Goal: Task Accomplishment & Management: Manage account settings

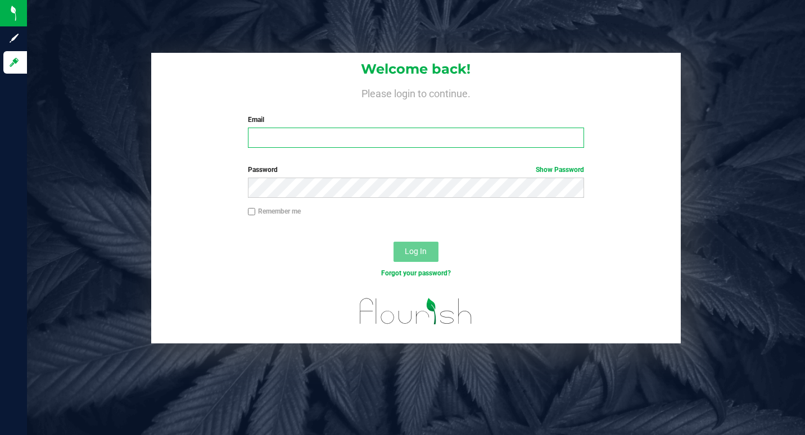
type input "[EMAIL_ADDRESS][DOMAIN_NAME]"
click at [413, 260] on button "Log In" at bounding box center [416, 252] width 45 height 20
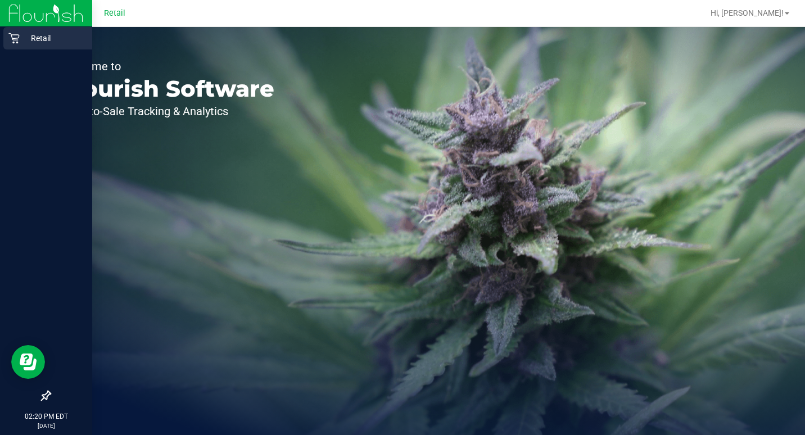
click at [15, 39] on icon at bounding box center [13, 38] width 11 height 11
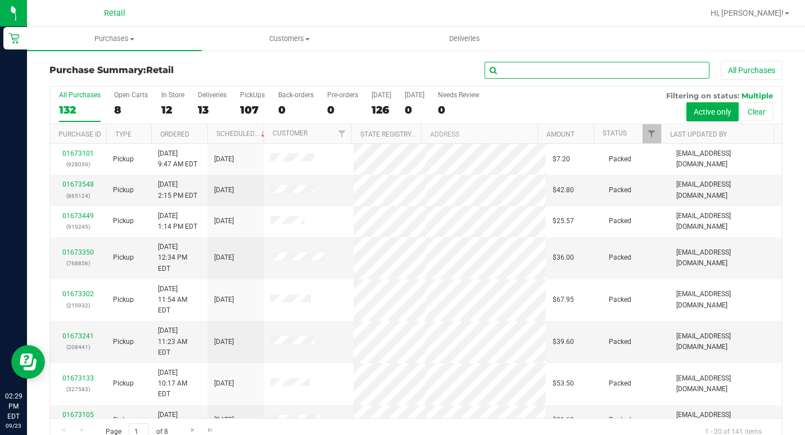
click at [596, 69] on input "text" at bounding box center [597, 70] width 225 height 17
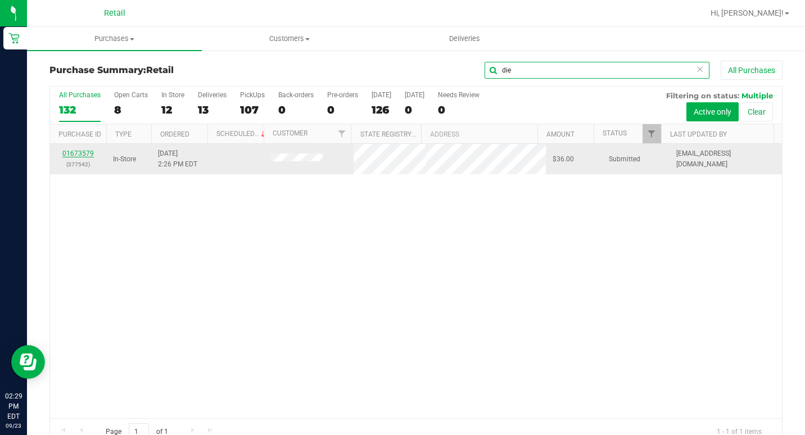
type input "die"
click at [88, 152] on link "01673579" at bounding box center [77, 154] width 31 height 8
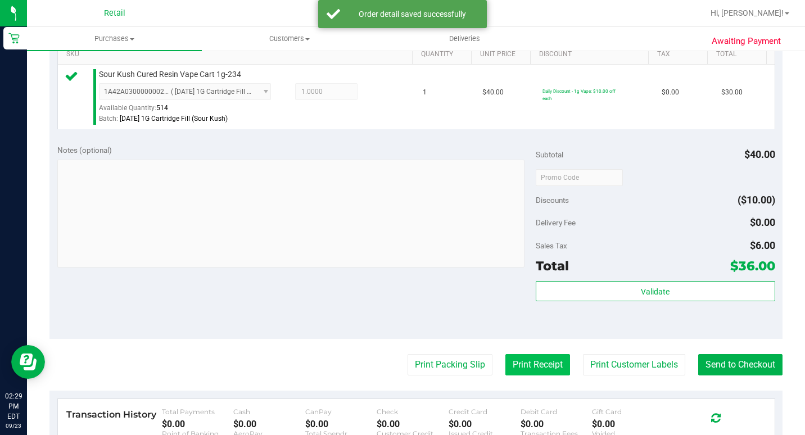
scroll to position [394, 0]
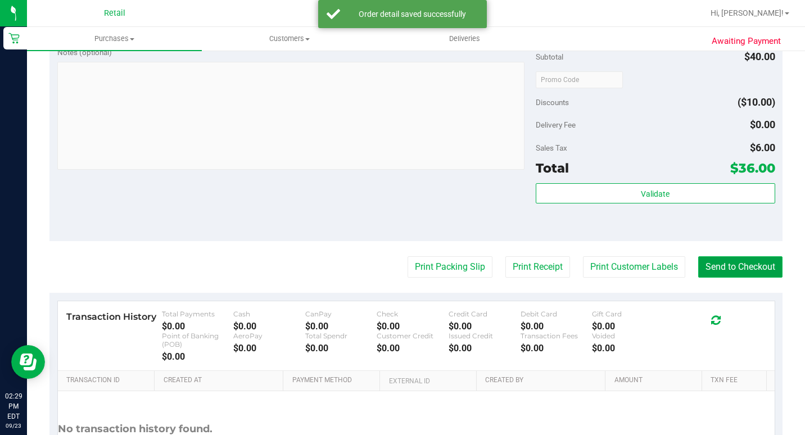
click at [740, 273] on button "Send to Checkout" at bounding box center [741, 266] width 84 height 21
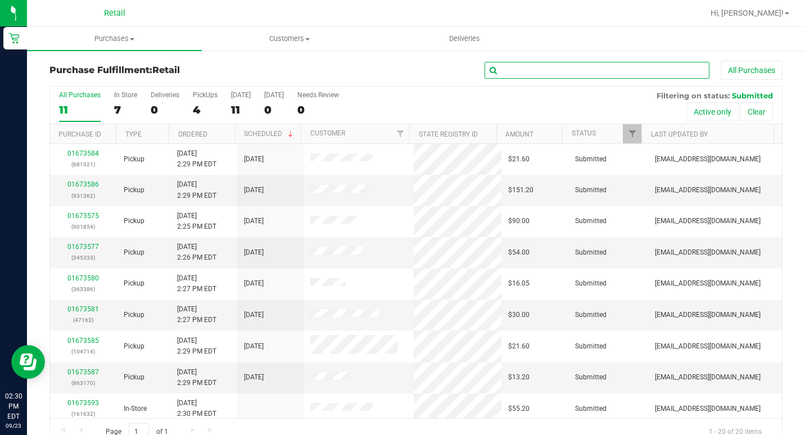
click at [598, 74] on input "text" at bounding box center [597, 70] width 225 height 17
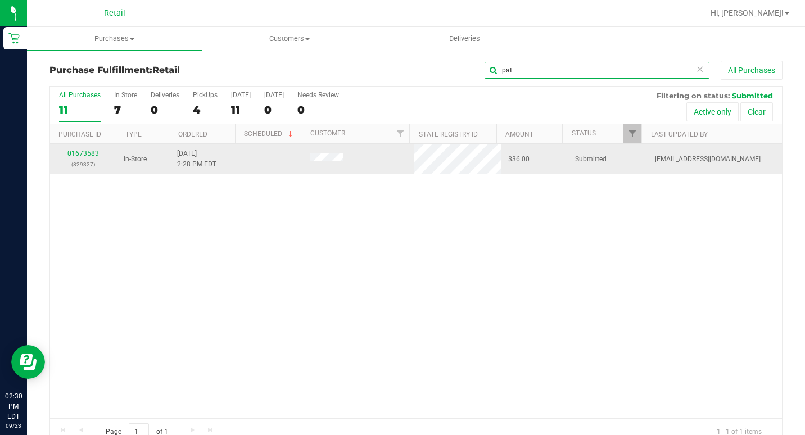
type input "pat"
click at [89, 154] on link "01673583" at bounding box center [82, 154] width 31 height 8
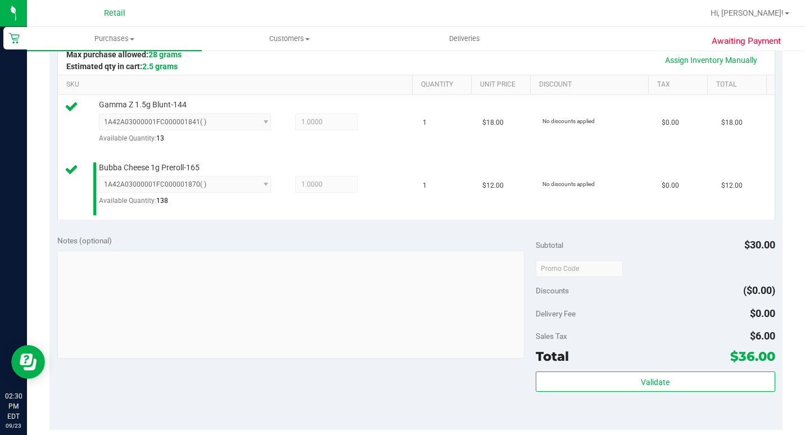
scroll to position [337, 0]
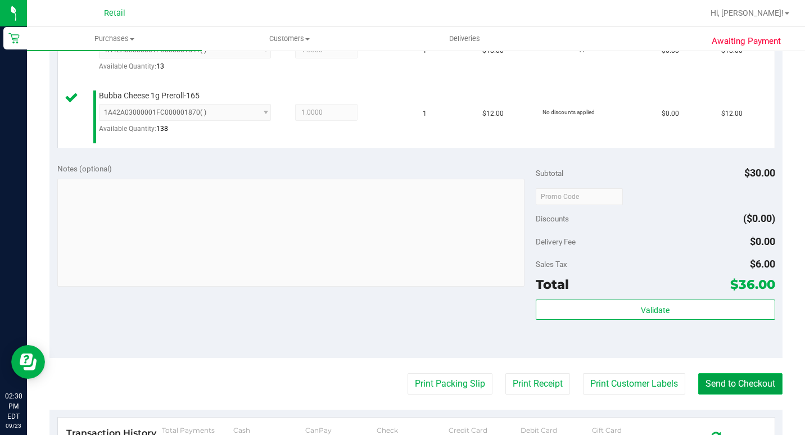
click at [732, 395] on button "Send to Checkout" at bounding box center [741, 383] width 84 height 21
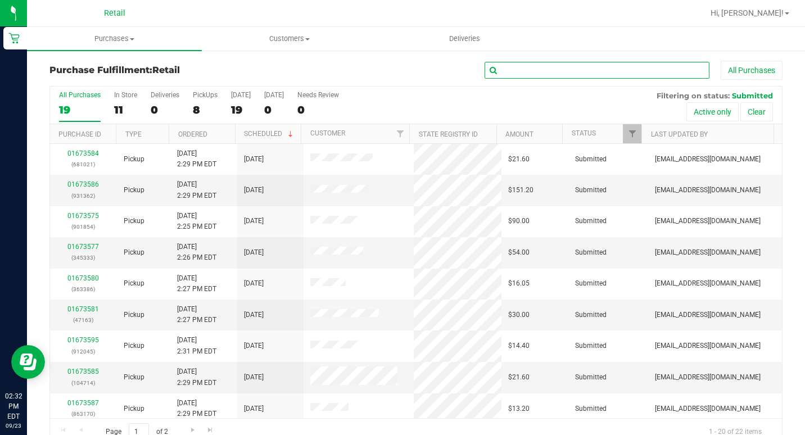
click at [555, 74] on input "text" at bounding box center [597, 70] width 225 height 17
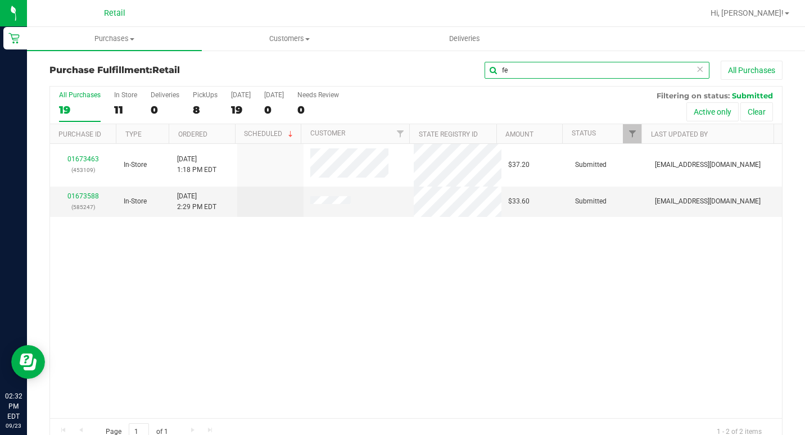
type input "f"
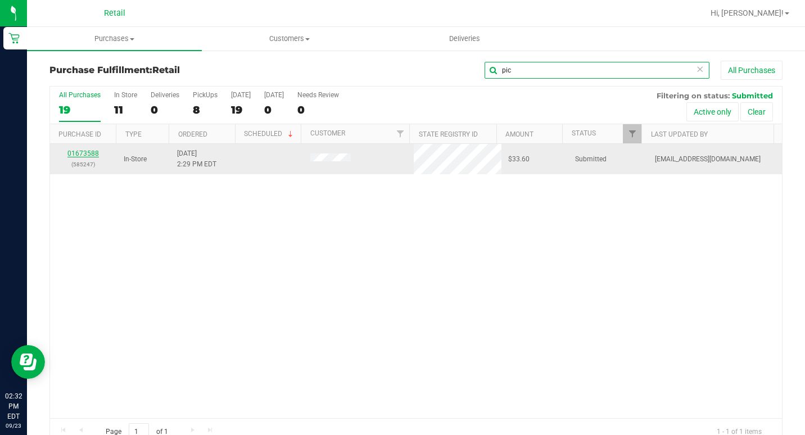
type input "pic"
click at [82, 152] on link "01673588" at bounding box center [82, 154] width 31 height 8
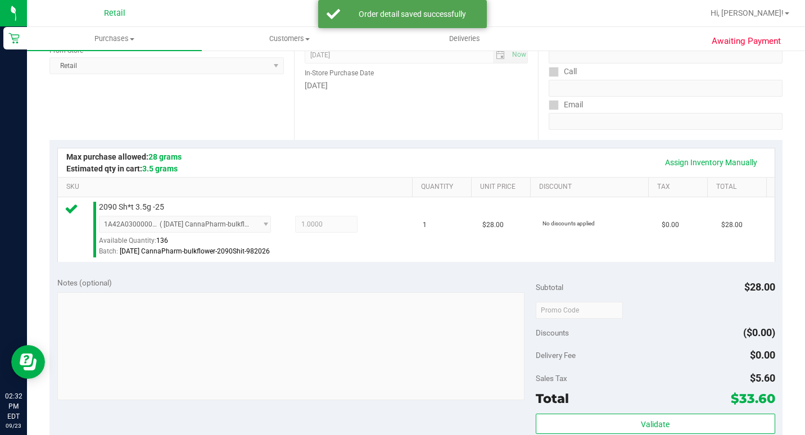
scroll to position [337, 0]
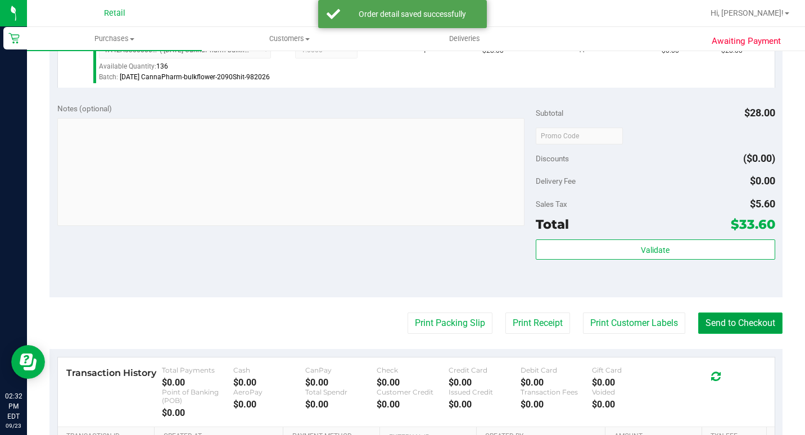
click at [731, 334] on button "Send to Checkout" at bounding box center [741, 323] width 84 height 21
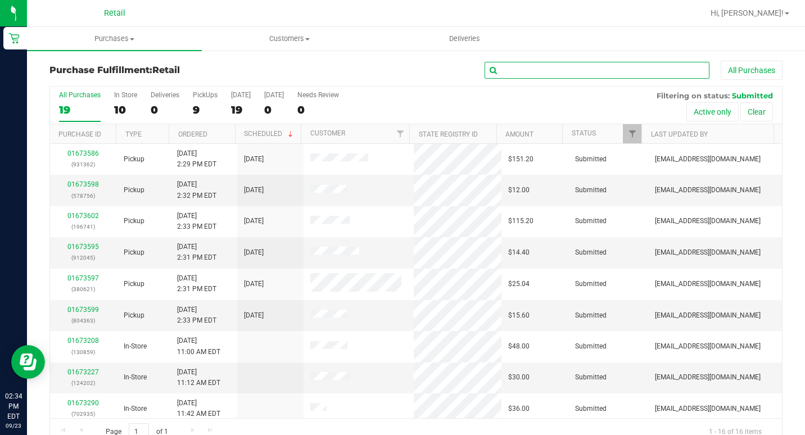
click at [578, 71] on input "text" at bounding box center [597, 70] width 225 height 17
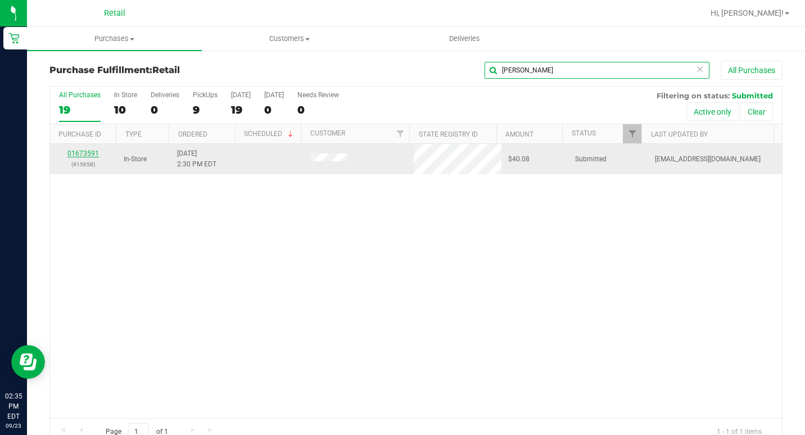
type input "[PERSON_NAME]"
click at [88, 151] on link "01673591" at bounding box center [82, 154] width 31 height 8
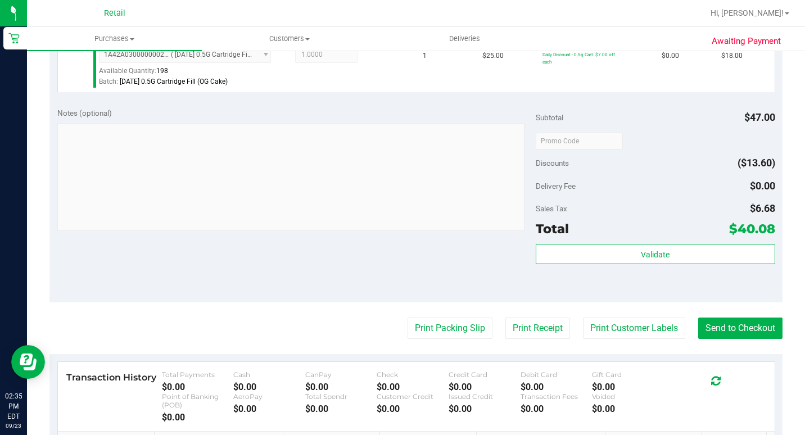
scroll to position [450, 0]
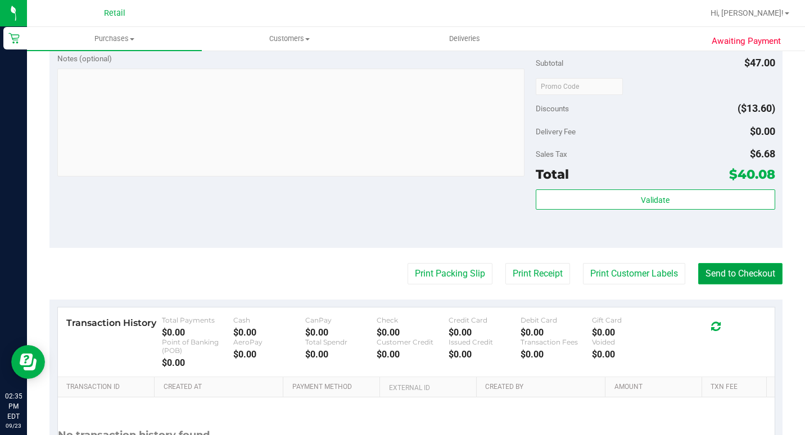
click at [718, 285] on button "Send to Checkout" at bounding box center [741, 273] width 84 height 21
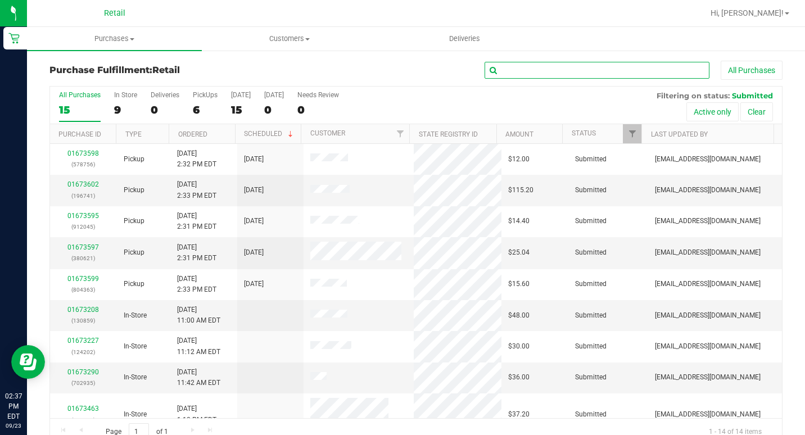
click at [524, 65] on input "text" at bounding box center [597, 70] width 225 height 17
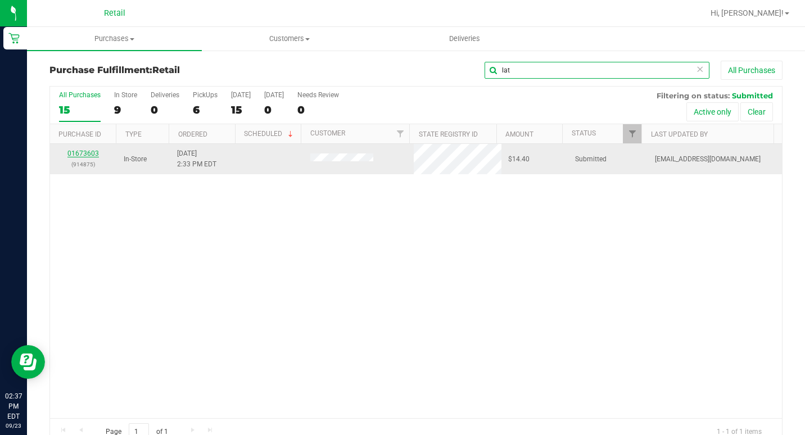
type input "lat"
click at [94, 150] on link "01673603" at bounding box center [82, 154] width 31 height 8
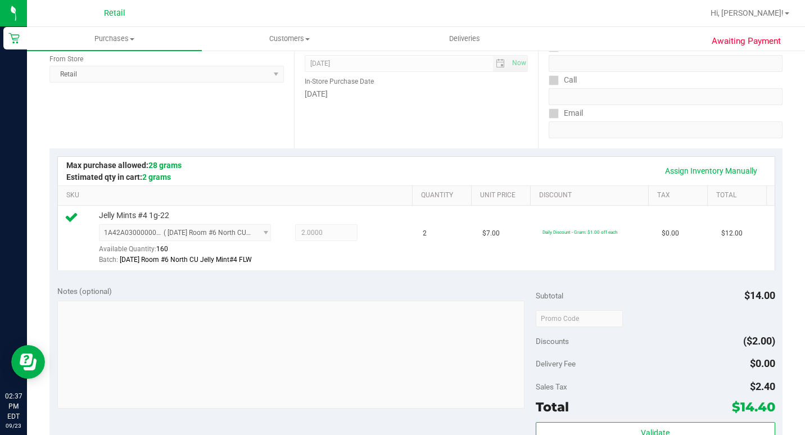
scroll to position [337, 0]
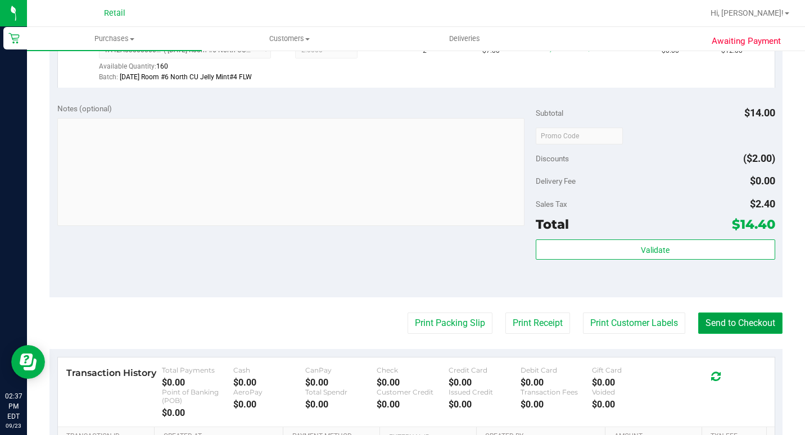
click at [739, 331] on button "Send to Checkout" at bounding box center [741, 323] width 84 height 21
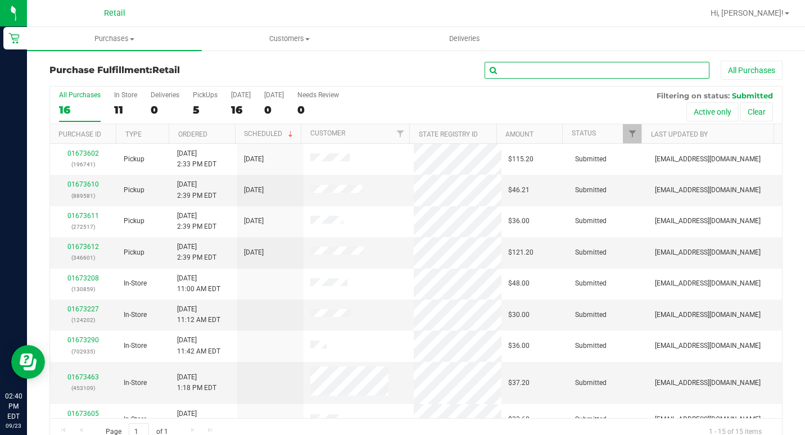
click at [532, 70] on input "text" at bounding box center [597, 70] width 225 height 17
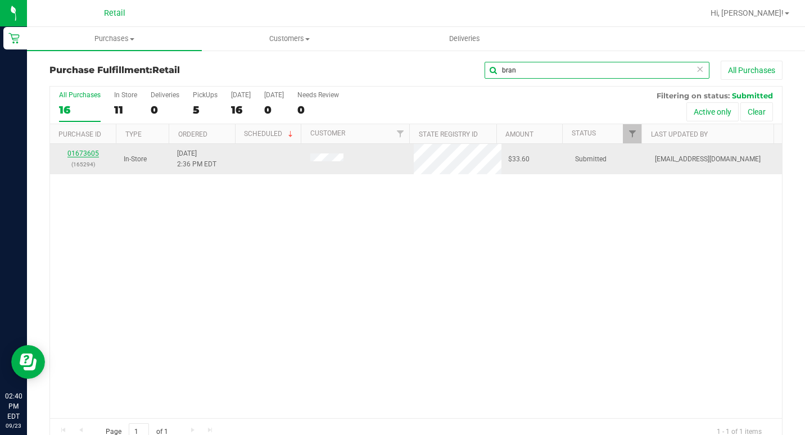
type input "bran"
click at [80, 154] on link "01673605" at bounding box center [82, 154] width 31 height 8
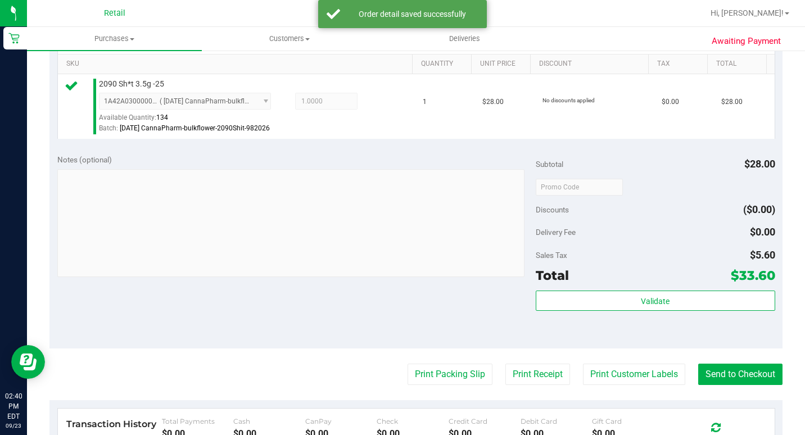
scroll to position [337, 0]
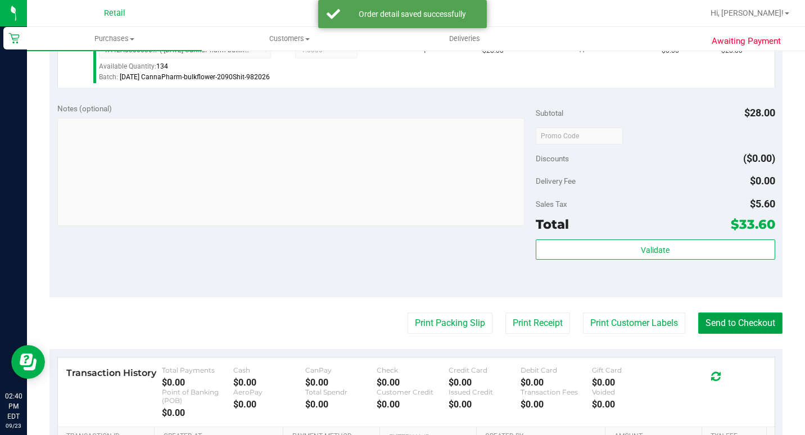
click at [743, 334] on button "Send to Checkout" at bounding box center [741, 323] width 84 height 21
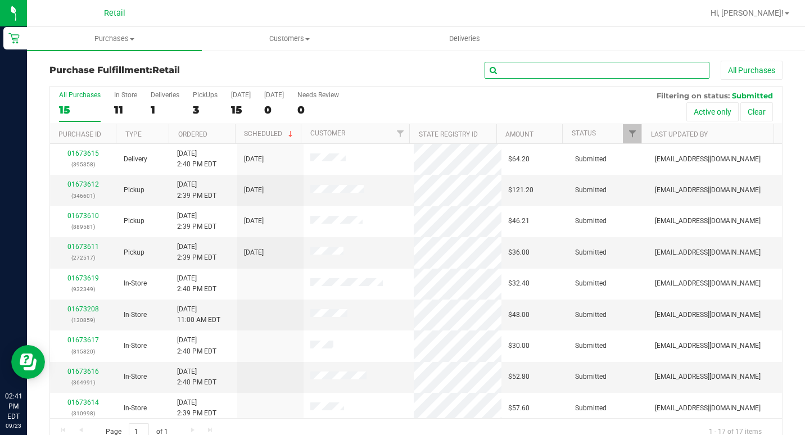
click at [582, 74] on input "text" at bounding box center [597, 70] width 225 height 17
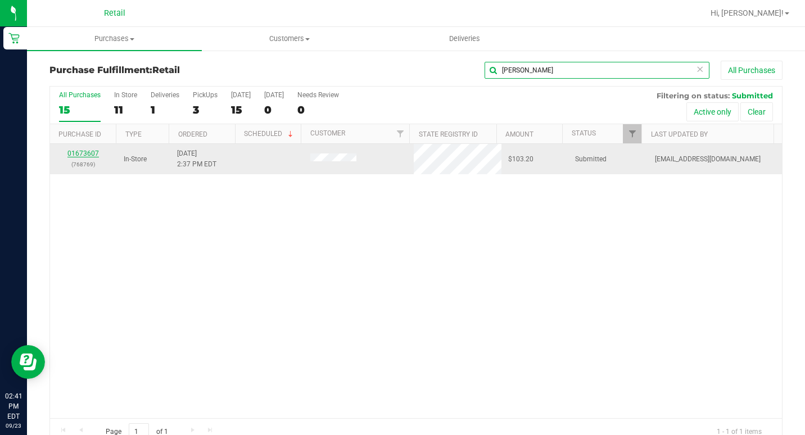
type input "[PERSON_NAME]"
click at [88, 151] on link "01673607" at bounding box center [82, 154] width 31 height 8
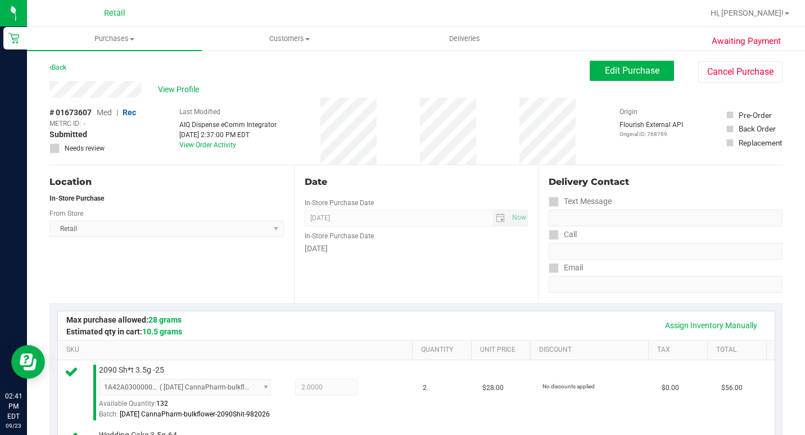
scroll to position [337, 0]
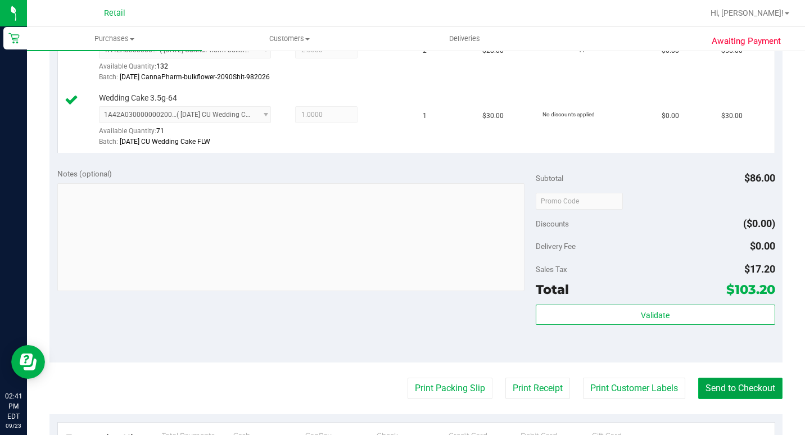
click at [708, 399] on button "Send to Checkout" at bounding box center [741, 388] width 84 height 21
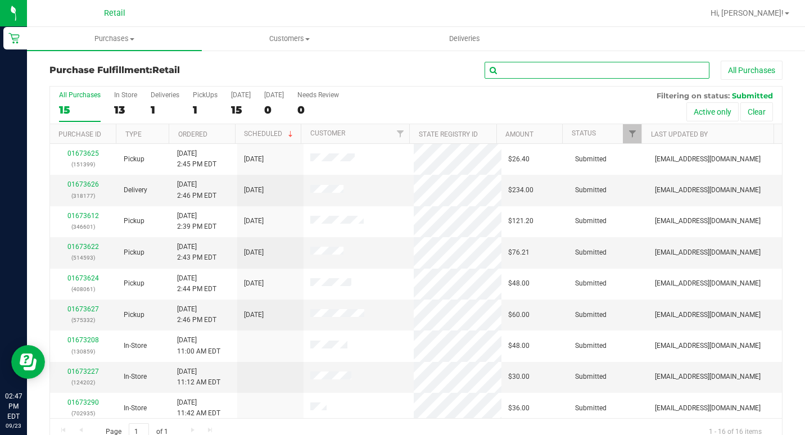
click at [540, 72] on input "text" at bounding box center [597, 70] width 225 height 17
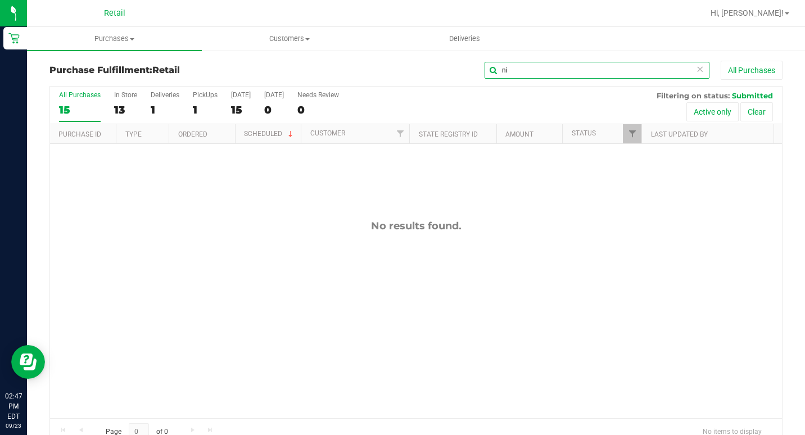
type input "n"
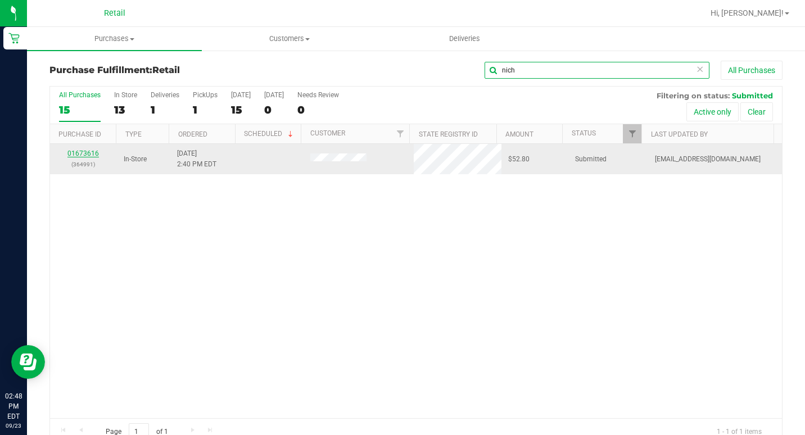
type input "nich"
click at [79, 152] on link "01673616" at bounding box center [82, 154] width 31 height 8
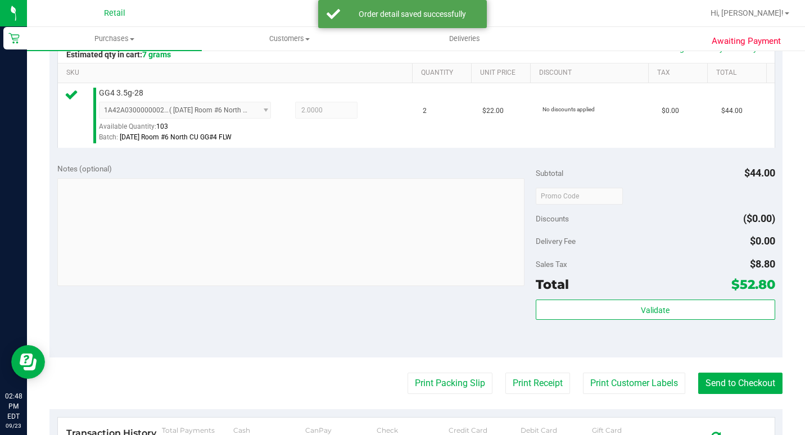
scroll to position [337, 0]
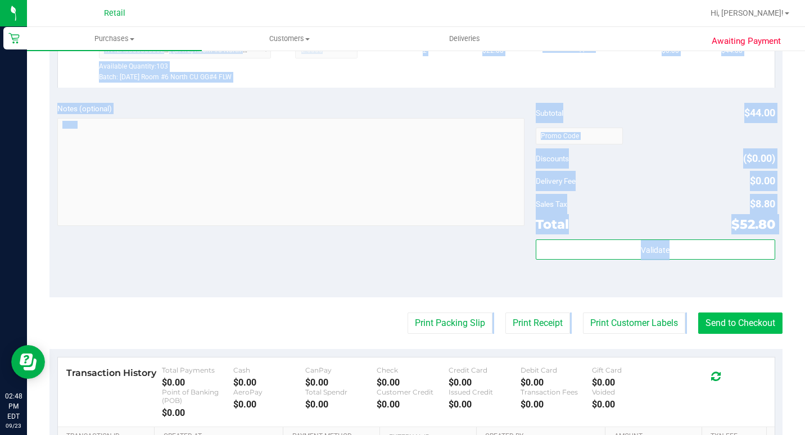
drag, startPoint x: 730, startPoint y: 326, endPoint x: 732, endPoint y: 331, distance: 5.9
click at [732, 331] on purchase-details "Back Edit Purchase Cancel Purchase View Profile # 01673616 Med | Rec METRC ID: …" at bounding box center [415, 145] width 733 height 845
drag, startPoint x: 732, startPoint y: 331, endPoint x: 733, endPoint y: 341, distance: 10.2
click at [733, 334] on button "Send to Checkout" at bounding box center [741, 323] width 84 height 21
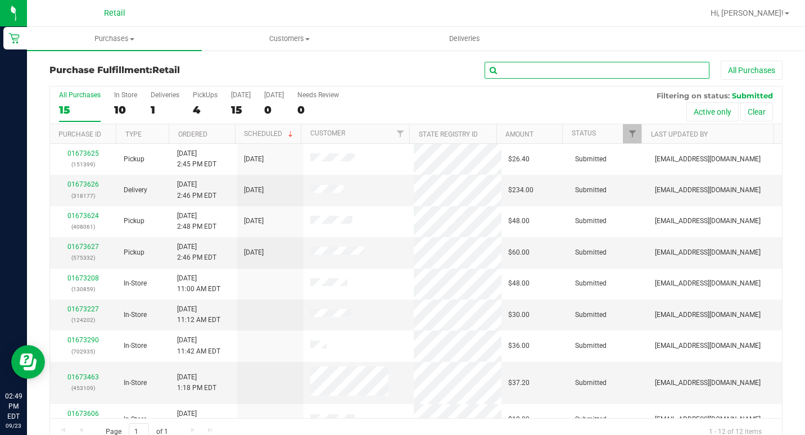
click at [546, 67] on input "text" at bounding box center [597, 70] width 225 height 17
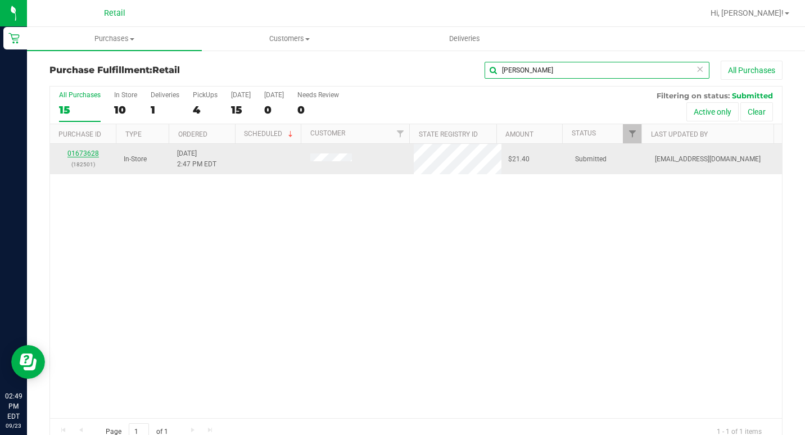
type input "[PERSON_NAME]"
click at [81, 154] on link "01673628" at bounding box center [82, 154] width 31 height 8
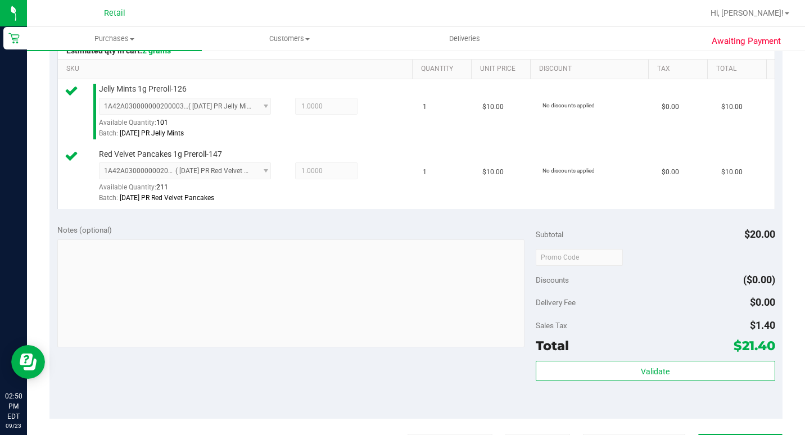
scroll to position [506, 0]
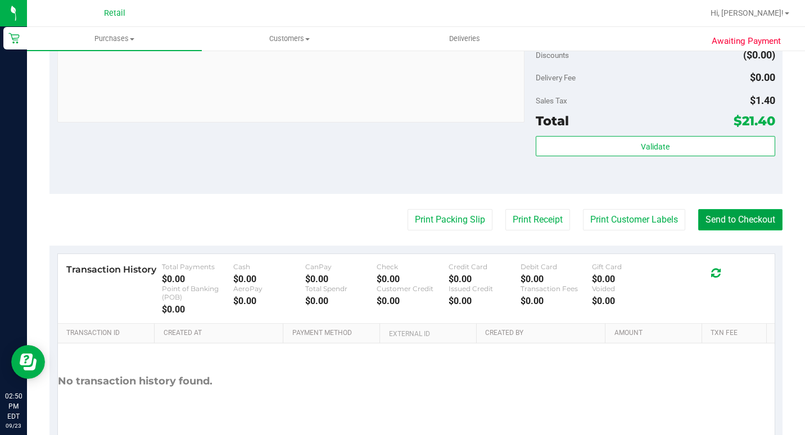
click at [715, 231] on button "Send to Checkout" at bounding box center [741, 219] width 84 height 21
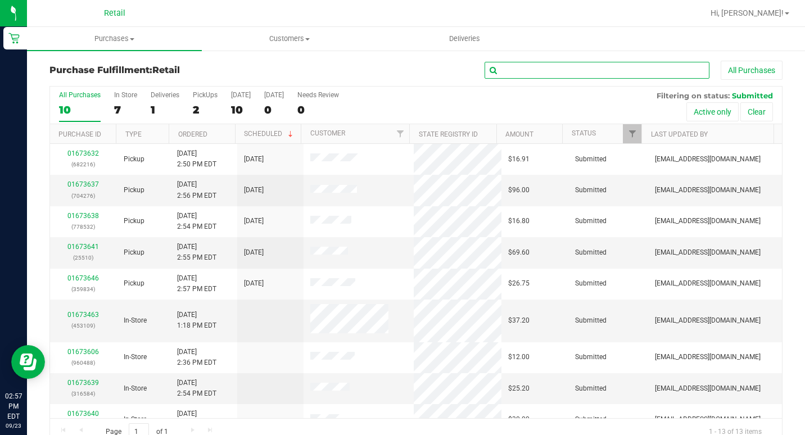
click at [605, 70] on input "text" at bounding box center [597, 70] width 225 height 17
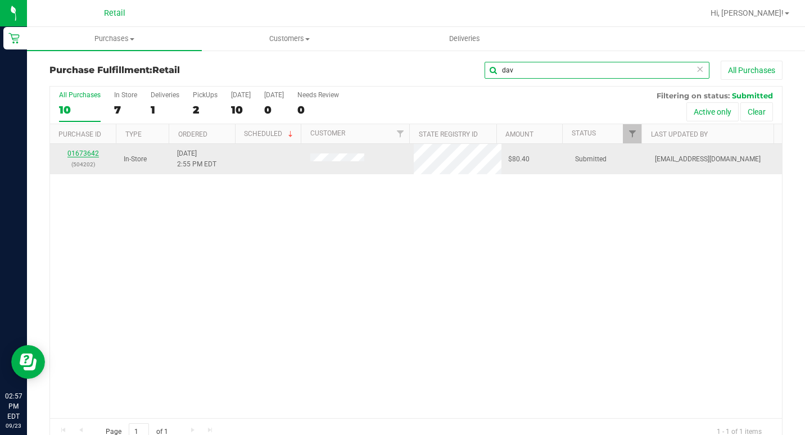
type input "dav"
click at [92, 151] on link "01673642" at bounding box center [82, 154] width 31 height 8
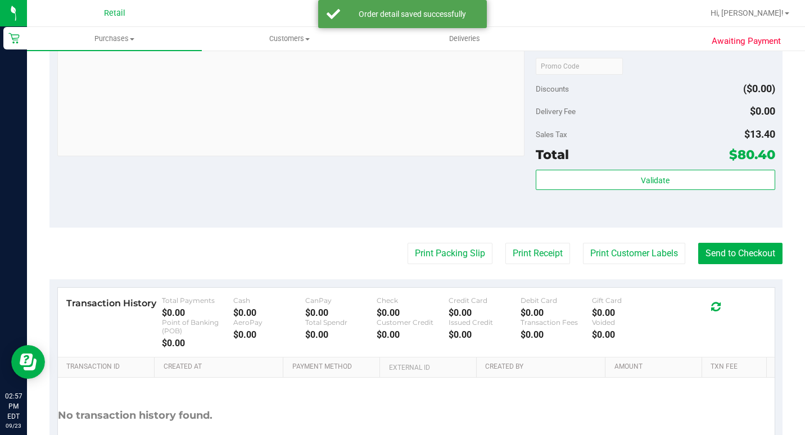
scroll to position [619, 0]
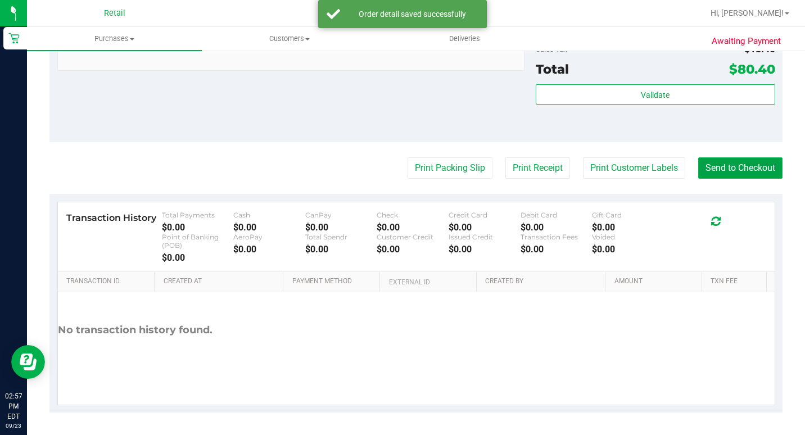
click at [718, 179] on button "Send to Checkout" at bounding box center [741, 167] width 84 height 21
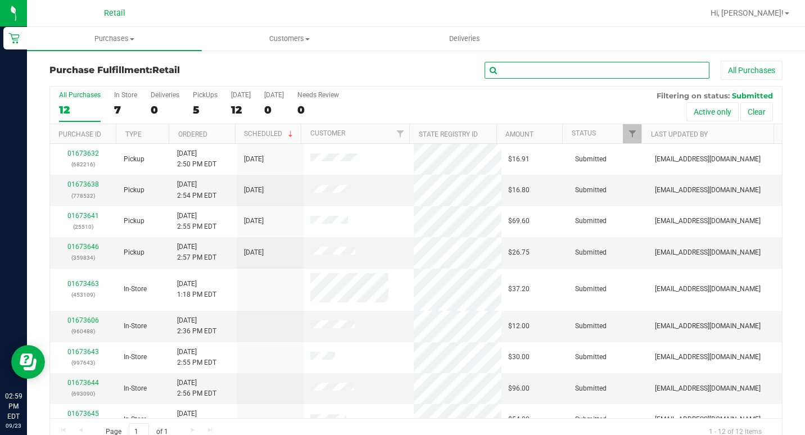
click at [548, 70] on input "text" at bounding box center [597, 70] width 225 height 17
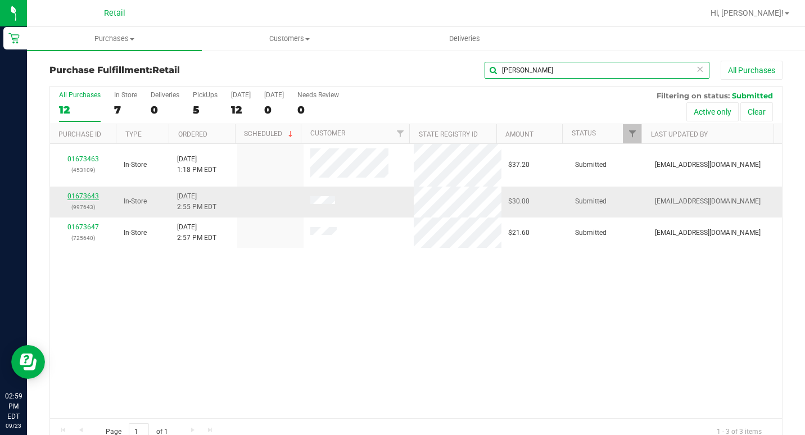
type input "[PERSON_NAME]"
click at [75, 195] on link "01673643" at bounding box center [82, 196] width 31 height 8
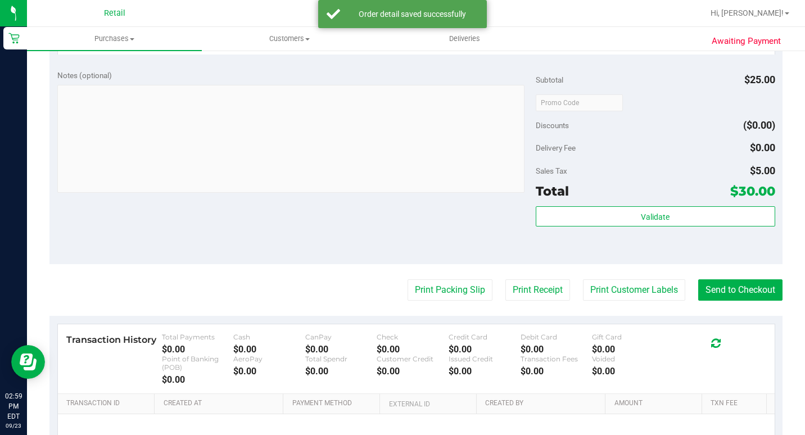
scroll to position [450, 0]
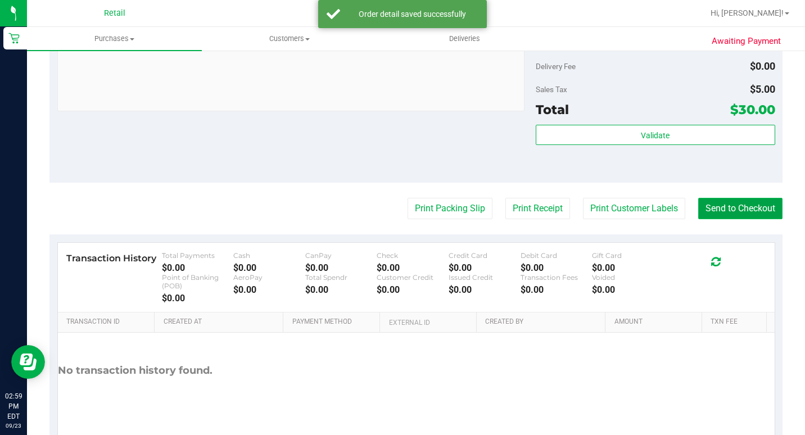
drag, startPoint x: 719, startPoint y: 214, endPoint x: 720, endPoint y: 220, distance: 6.2
click at [720, 219] on button "Send to Checkout" at bounding box center [741, 208] width 84 height 21
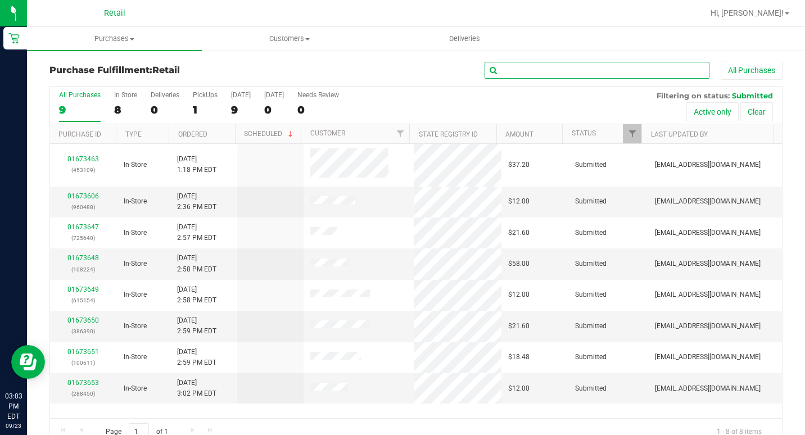
click at [573, 74] on input "text" at bounding box center [597, 70] width 225 height 17
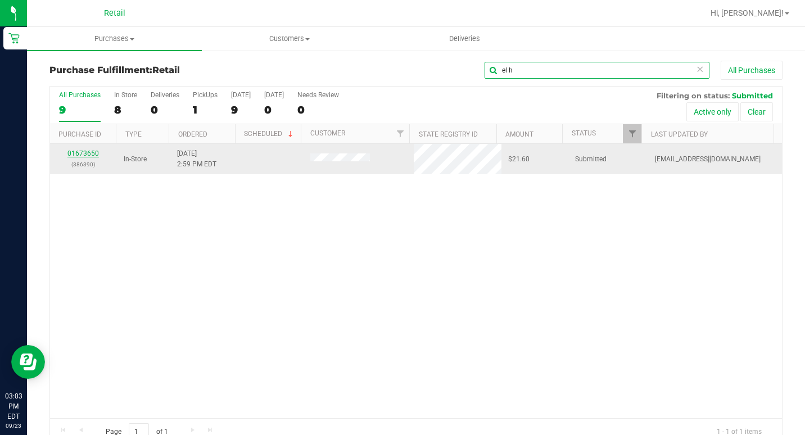
type input "el h"
click at [82, 155] on link "01673650" at bounding box center [82, 154] width 31 height 8
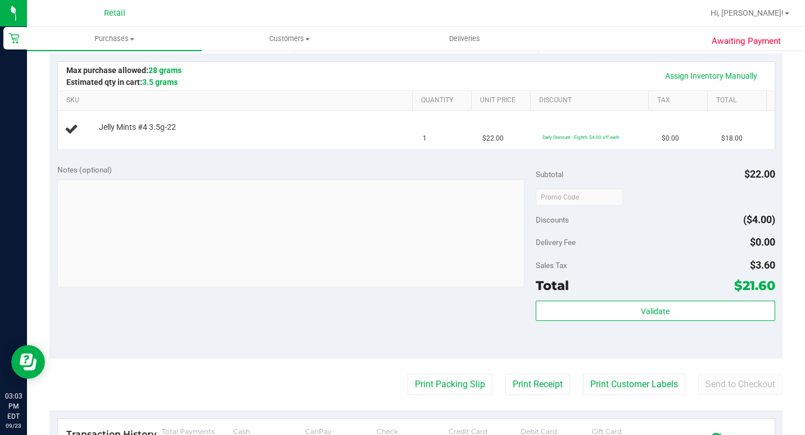
scroll to position [337, 0]
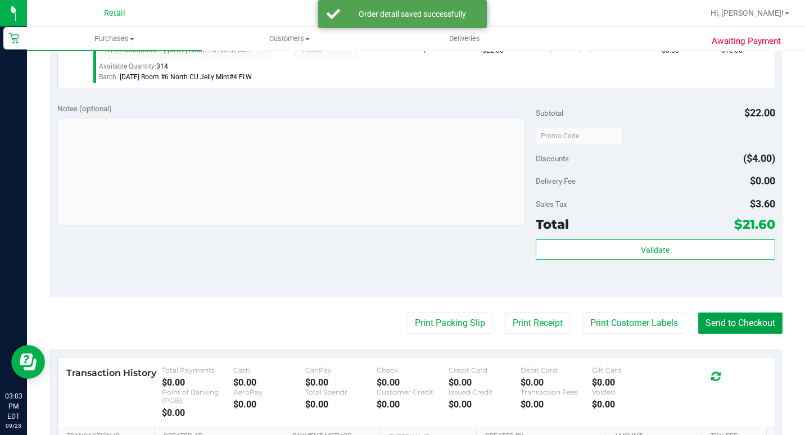
click at [744, 334] on button "Send to Checkout" at bounding box center [741, 323] width 84 height 21
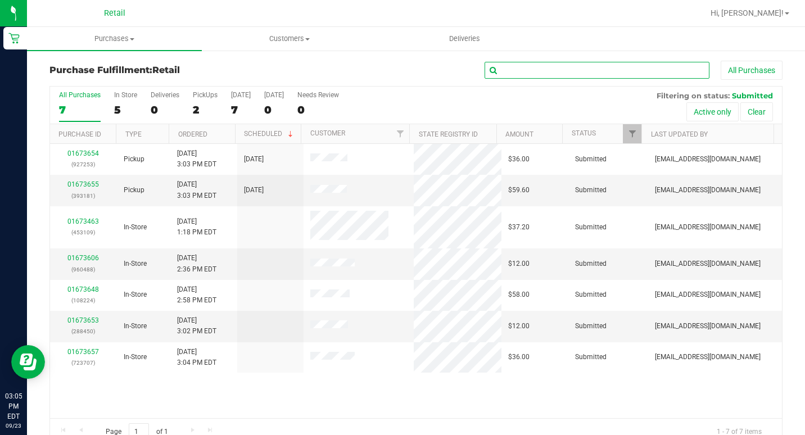
click at [541, 63] on input "text" at bounding box center [597, 70] width 225 height 17
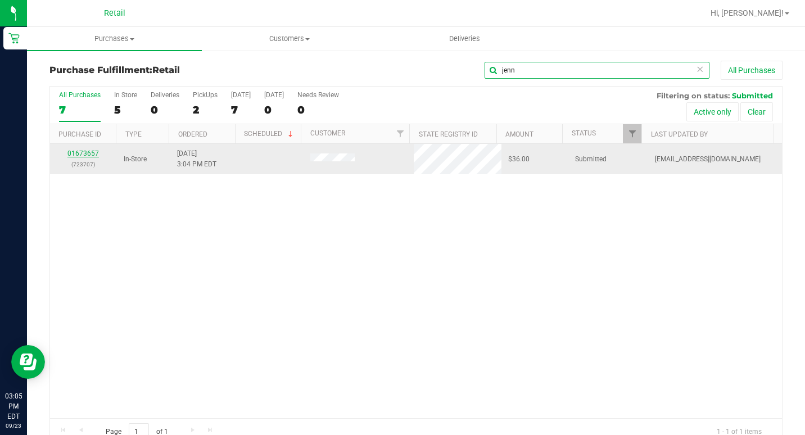
type input "jenn"
click at [81, 156] on link "01673657" at bounding box center [82, 154] width 31 height 8
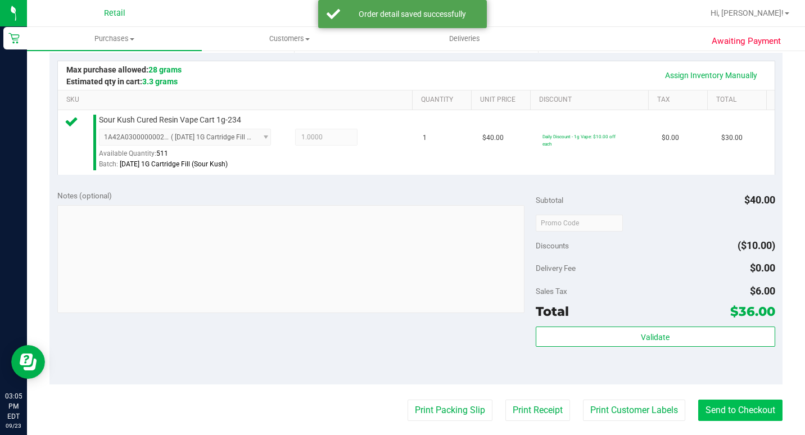
scroll to position [337, 0]
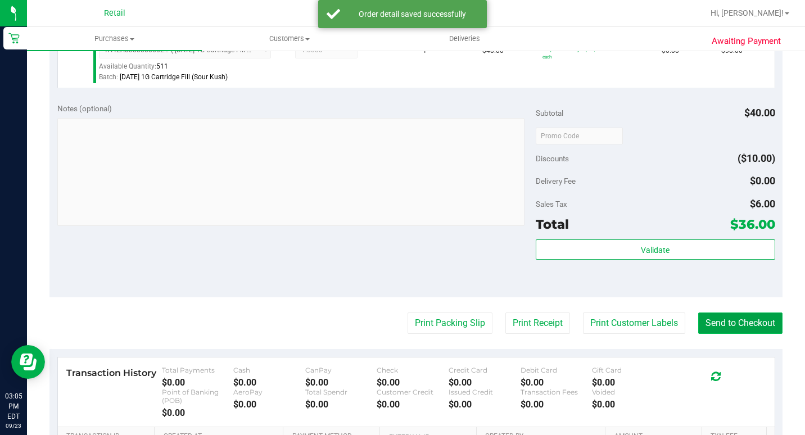
click at [735, 329] on button "Send to Checkout" at bounding box center [741, 323] width 84 height 21
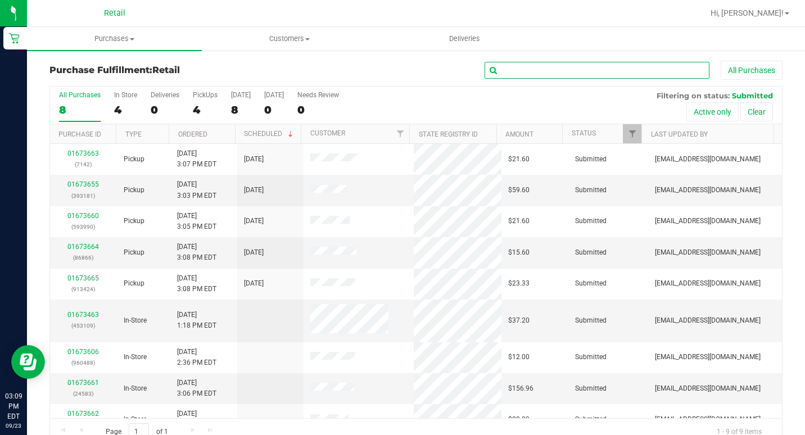
click at [525, 73] on input "text" at bounding box center [597, 70] width 225 height 17
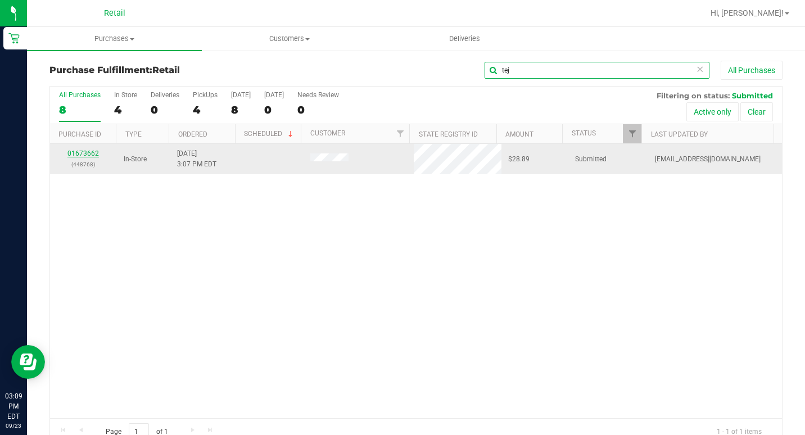
type input "tej"
click at [85, 154] on link "01673662" at bounding box center [82, 154] width 31 height 8
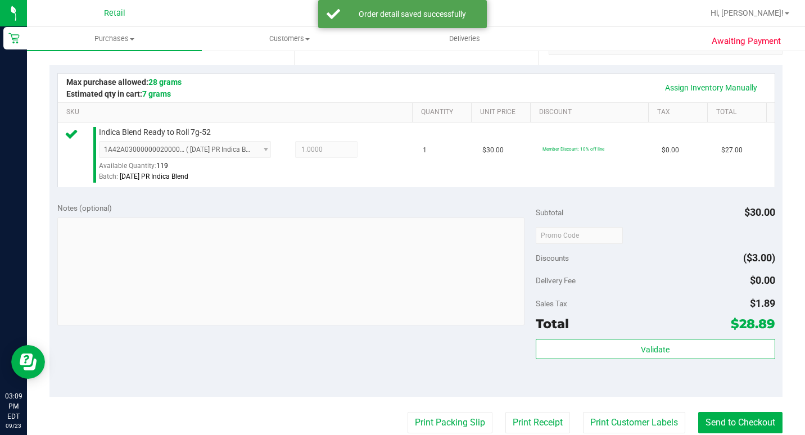
scroll to position [281, 0]
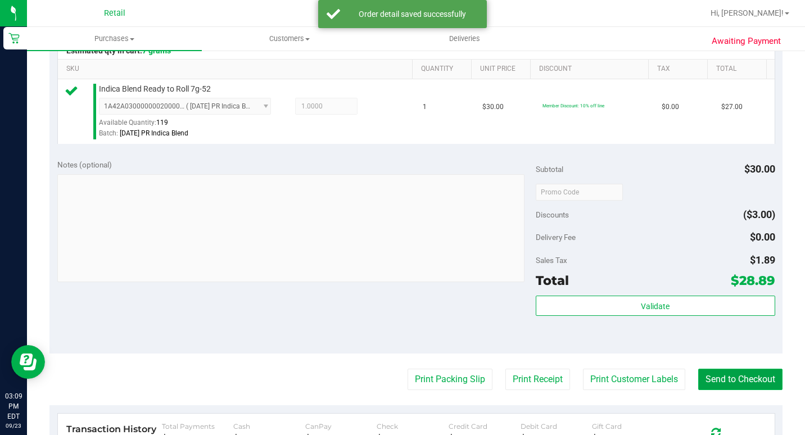
click at [710, 390] on button "Send to Checkout" at bounding box center [741, 379] width 84 height 21
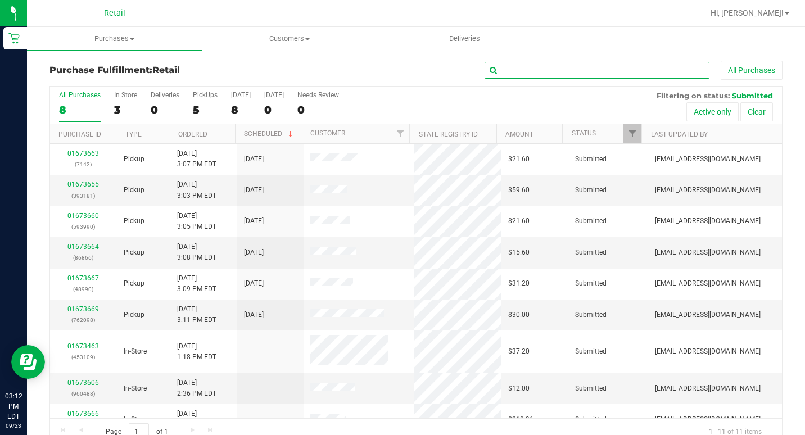
click at [553, 71] on input "text" at bounding box center [597, 70] width 225 height 17
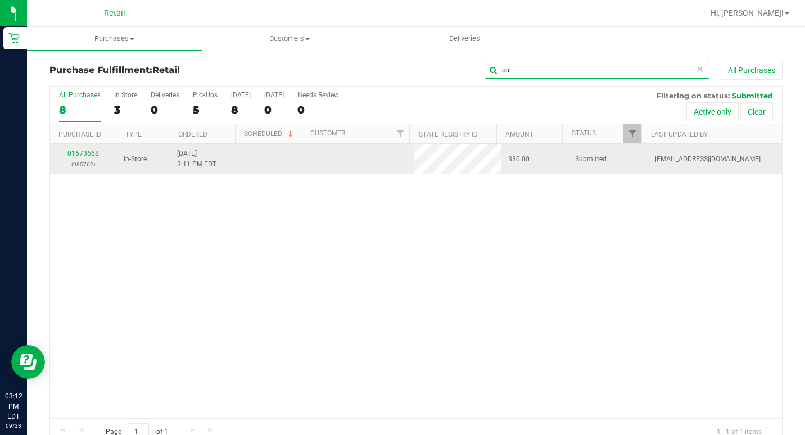
type input "col"
click at [87, 149] on div "01673668 (985762)" at bounding box center [83, 158] width 53 height 21
click at [92, 154] on link "01673668" at bounding box center [82, 154] width 31 height 8
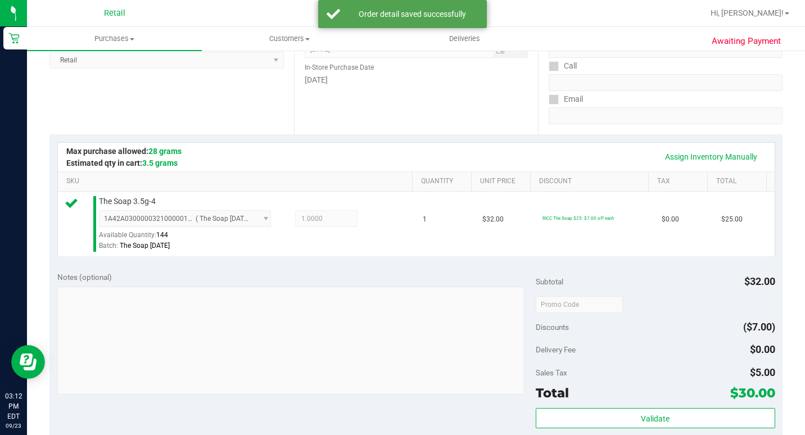
scroll to position [337, 0]
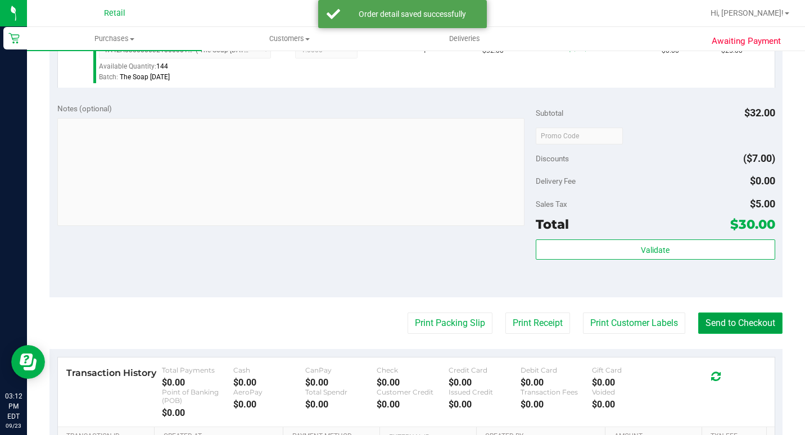
click at [734, 332] on button "Send to Checkout" at bounding box center [741, 323] width 84 height 21
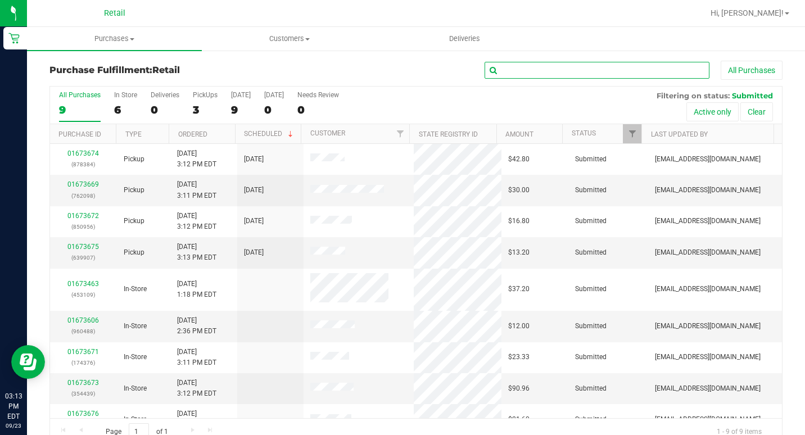
click at [521, 70] on input "text" at bounding box center [597, 70] width 225 height 17
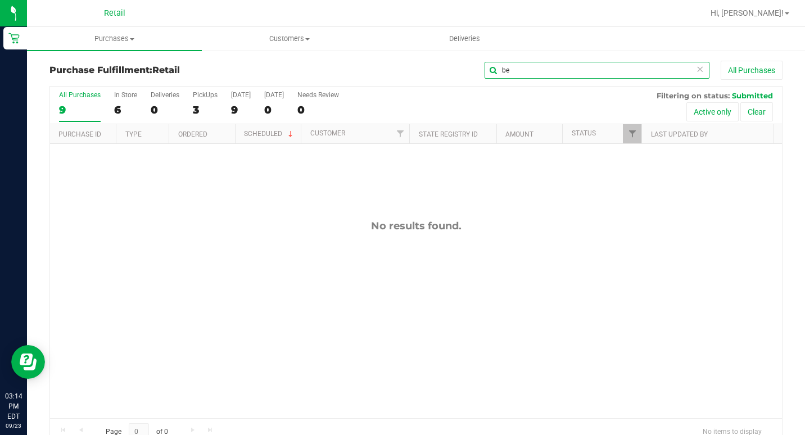
type input "b"
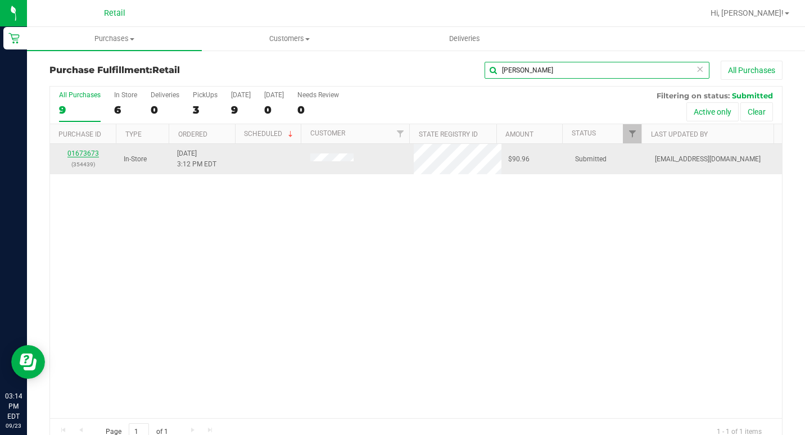
type input "[PERSON_NAME]"
click at [77, 153] on link "01673673" at bounding box center [82, 154] width 31 height 8
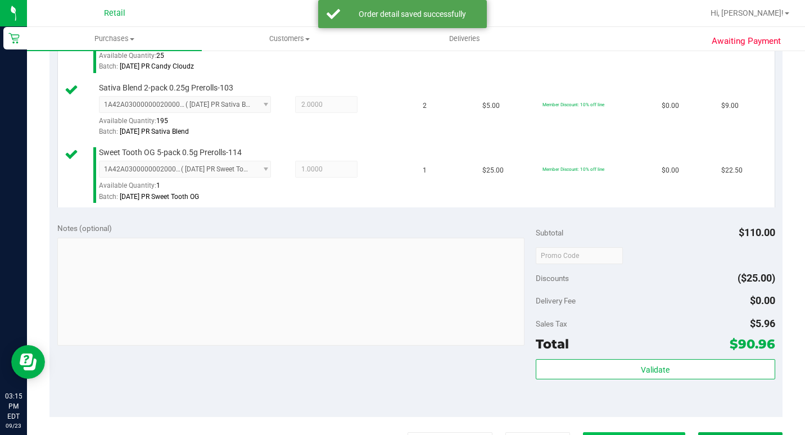
scroll to position [495, 0]
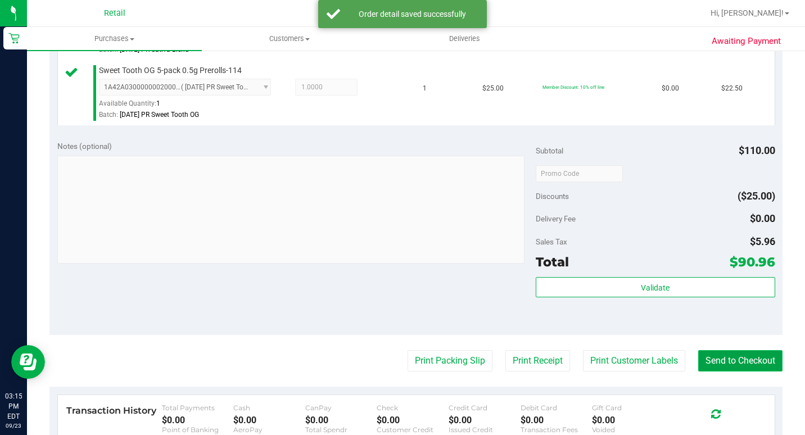
click at [727, 372] on button "Send to Checkout" at bounding box center [741, 360] width 84 height 21
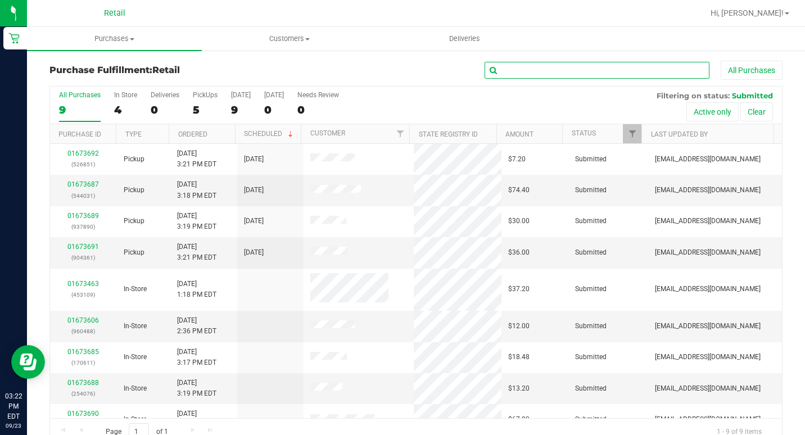
click at [593, 64] on input "text" at bounding box center [597, 70] width 225 height 17
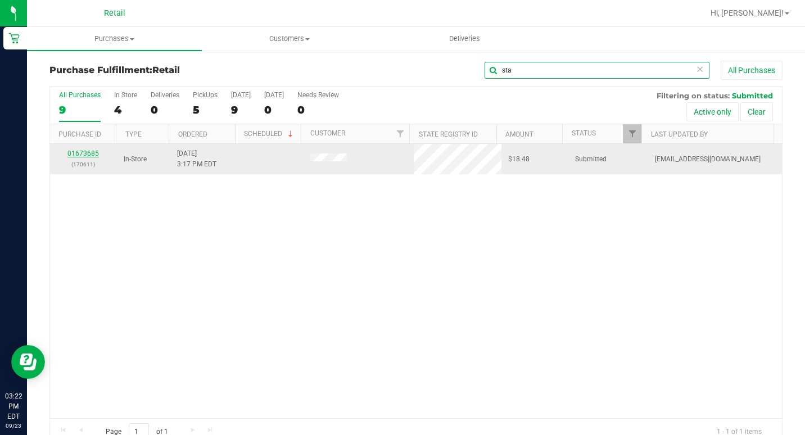
type input "sta"
click at [79, 155] on link "01673685" at bounding box center [82, 154] width 31 height 8
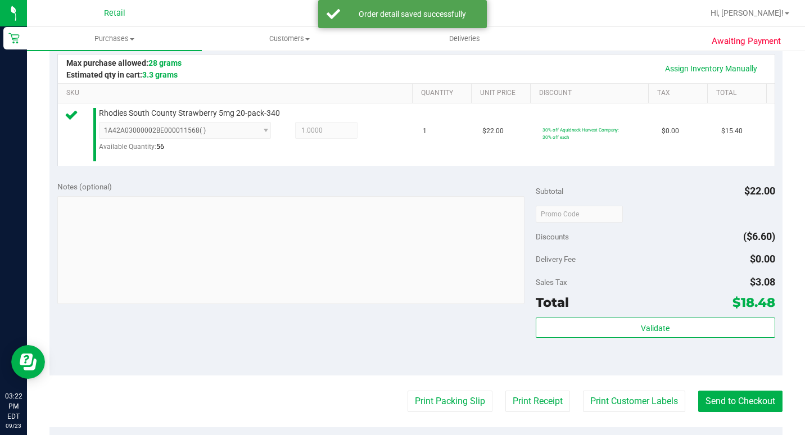
scroll to position [450, 0]
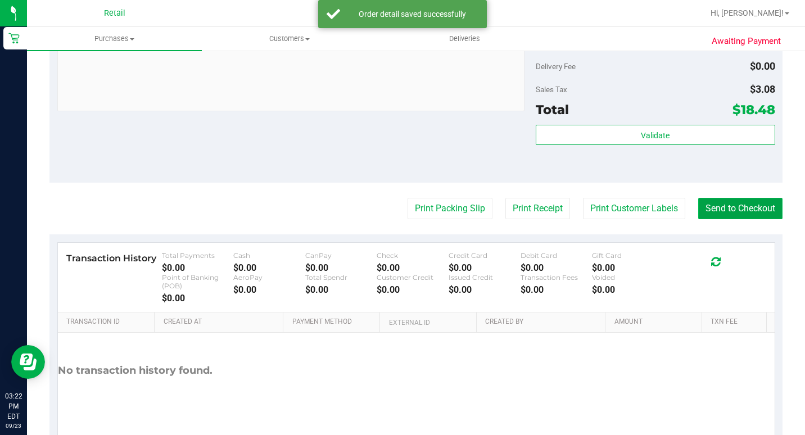
click at [740, 219] on button "Send to Checkout" at bounding box center [741, 208] width 84 height 21
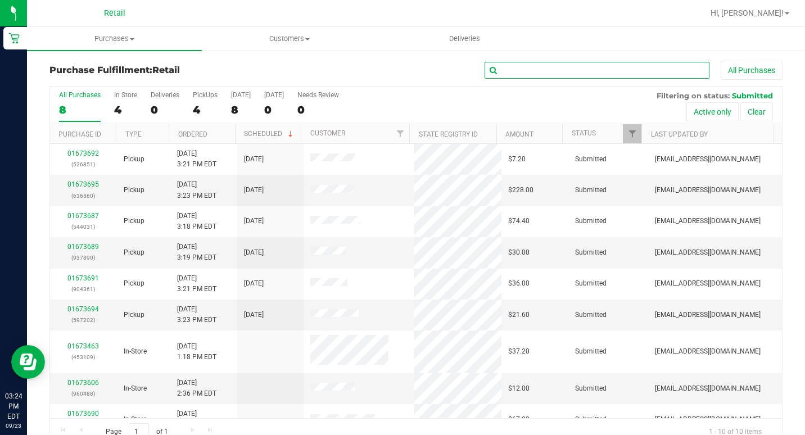
click at [510, 77] on input "text" at bounding box center [597, 70] width 225 height 17
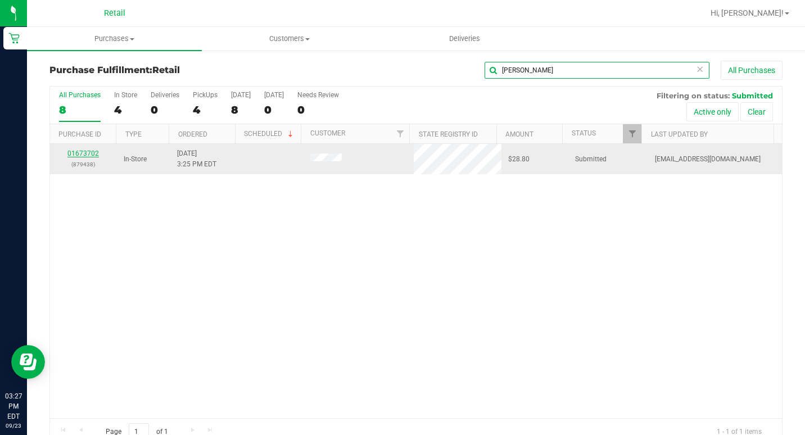
type input "[PERSON_NAME]"
click at [80, 154] on link "01673702" at bounding box center [82, 154] width 31 height 8
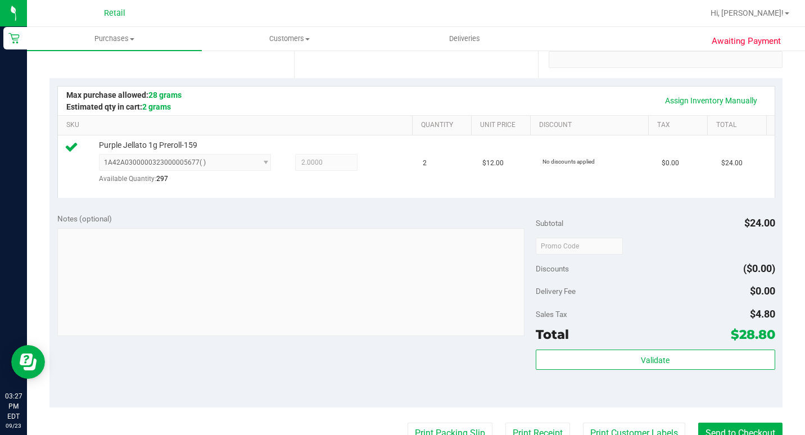
scroll to position [394, 0]
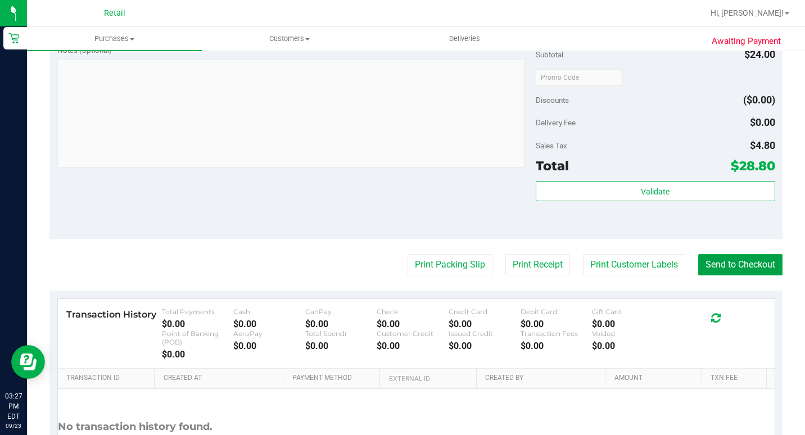
drag, startPoint x: 750, startPoint y: 278, endPoint x: 728, endPoint y: 264, distance: 26.2
click at [750, 276] on button "Send to Checkout" at bounding box center [741, 264] width 84 height 21
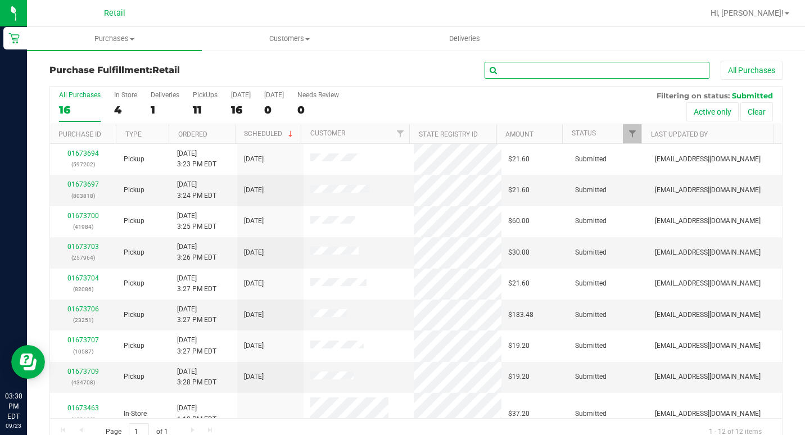
click at [523, 70] on input "text" at bounding box center [597, 70] width 225 height 17
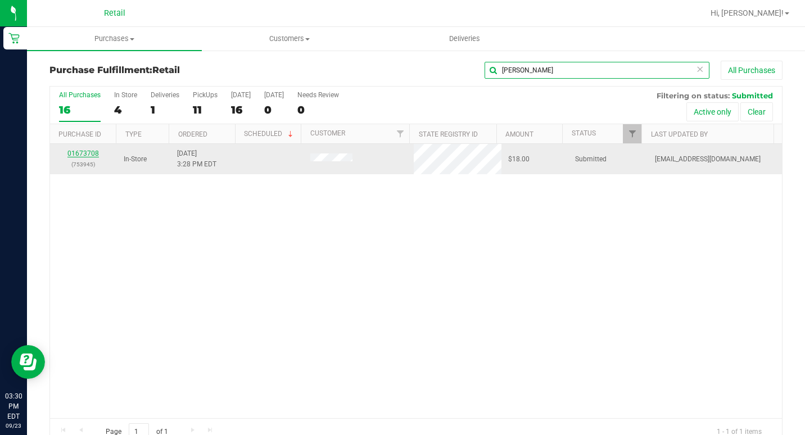
type input "[PERSON_NAME]"
click at [78, 150] on link "01673708" at bounding box center [82, 154] width 31 height 8
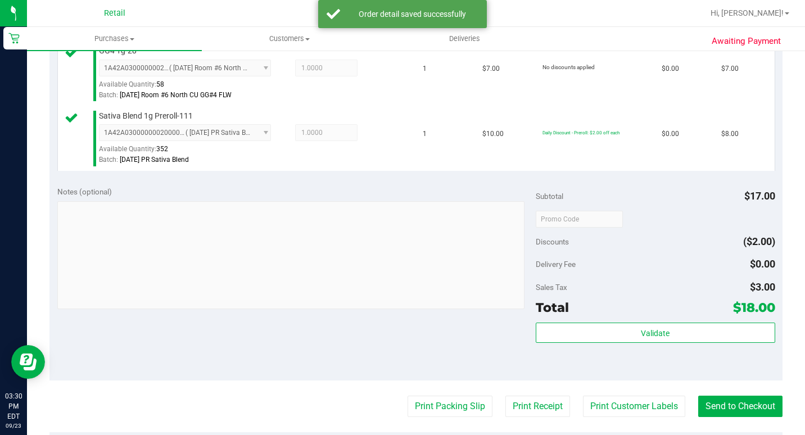
scroll to position [394, 0]
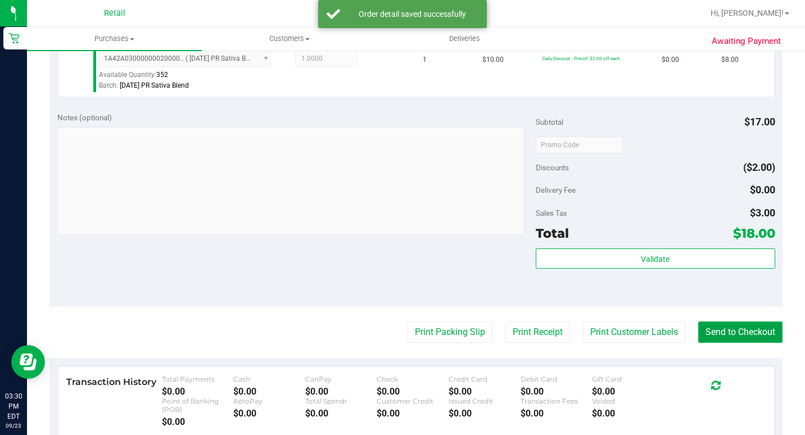
click at [757, 343] on button "Send to Checkout" at bounding box center [741, 332] width 84 height 21
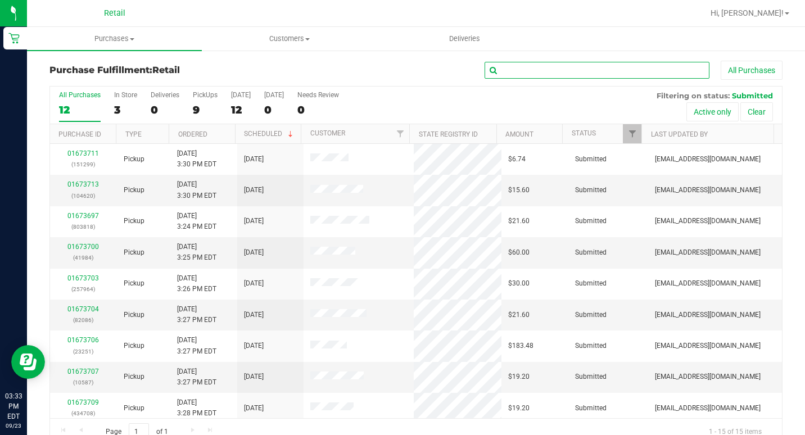
click at [570, 72] on input "text" at bounding box center [597, 70] width 225 height 17
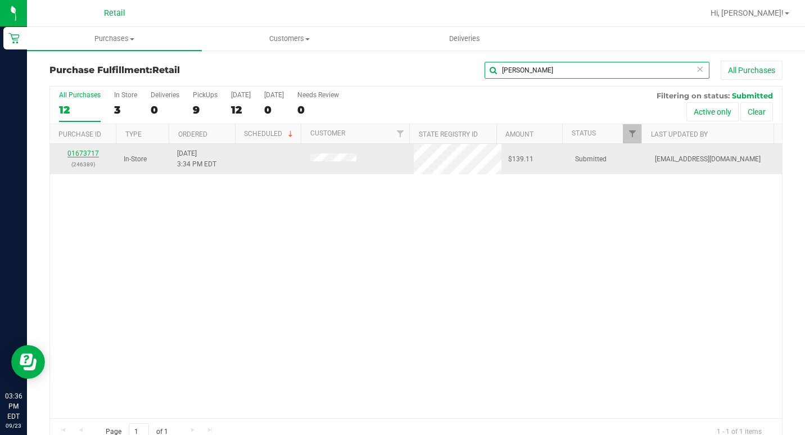
type input "[PERSON_NAME]"
click at [85, 151] on link "01673717" at bounding box center [82, 154] width 31 height 8
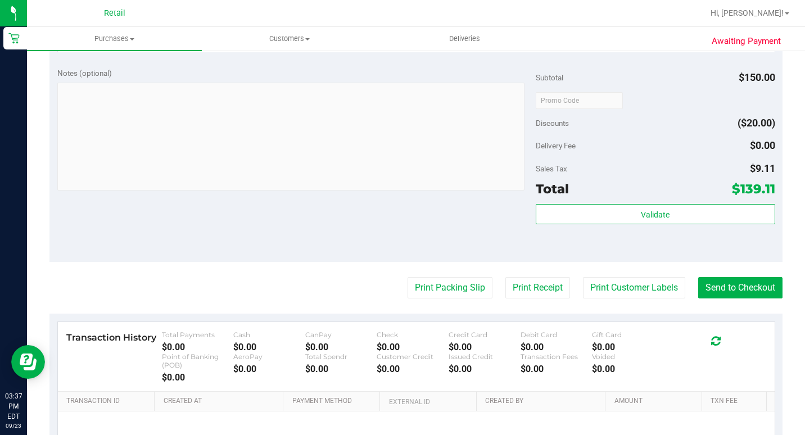
scroll to position [450, 0]
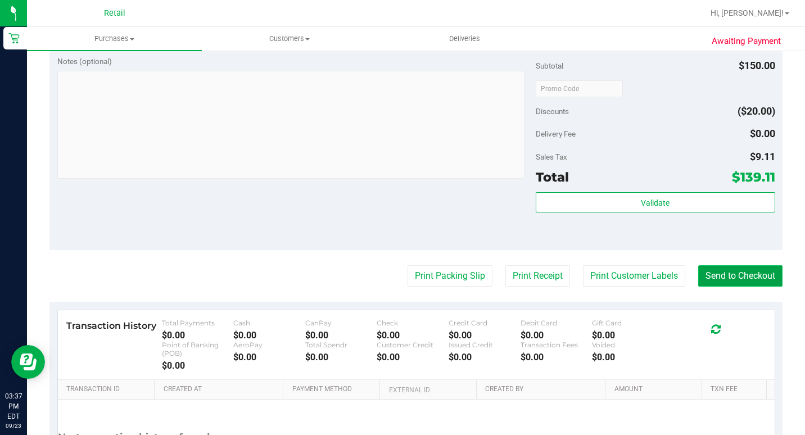
click at [705, 287] on button "Send to Checkout" at bounding box center [741, 275] width 84 height 21
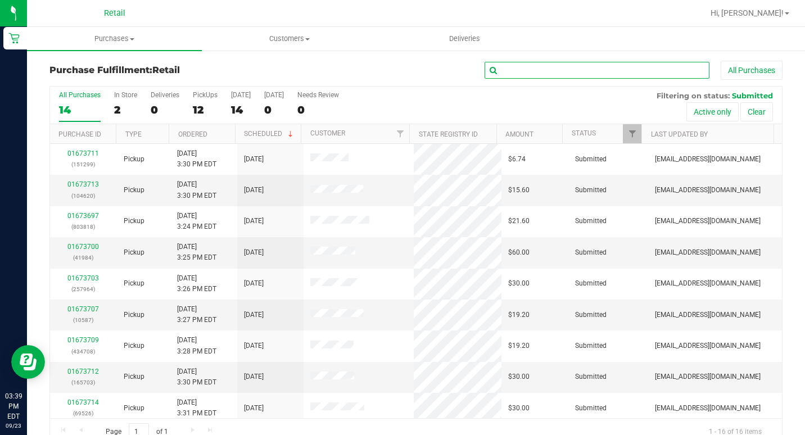
drag, startPoint x: 502, startPoint y: 74, endPoint x: 512, endPoint y: 75, distance: 10.8
click at [502, 73] on input "text" at bounding box center [597, 70] width 225 height 17
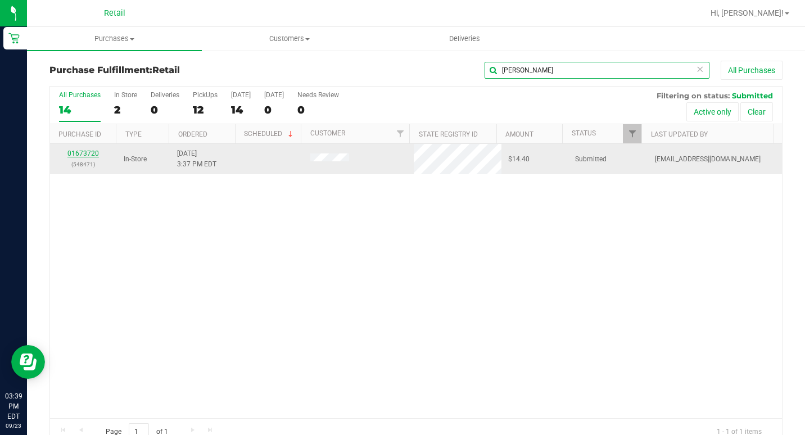
type input "[PERSON_NAME]"
click at [82, 152] on link "01673720" at bounding box center [82, 154] width 31 height 8
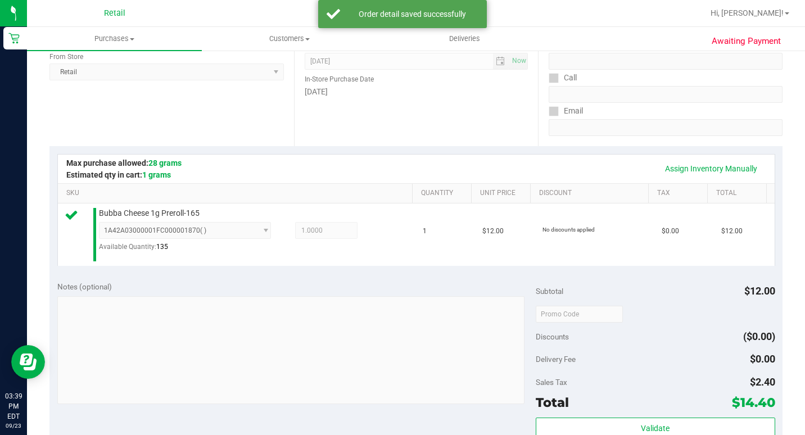
scroll to position [281, 0]
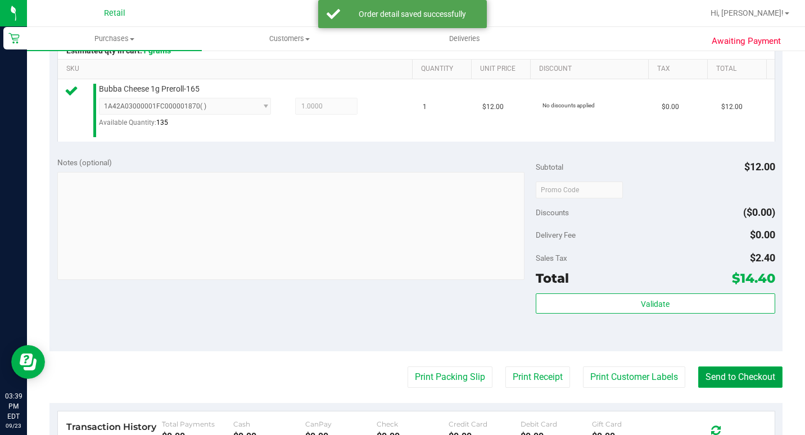
click at [738, 388] on button "Send to Checkout" at bounding box center [741, 377] width 84 height 21
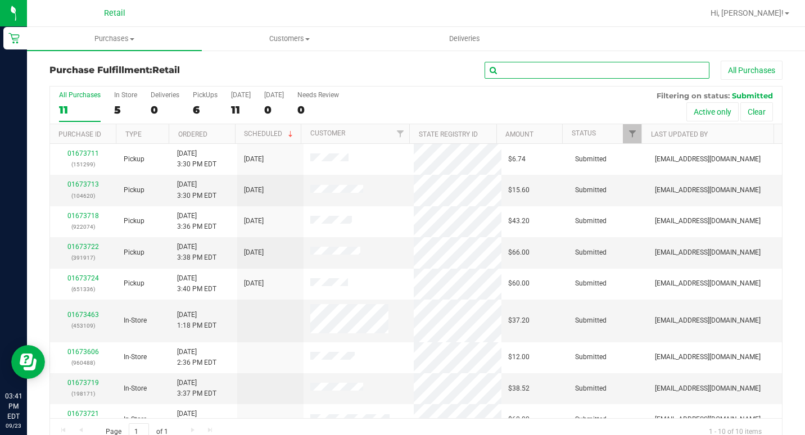
click at [580, 73] on input "text" at bounding box center [597, 70] width 225 height 17
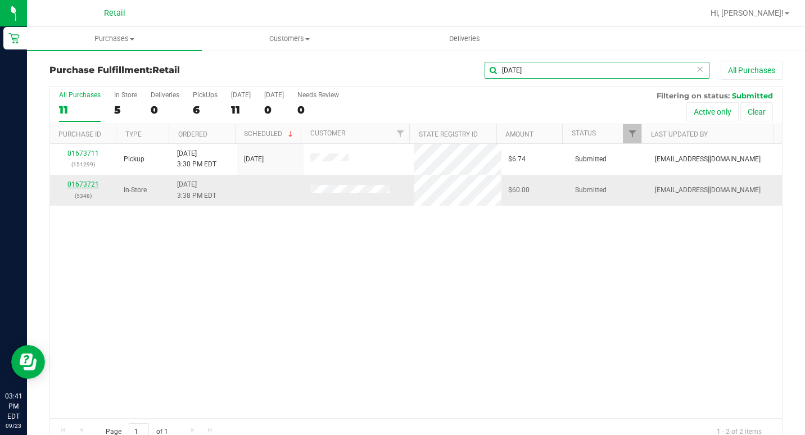
type input "[DATE]"
click at [75, 184] on link "01673721" at bounding box center [82, 185] width 31 height 8
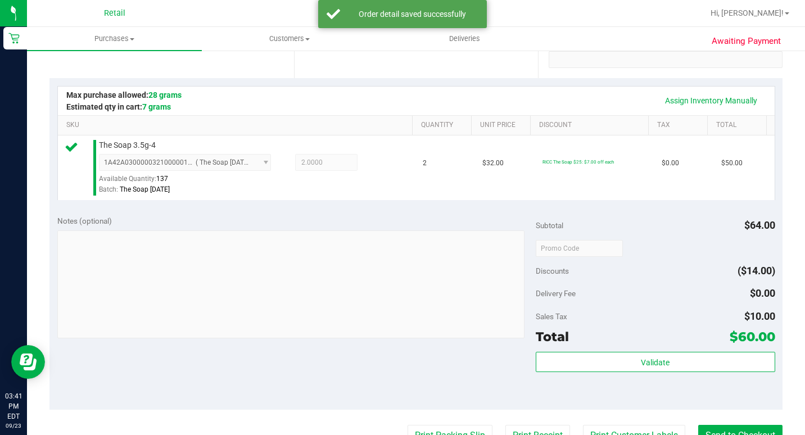
scroll to position [450, 0]
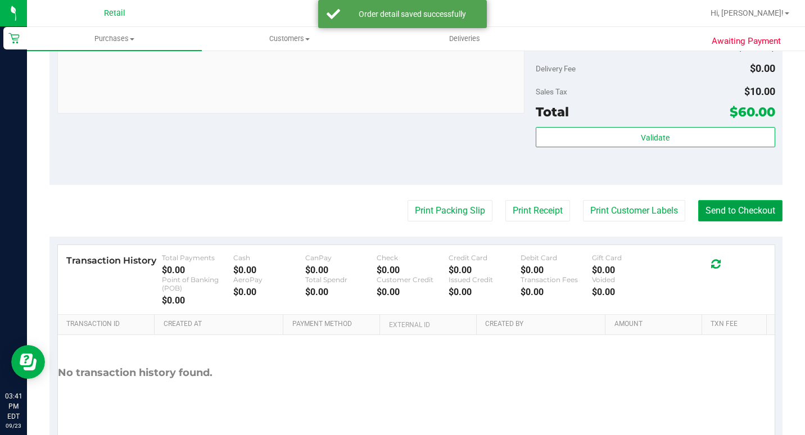
click at [723, 222] on button "Send to Checkout" at bounding box center [741, 210] width 84 height 21
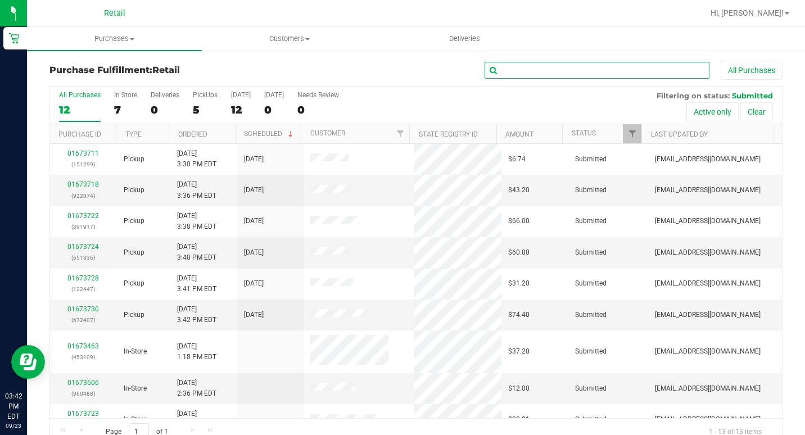
click at [510, 69] on input "text" at bounding box center [597, 70] width 225 height 17
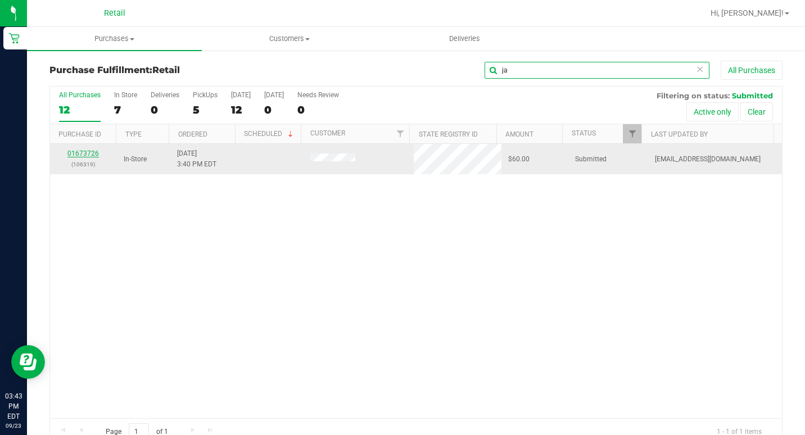
type input "ja"
click at [86, 152] on link "01673726" at bounding box center [82, 154] width 31 height 8
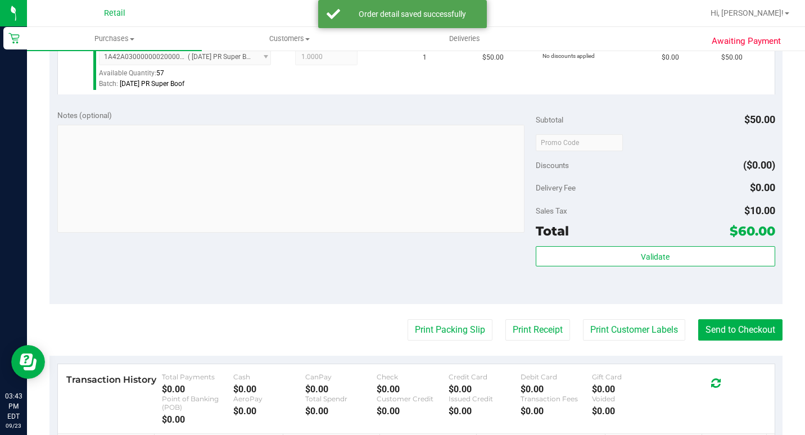
scroll to position [450, 0]
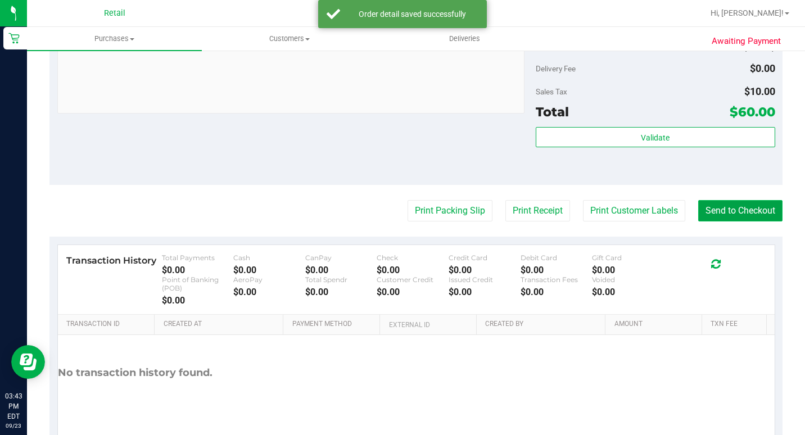
click at [750, 222] on button "Send to Checkout" at bounding box center [741, 210] width 84 height 21
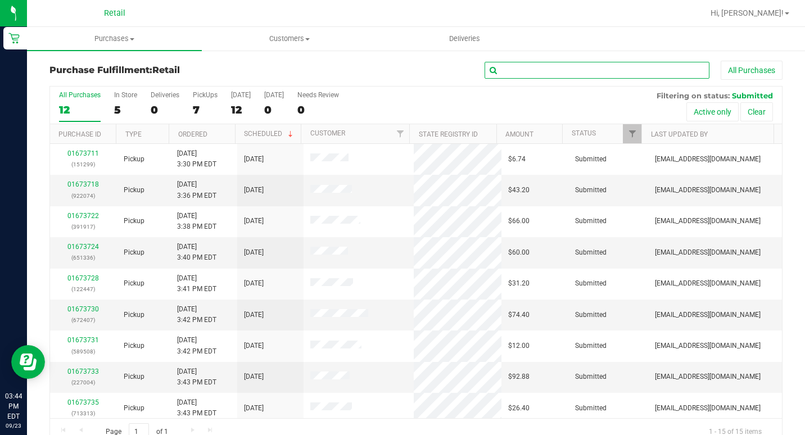
click at [540, 68] on input "text" at bounding box center [597, 70] width 225 height 17
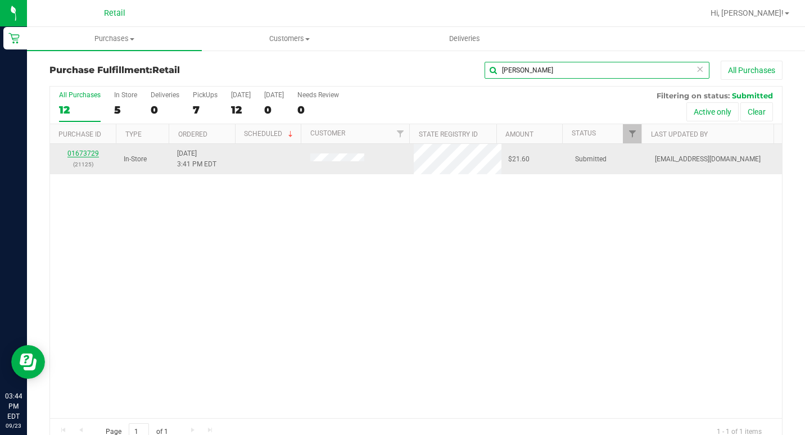
type input "[PERSON_NAME]"
click at [92, 154] on link "01673729" at bounding box center [82, 154] width 31 height 8
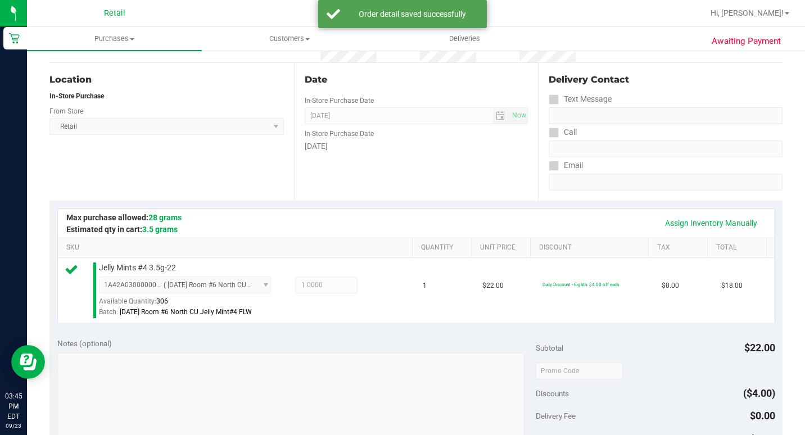
scroll to position [281, 0]
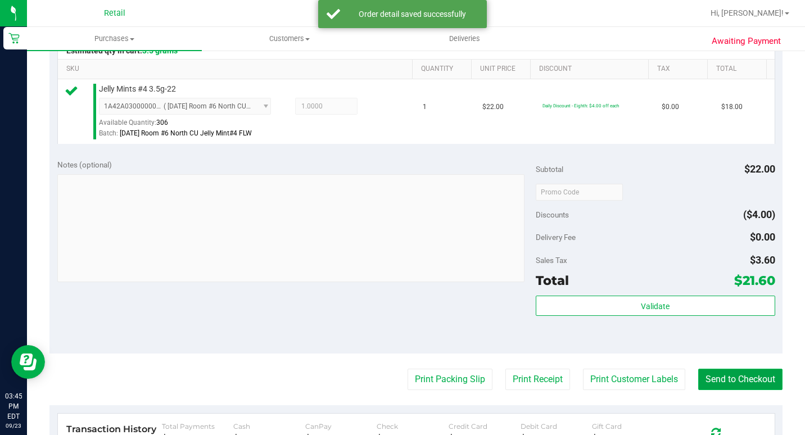
click at [699, 390] on button "Send to Checkout" at bounding box center [741, 379] width 84 height 21
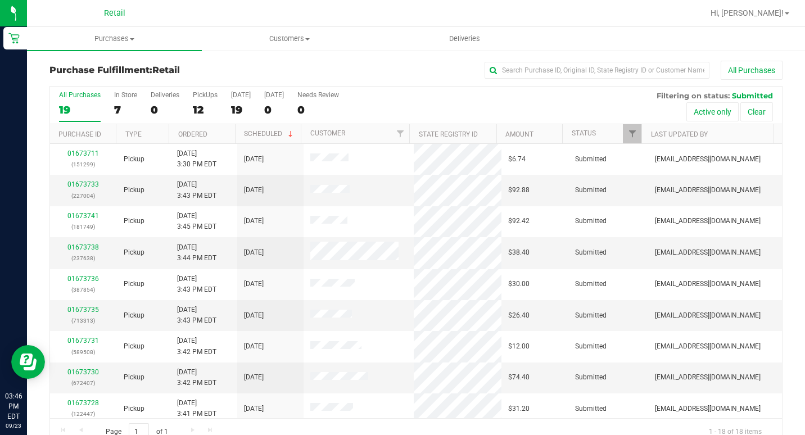
click at [561, 61] on div "All Purchases" at bounding box center [538, 70] width 489 height 19
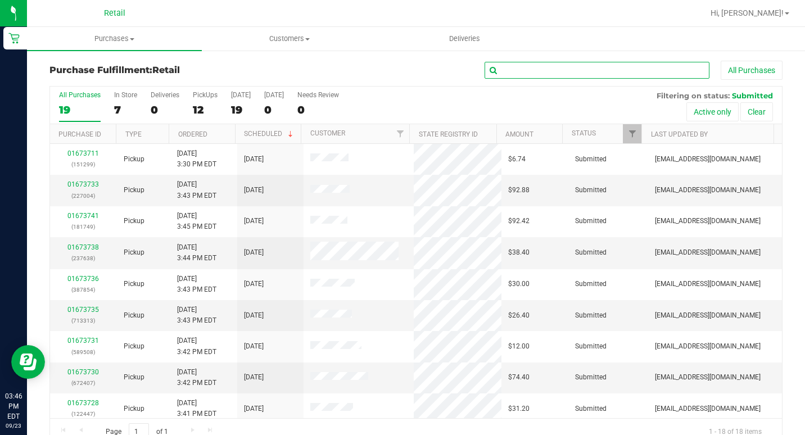
click at [569, 65] on input "text" at bounding box center [597, 70] width 225 height 17
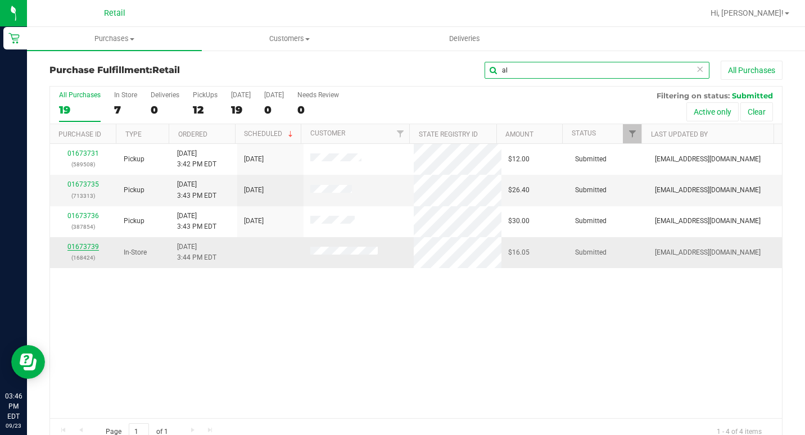
type input "al"
click at [78, 245] on link "01673739" at bounding box center [82, 247] width 31 height 8
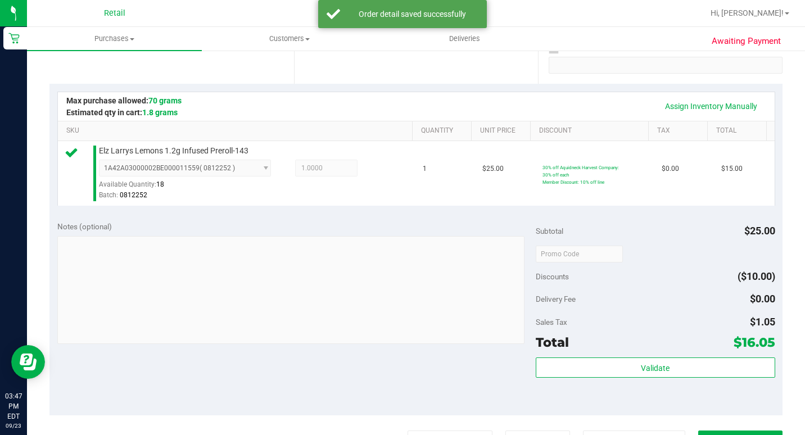
scroll to position [337, 0]
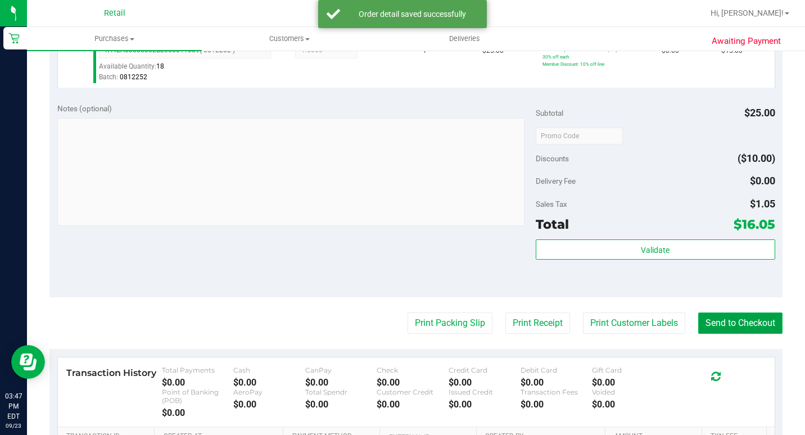
click at [722, 334] on button "Send to Checkout" at bounding box center [741, 323] width 84 height 21
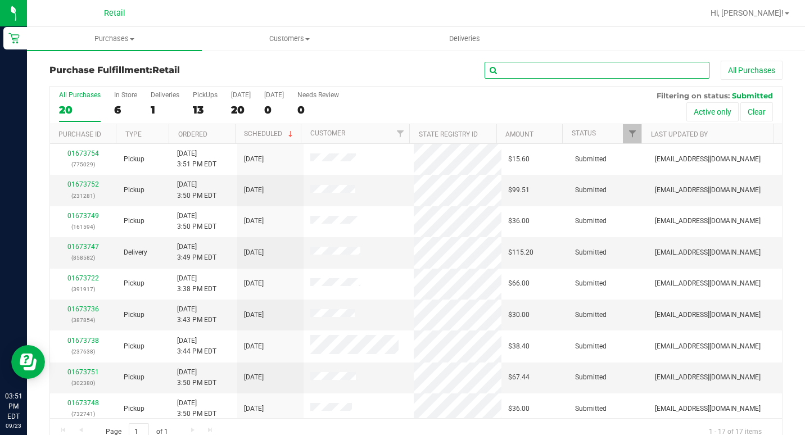
click at [573, 71] on input "text" at bounding box center [597, 70] width 225 height 17
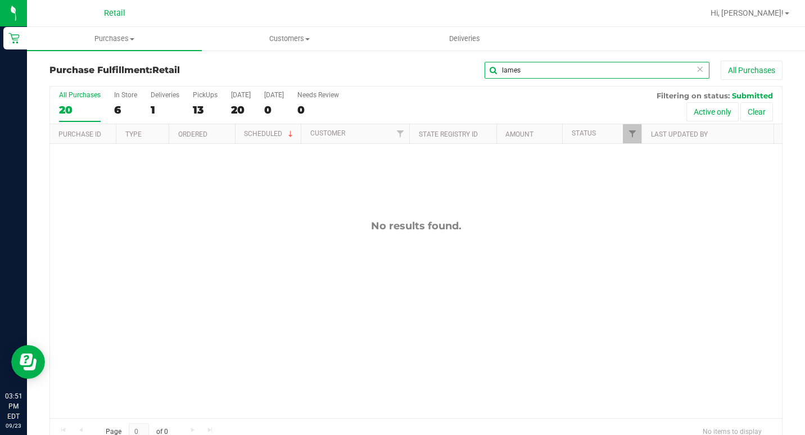
type input "lames"
click at [696, 66] on icon at bounding box center [700, 68] width 8 height 13
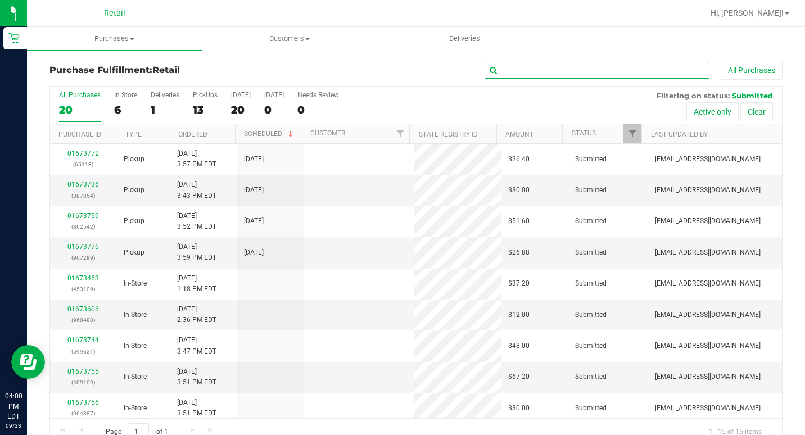
click at [666, 65] on input "text" at bounding box center [597, 70] width 225 height 17
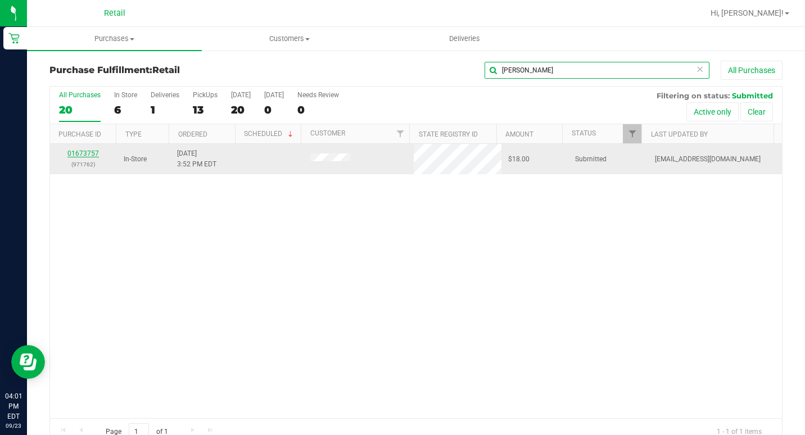
type input "[PERSON_NAME]"
click at [88, 150] on link "01673757" at bounding box center [82, 154] width 31 height 8
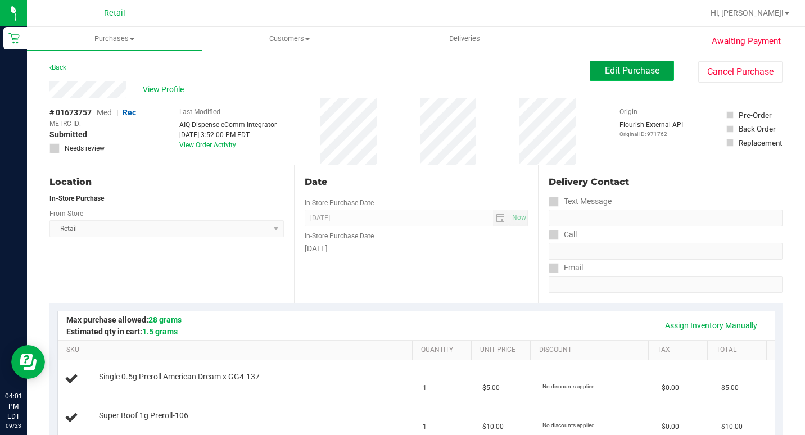
click at [651, 71] on button "Edit Purchase" at bounding box center [632, 71] width 84 height 20
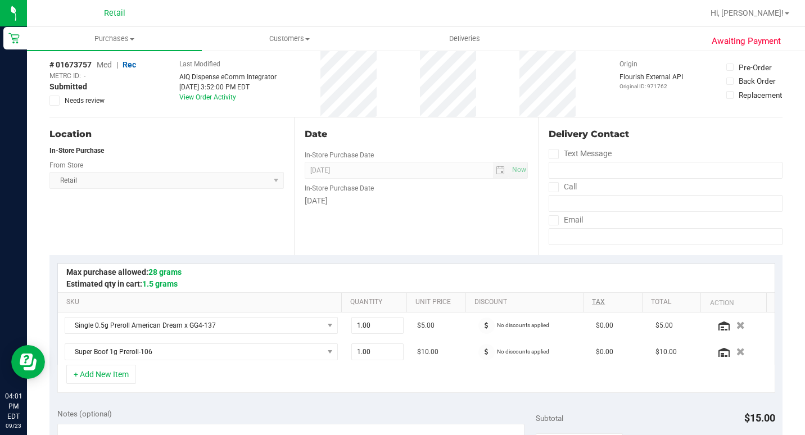
scroll to position [112, 0]
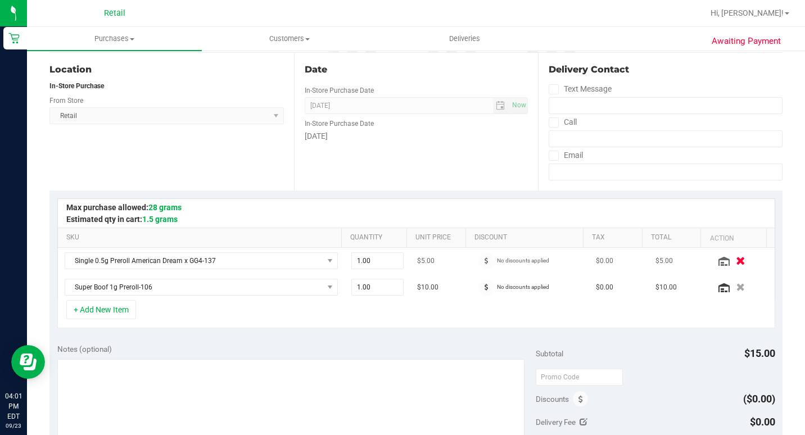
click at [736, 263] on icon "button" at bounding box center [741, 261] width 10 height 8
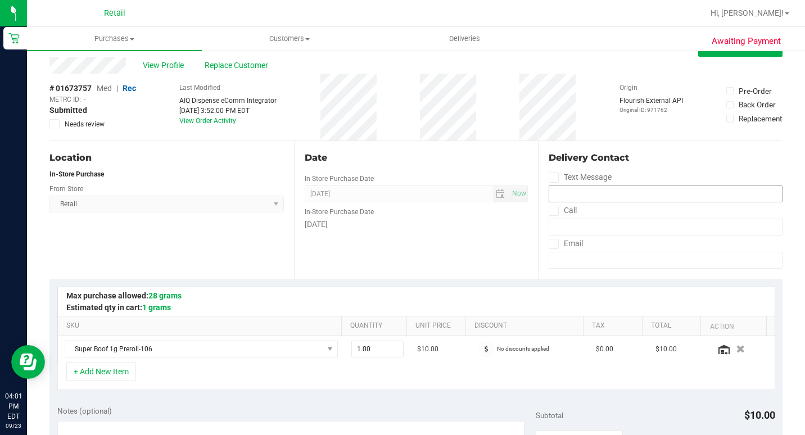
scroll to position [0, 0]
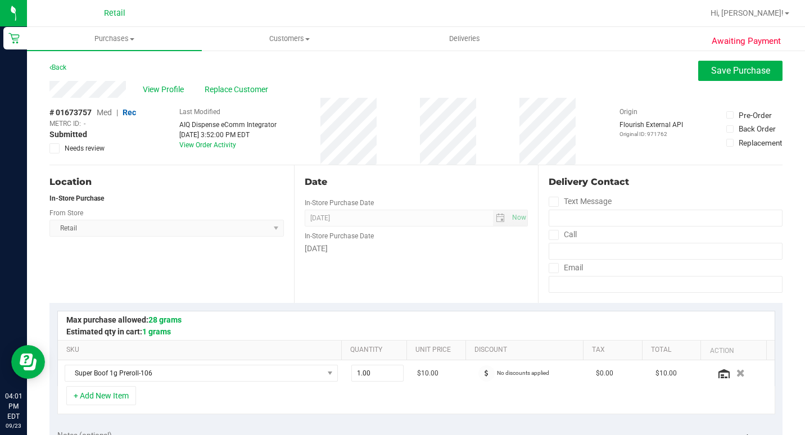
click at [716, 77] on button "Save Purchase" at bounding box center [741, 71] width 84 height 20
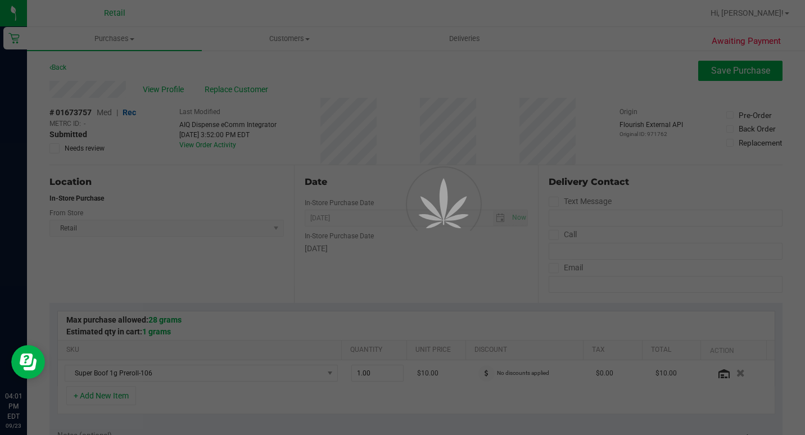
scroll to position [169, 0]
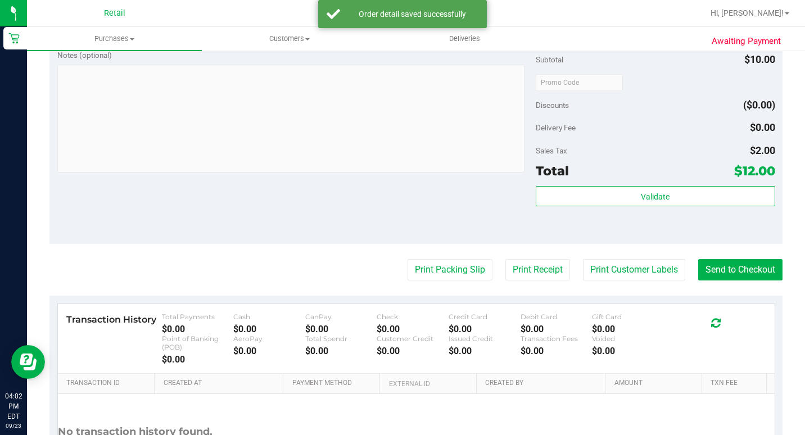
scroll to position [450, 0]
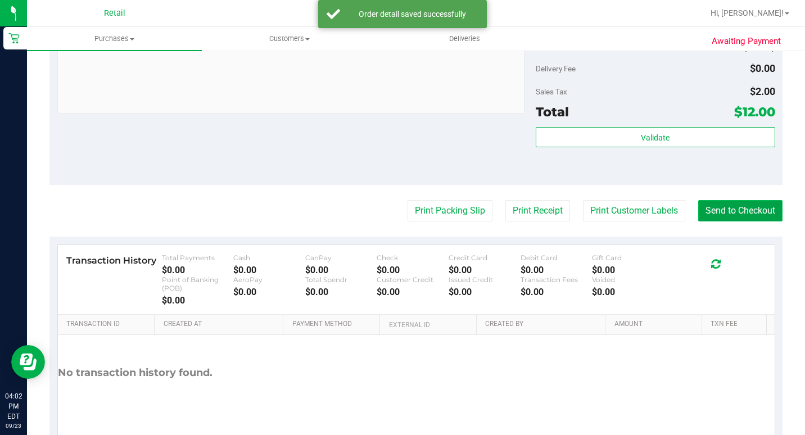
click at [742, 222] on button "Send to Checkout" at bounding box center [741, 210] width 84 height 21
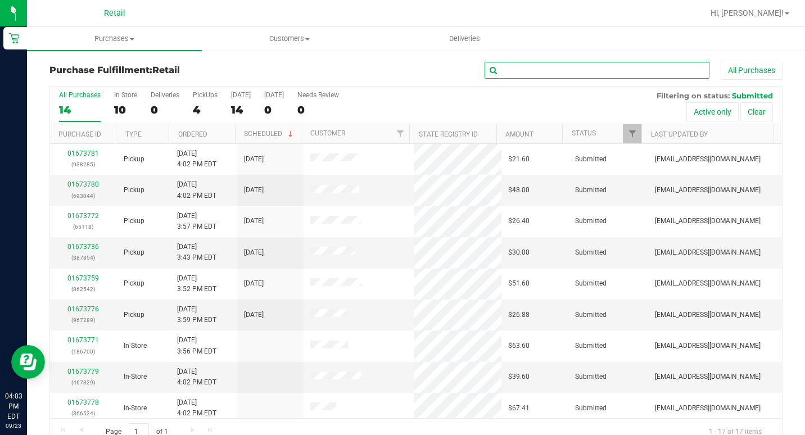
click at [535, 73] on input "text" at bounding box center [597, 70] width 225 height 17
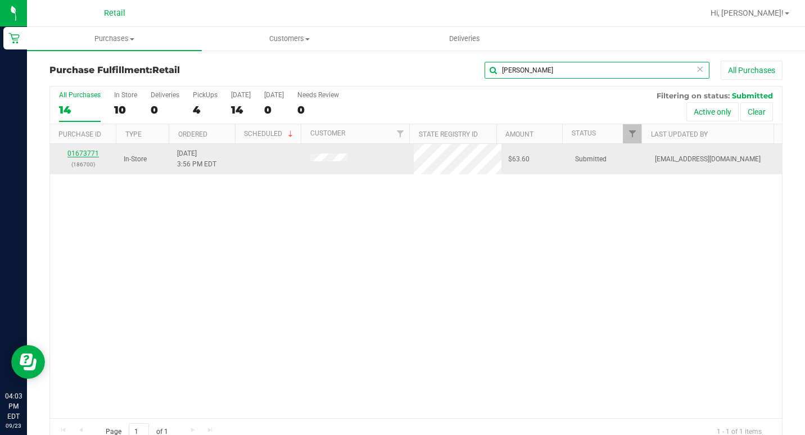
type input "[PERSON_NAME]"
click at [93, 155] on link "01673771" at bounding box center [82, 154] width 31 height 8
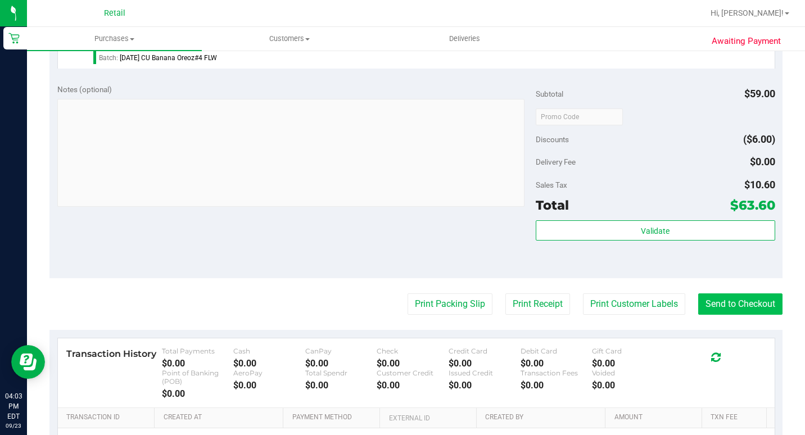
scroll to position [506, 0]
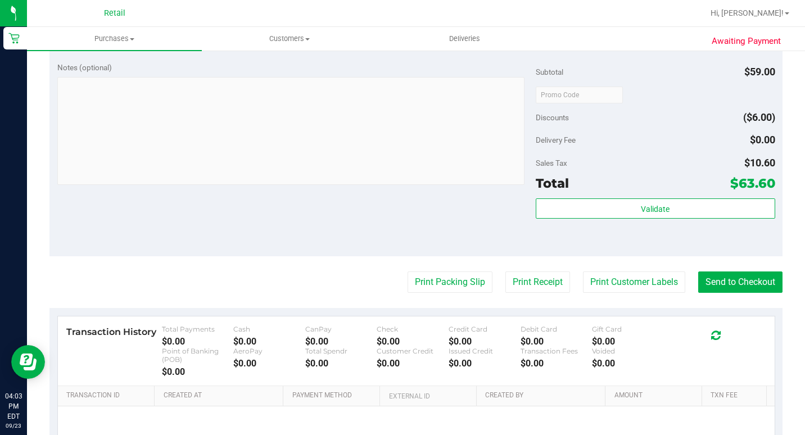
click at [750, 310] on purchase-details "Back Edit Purchase Cancel Purchase View Profile # 01673771 Med | Rec METRC ID: …" at bounding box center [415, 41] width 733 height 972
click at [747, 293] on button "Send to Checkout" at bounding box center [741, 282] width 84 height 21
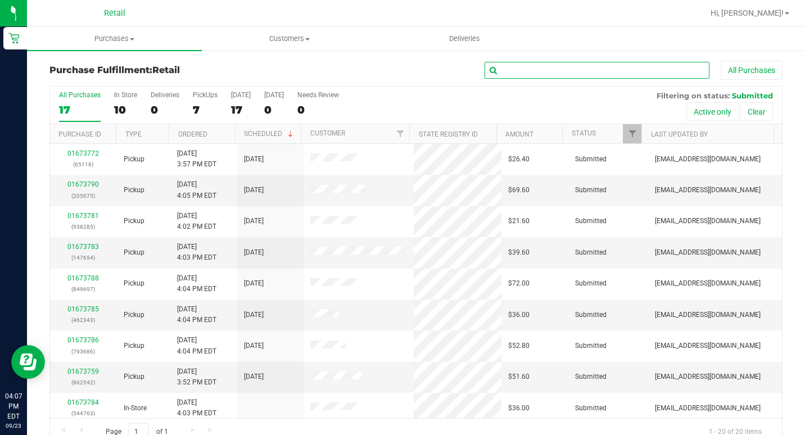
click at [565, 66] on input "text" at bounding box center [597, 70] width 225 height 17
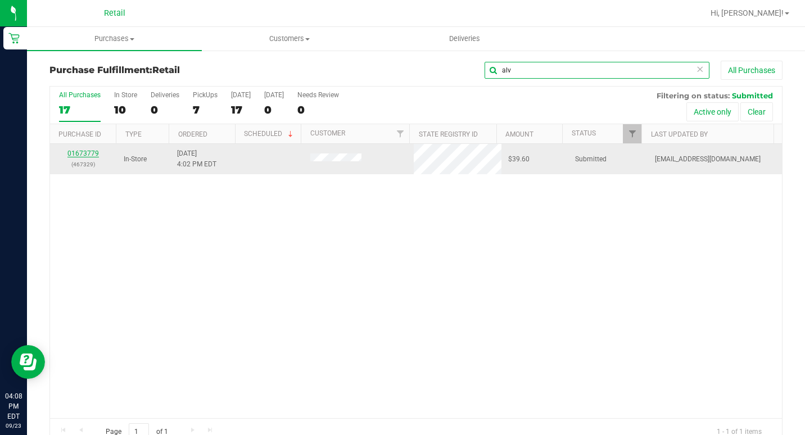
type input "alv"
click at [85, 154] on link "01673779" at bounding box center [82, 154] width 31 height 8
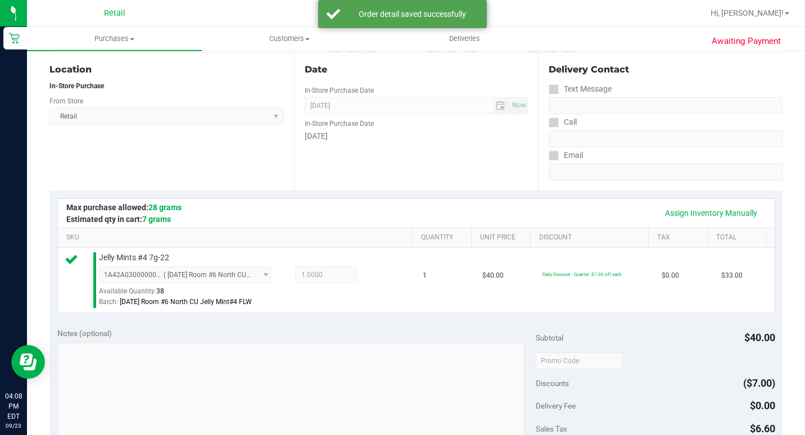
scroll to position [394, 0]
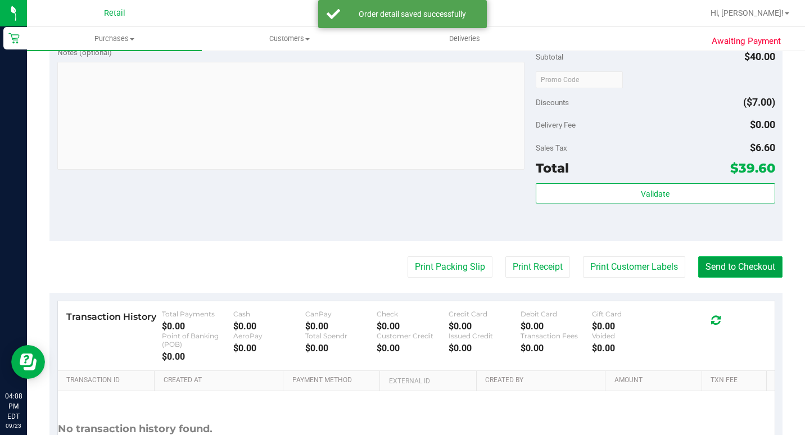
click at [753, 278] on button "Send to Checkout" at bounding box center [741, 266] width 84 height 21
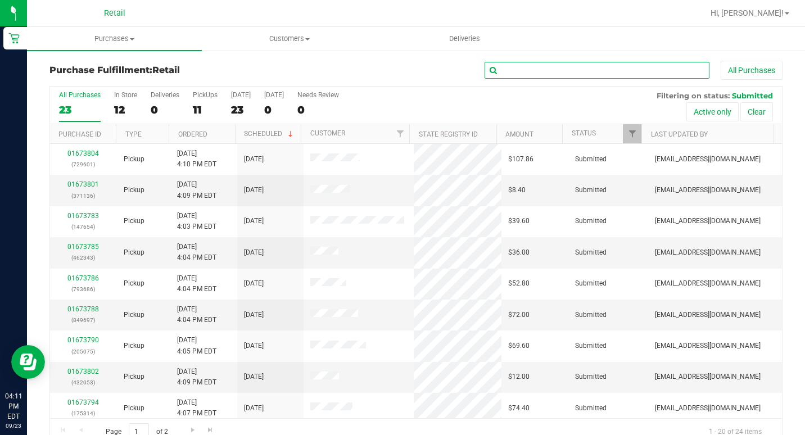
click at [510, 66] on input "text" at bounding box center [597, 70] width 225 height 17
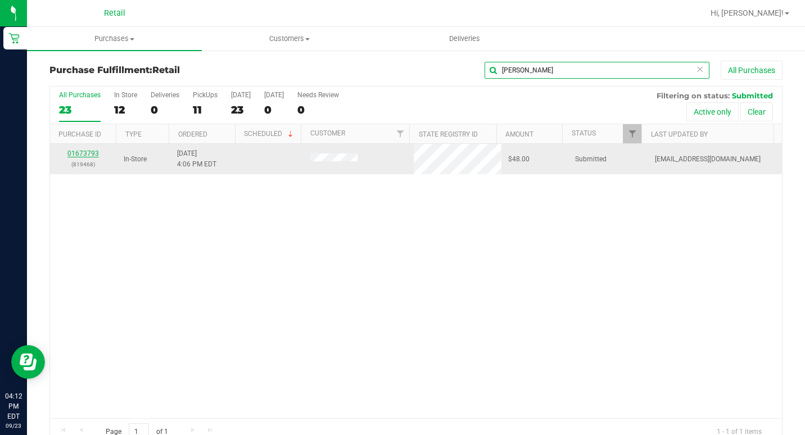
type input "[PERSON_NAME]"
click at [84, 151] on link "01673793" at bounding box center [82, 154] width 31 height 8
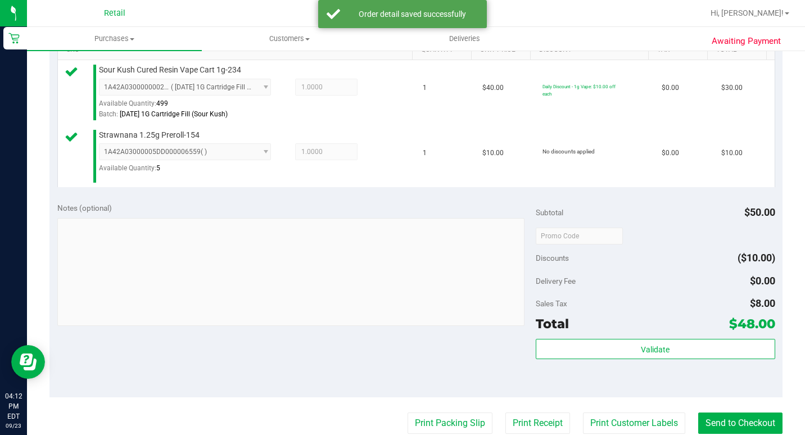
scroll to position [450, 0]
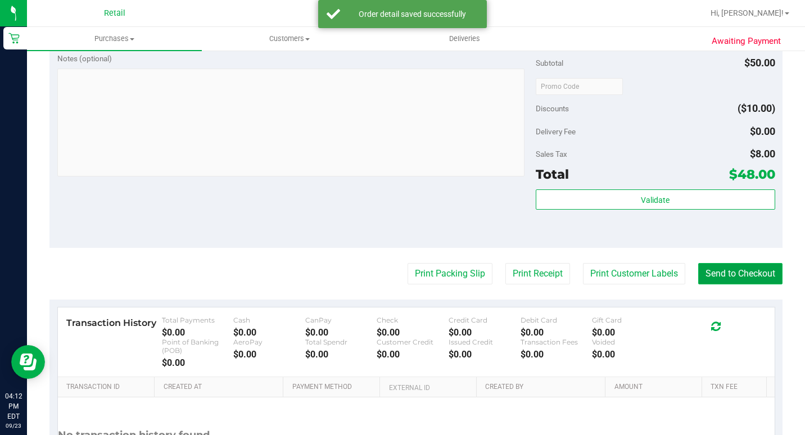
click at [755, 285] on button "Send to Checkout" at bounding box center [741, 273] width 84 height 21
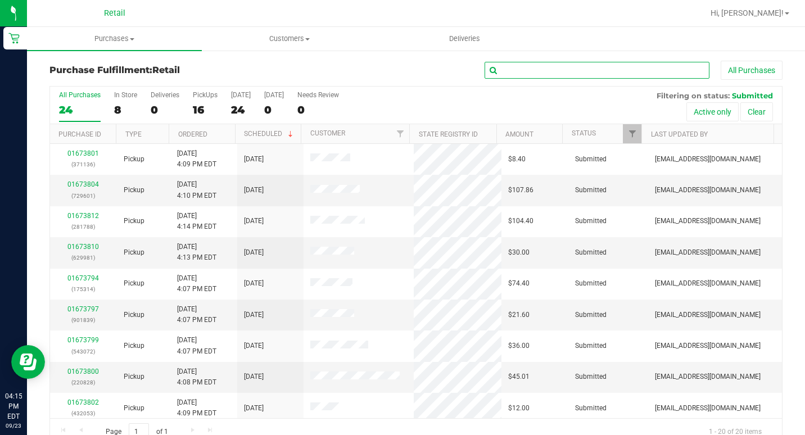
click at [569, 74] on input "text" at bounding box center [597, 70] width 225 height 17
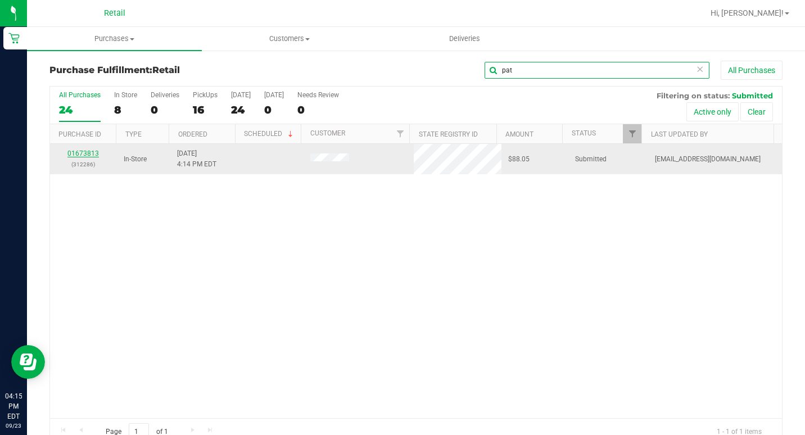
type input "pat"
click at [88, 152] on link "01673813" at bounding box center [82, 154] width 31 height 8
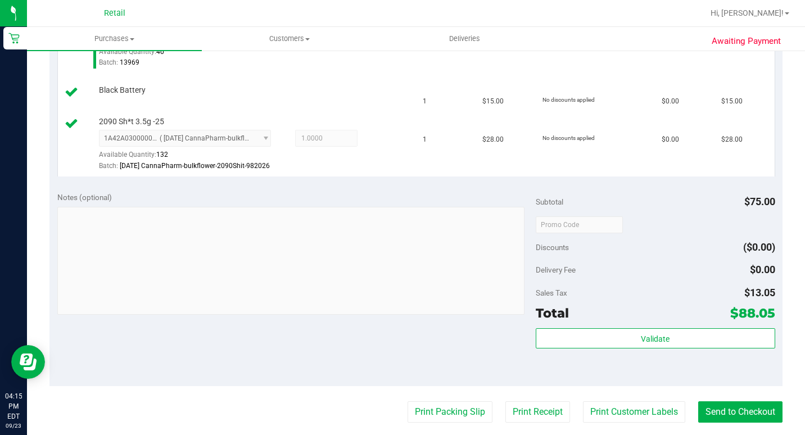
scroll to position [394, 0]
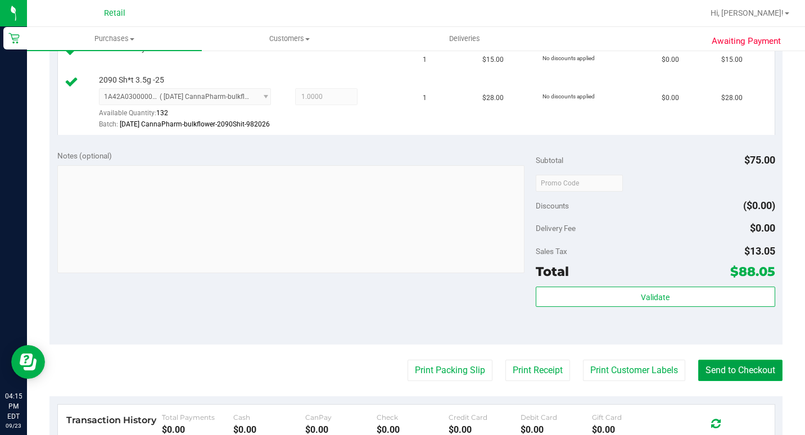
click at [711, 381] on button "Send to Checkout" at bounding box center [741, 370] width 84 height 21
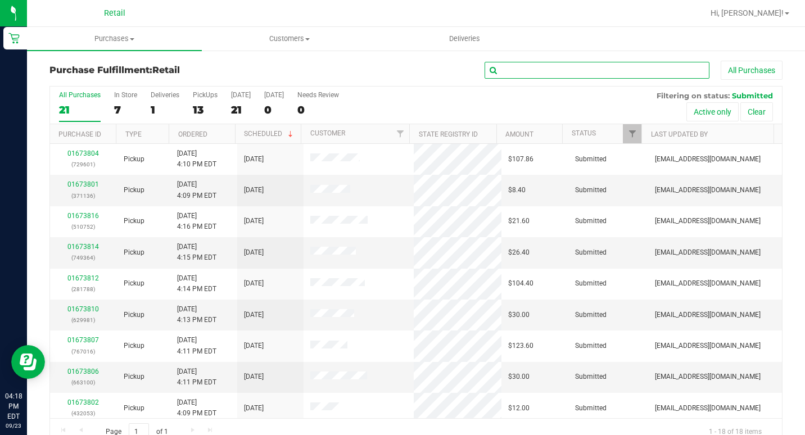
click at [526, 72] on input "text" at bounding box center [597, 70] width 225 height 17
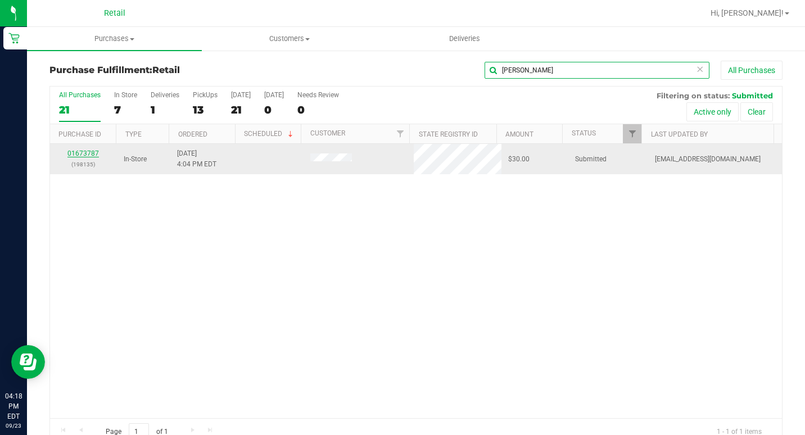
type input "[PERSON_NAME]"
click at [86, 152] on link "01673787" at bounding box center [82, 154] width 31 height 8
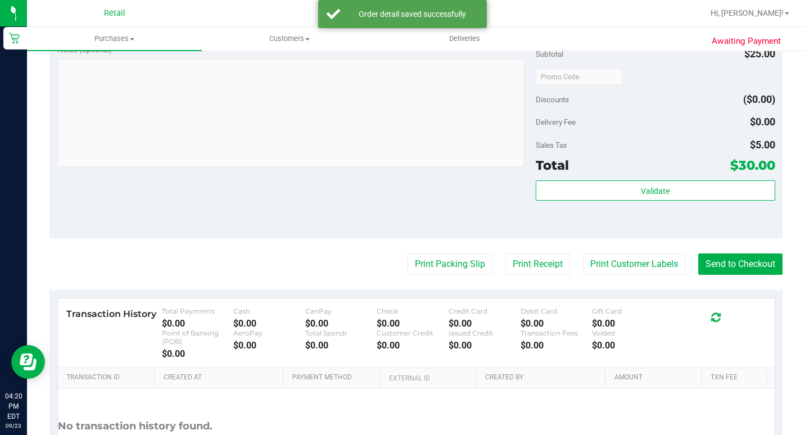
scroll to position [450, 0]
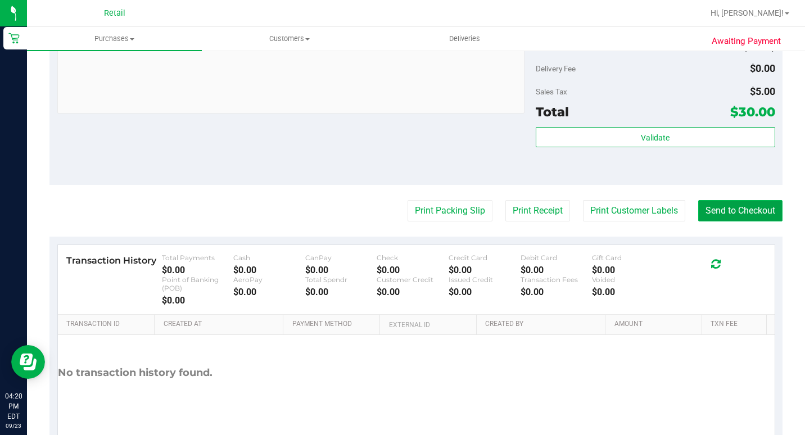
click at [733, 222] on button "Send to Checkout" at bounding box center [741, 210] width 84 height 21
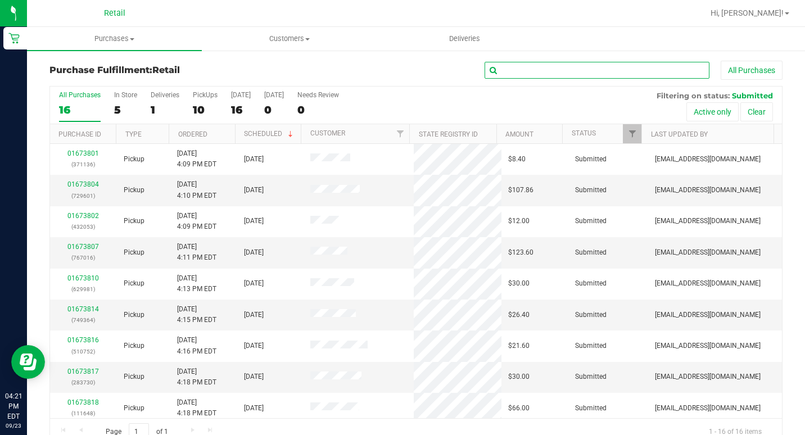
click at [544, 74] on input "text" at bounding box center [597, 70] width 225 height 17
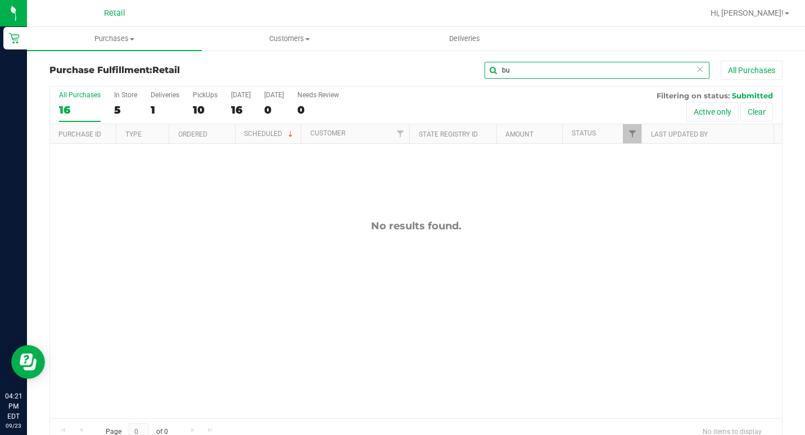
type input "b"
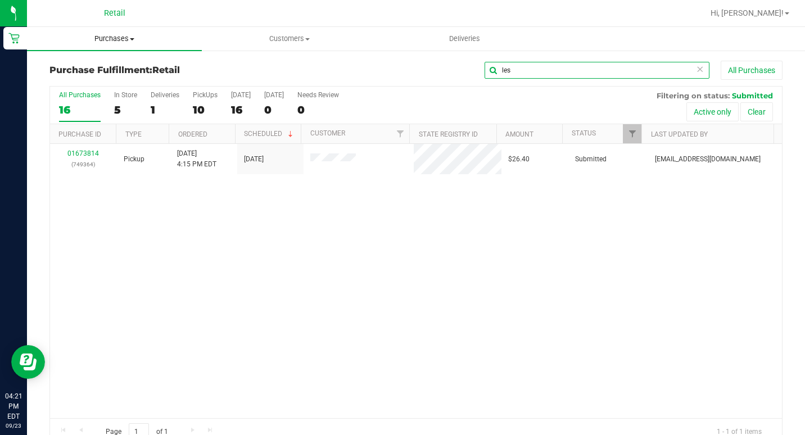
type input "les"
click at [116, 36] on span "Purchases" at bounding box center [114, 39] width 175 height 10
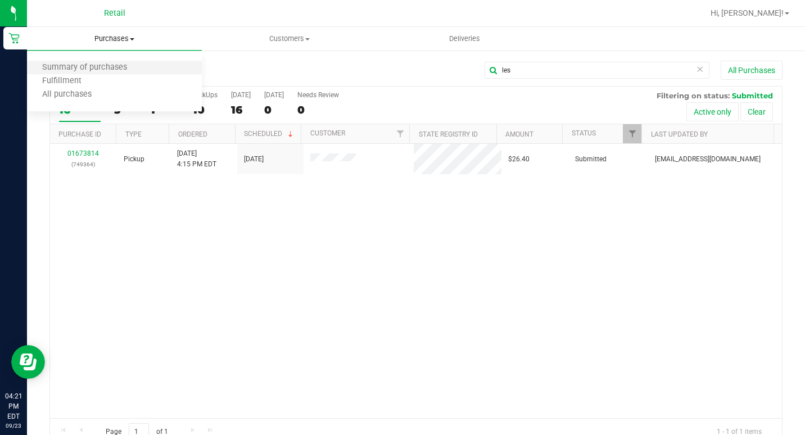
click at [104, 73] on li "Summary of purchases" at bounding box center [114, 67] width 175 height 13
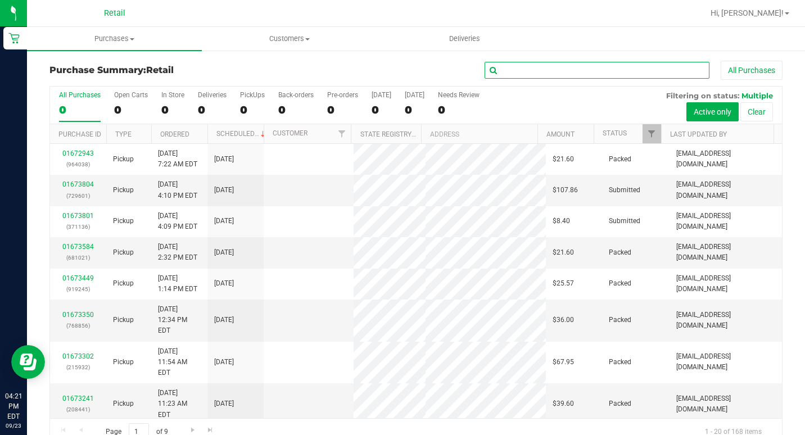
click at [556, 75] on input "text" at bounding box center [597, 70] width 225 height 17
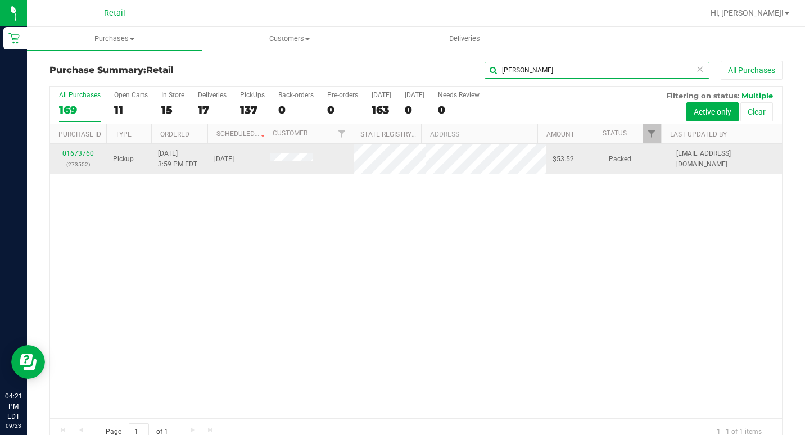
type input "[PERSON_NAME]"
click at [78, 156] on link "01673760" at bounding box center [77, 154] width 31 height 8
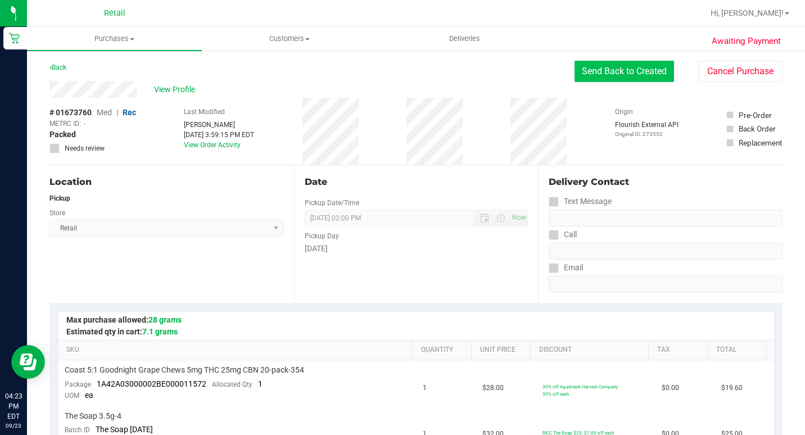
click at [613, 73] on button "Send Back to Created" at bounding box center [625, 71] width 100 height 21
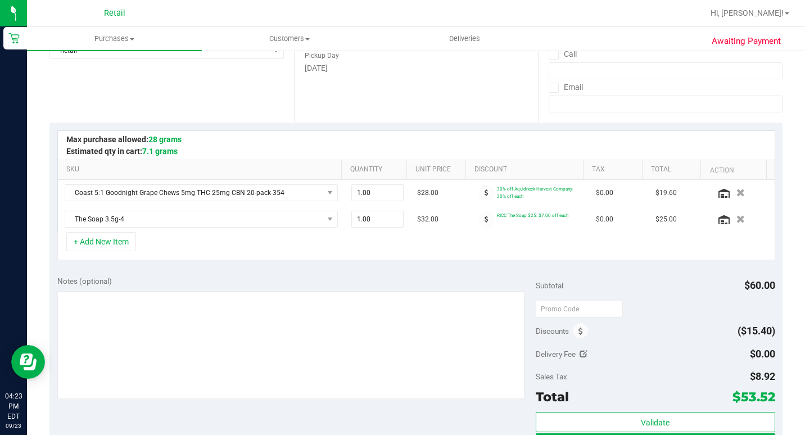
scroll to position [281, 0]
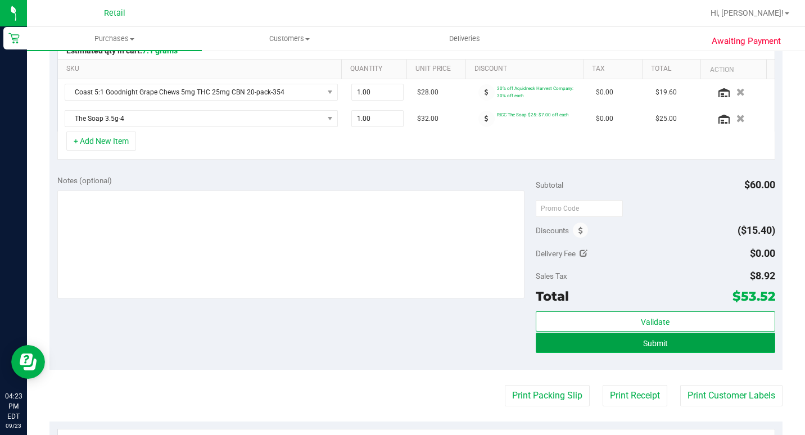
click at [597, 348] on button "Submit" at bounding box center [656, 343] width 240 height 20
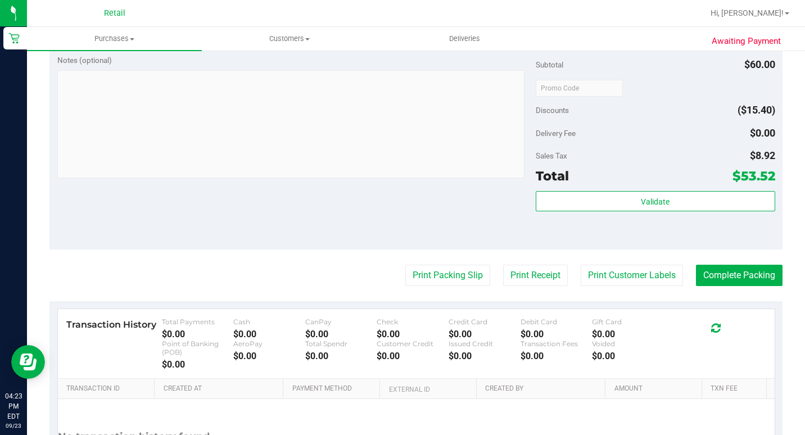
scroll to position [450, 0]
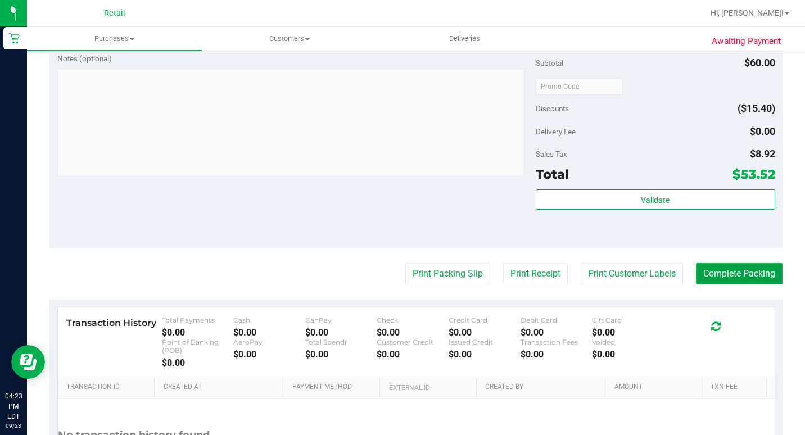
click at [749, 285] on button "Complete Packing" at bounding box center [739, 273] width 87 height 21
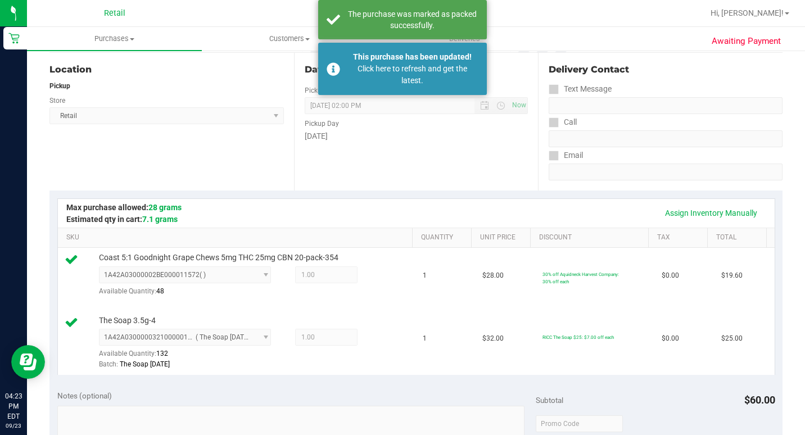
scroll to position [0, 0]
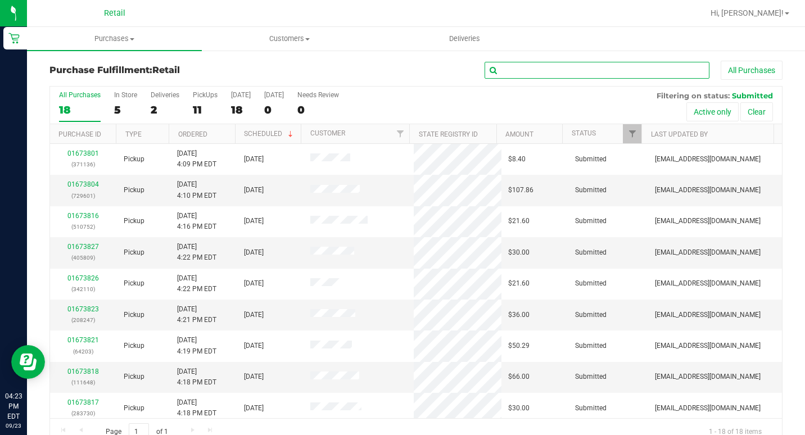
click at [537, 72] on input "text" at bounding box center [597, 70] width 225 height 17
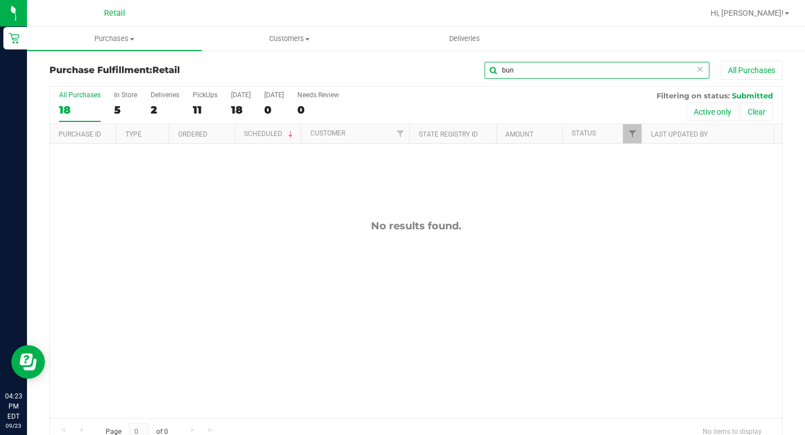
type input "bun"
click at [696, 67] on icon at bounding box center [700, 68] width 8 height 13
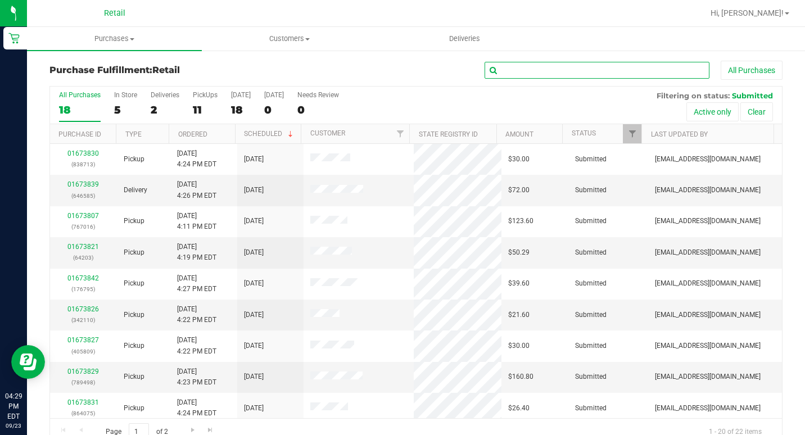
click at [579, 70] on input "text" at bounding box center [597, 70] width 225 height 17
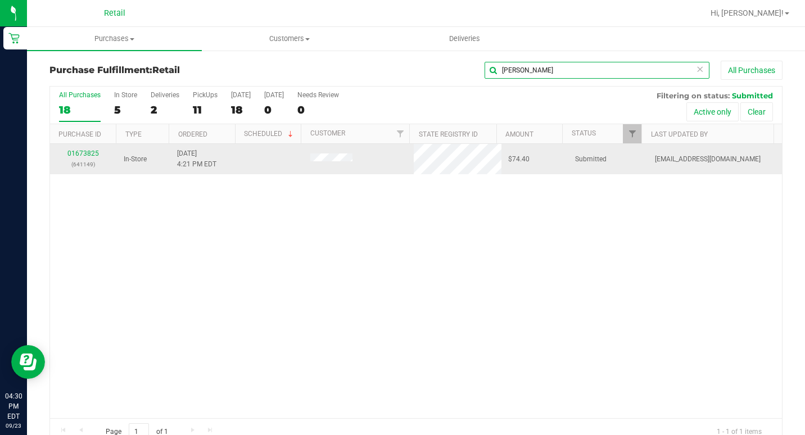
type input "[PERSON_NAME]"
click at [80, 161] on p "(641149)" at bounding box center [83, 164] width 53 height 11
click at [79, 154] on link "01673825" at bounding box center [82, 154] width 31 height 8
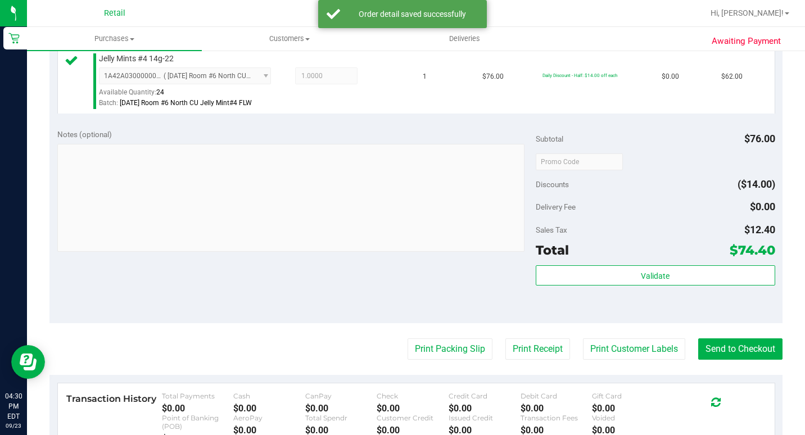
scroll to position [394, 0]
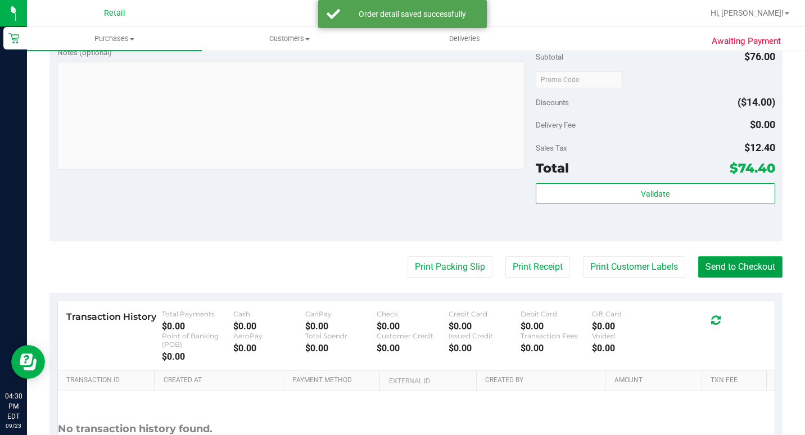
click at [732, 278] on button "Send to Checkout" at bounding box center [741, 266] width 84 height 21
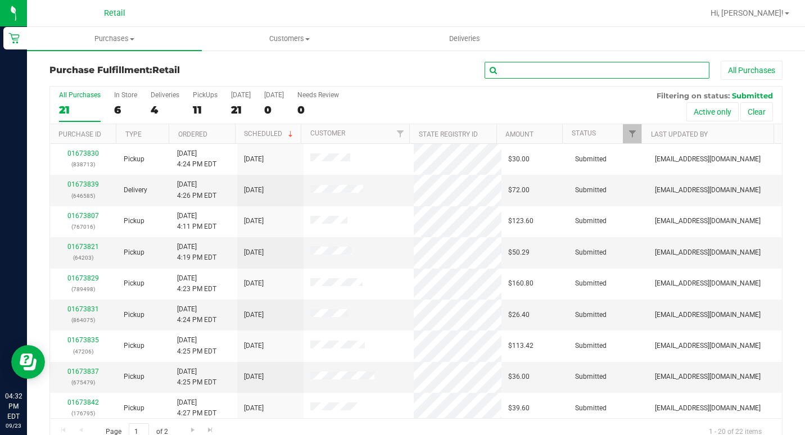
click at [537, 62] on input "text" at bounding box center [597, 70] width 225 height 17
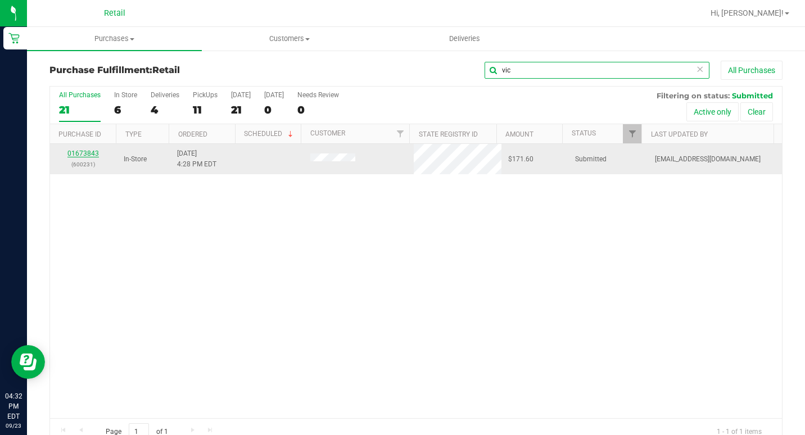
type input "vic"
click at [93, 155] on link "01673843" at bounding box center [82, 154] width 31 height 8
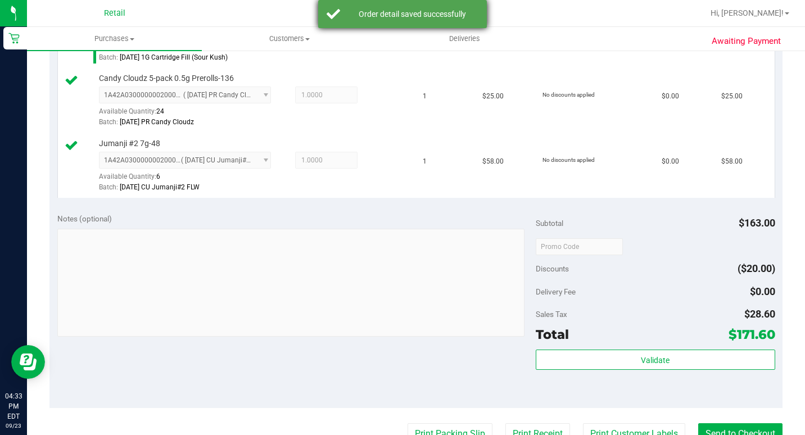
scroll to position [506, 0]
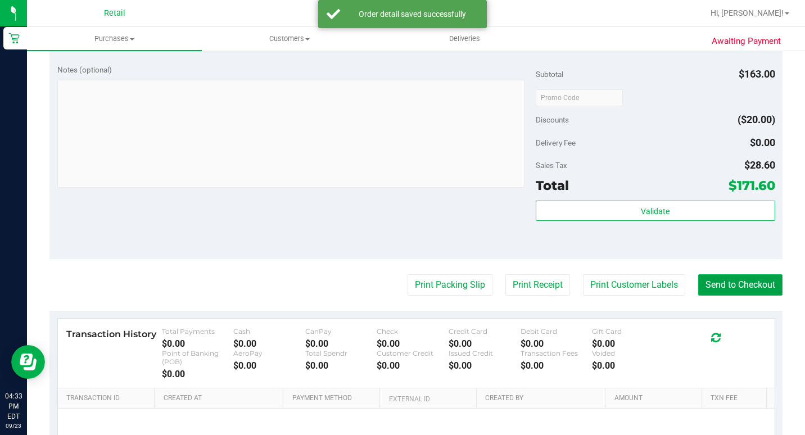
click at [751, 296] on button "Send to Checkout" at bounding box center [741, 284] width 84 height 21
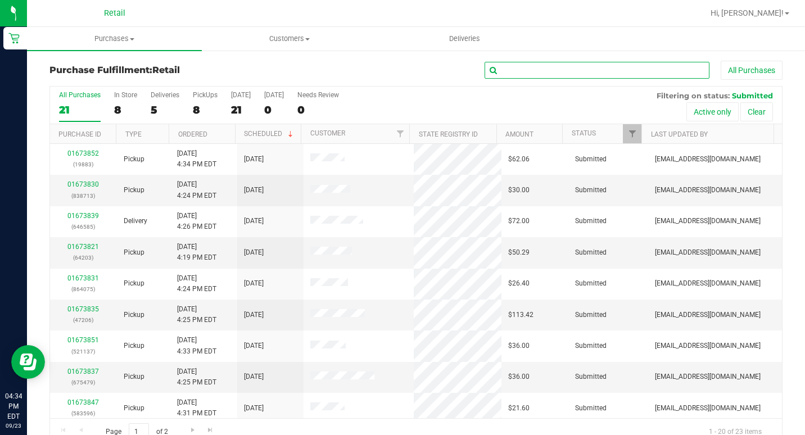
click at [545, 76] on input "text" at bounding box center [597, 70] width 225 height 17
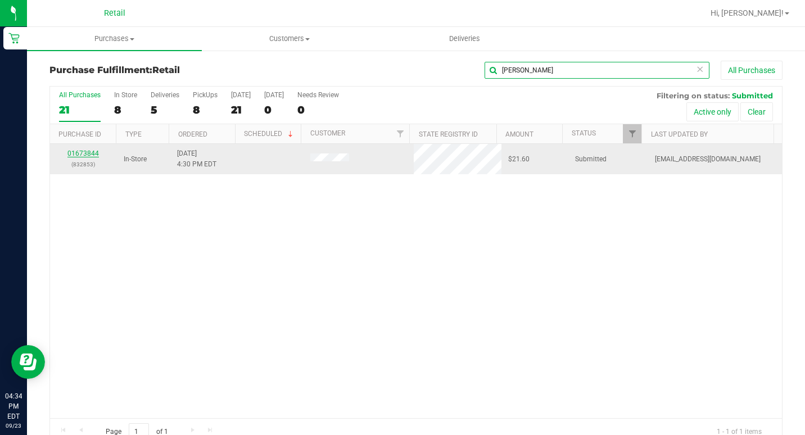
type input "[PERSON_NAME]"
click at [92, 153] on link "01673844" at bounding box center [82, 154] width 31 height 8
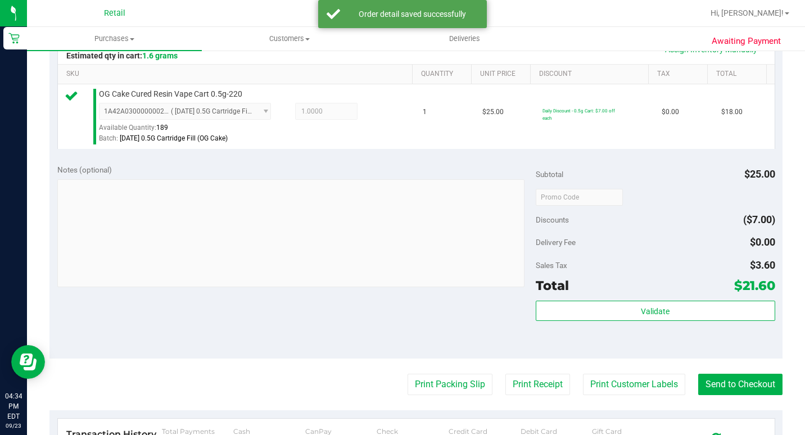
scroll to position [337, 0]
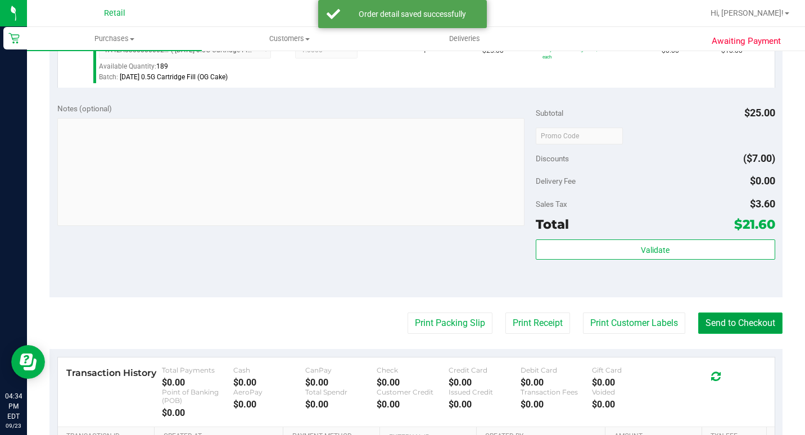
click at [726, 334] on button "Send to Checkout" at bounding box center [741, 323] width 84 height 21
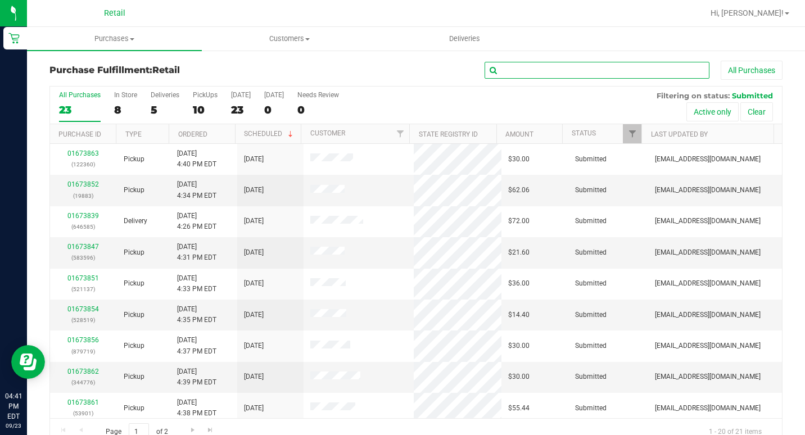
click at [527, 64] on input "text" at bounding box center [597, 70] width 225 height 17
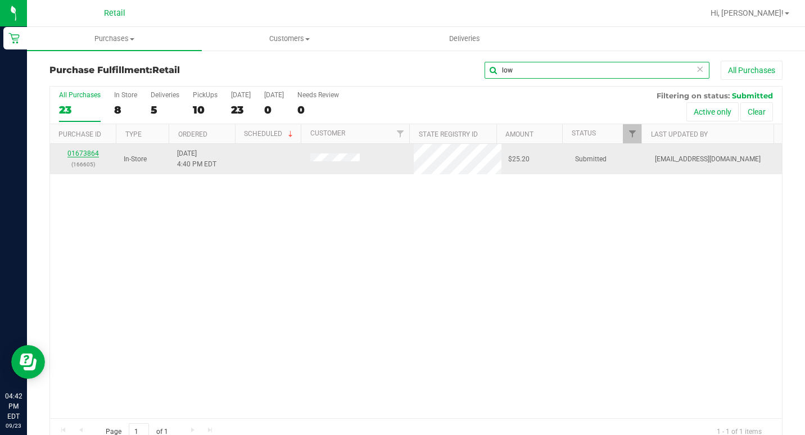
type input "low"
click at [80, 150] on link "01673864" at bounding box center [82, 154] width 31 height 8
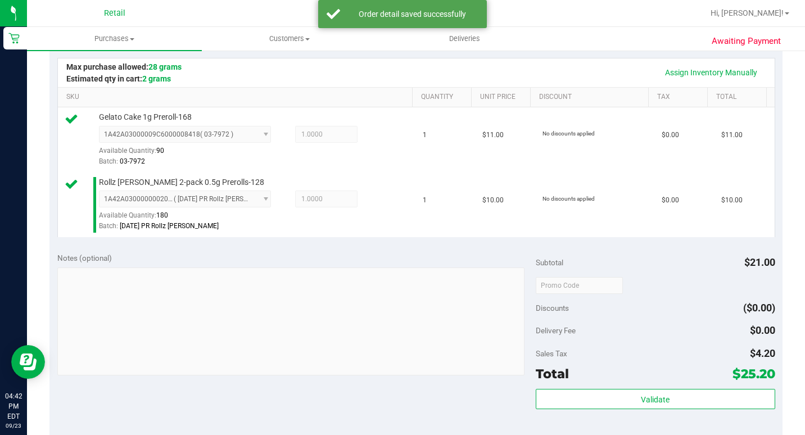
scroll to position [337, 0]
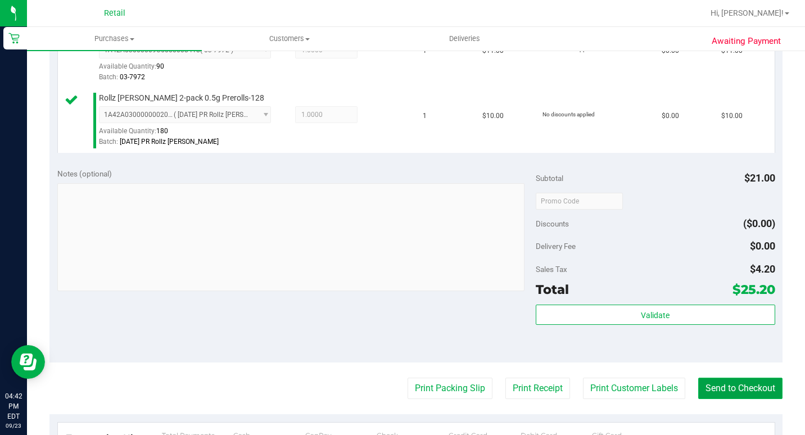
click at [744, 399] on button "Send to Checkout" at bounding box center [741, 388] width 84 height 21
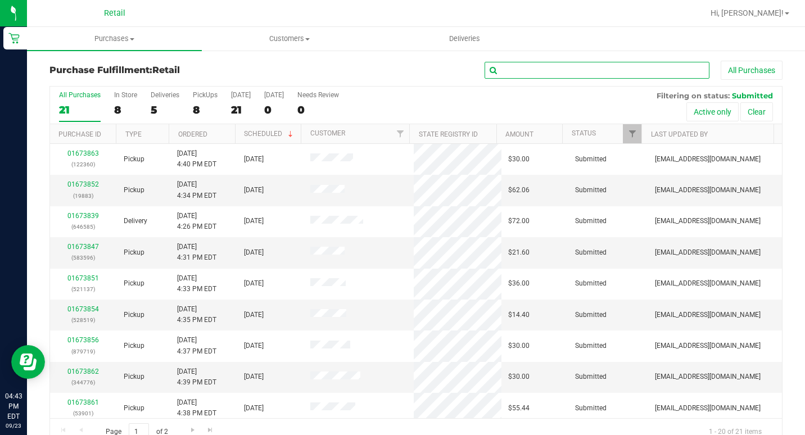
click at [614, 70] on input "text" at bounding box center [597, 70] width 225 height 17
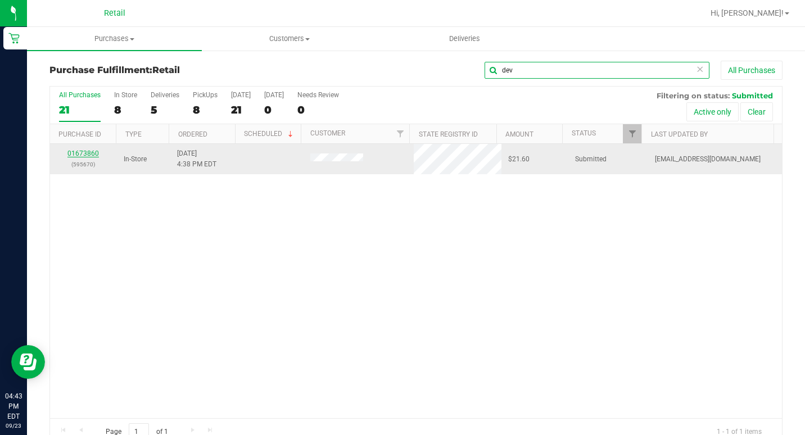
type input "dev"
click at [87, 152] on link "01673860" at bounding box center [82, 154] width 31 height 8
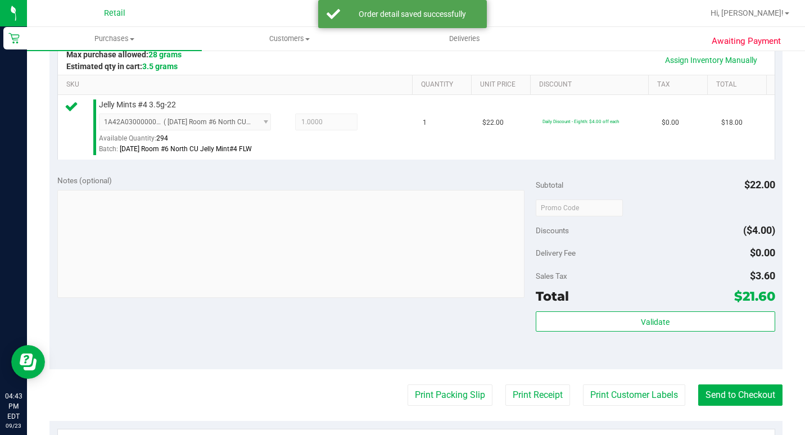
scroll to position [281, 0]
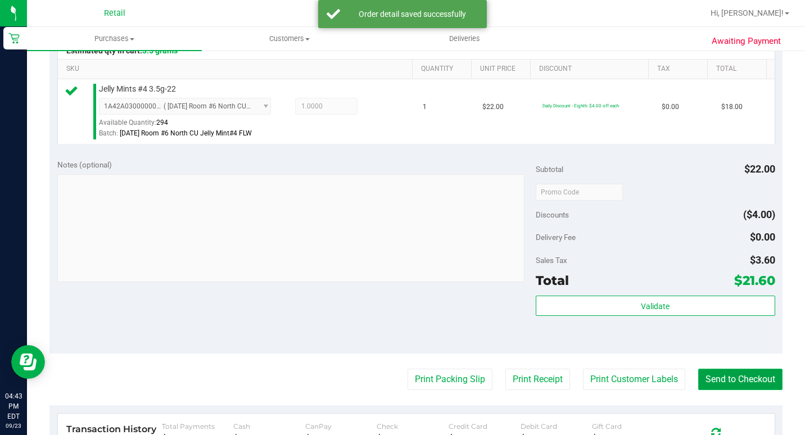
click at [712, 386] on button "Send to Checkout" at bounding box center [741, 379] width 84 height 21
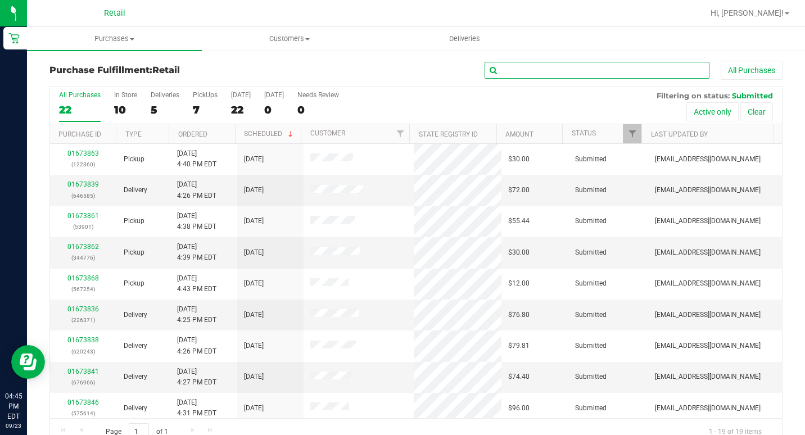
click at [508, 74] on input "text" at bounding box center [597, 70] width 225 height 17
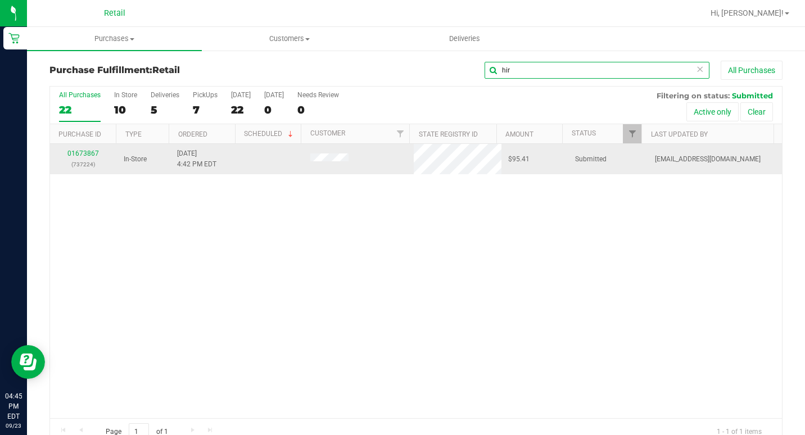
type input "hir"
click at [82, 146] on td "01673867 (737224)" at bounding box center [83, 159] width 67 height 30
click at [88, 155] on link "01673867" at bounding box center [82, 154] width 31 height 8
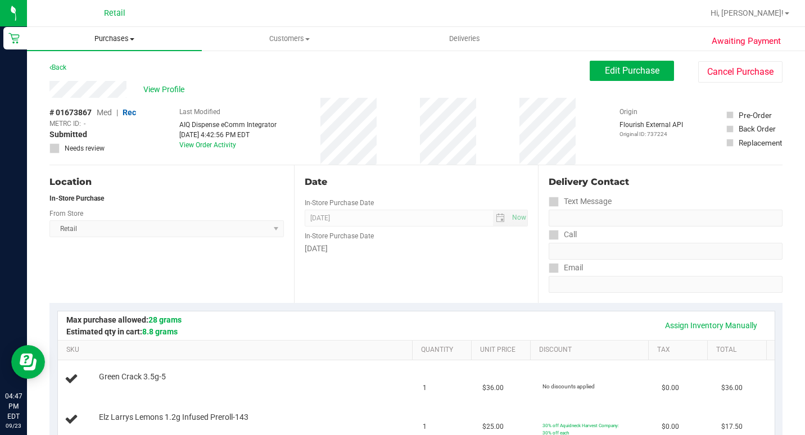
drag, startPoint x: 119, startPoint y: 36, endPoint x: 116, endPoint y: 46, distance: 10.0
click at [119, 36] on span "Purchases" at bounding box center [114, 39] width 175 height 10
click at [115, 63] on span "Summary of purchases" at bounding box center [84, 68] width 115 height 10
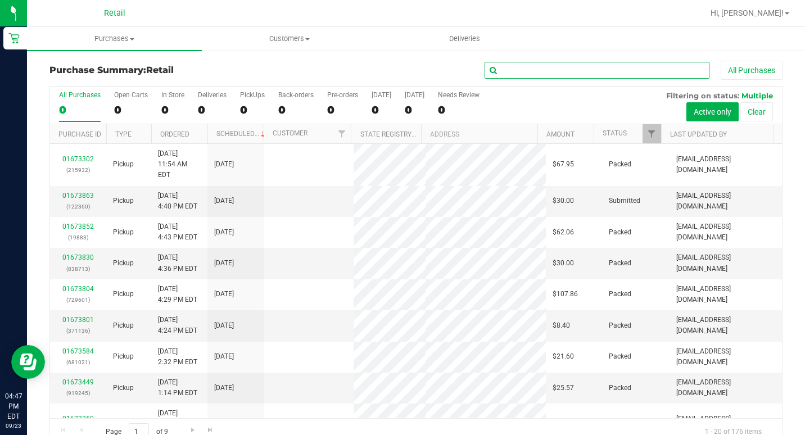
click at [570, 76] on input "text" at bounding box center [597, 70] width 225 height 17
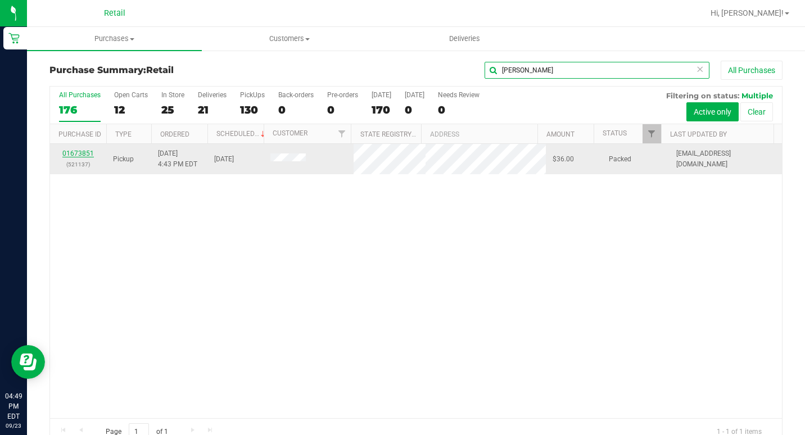
type input "[PERSON_NAME]"
click at [73, 155] on link "01673851" at bounding box center [77, 154] width 31 height 8
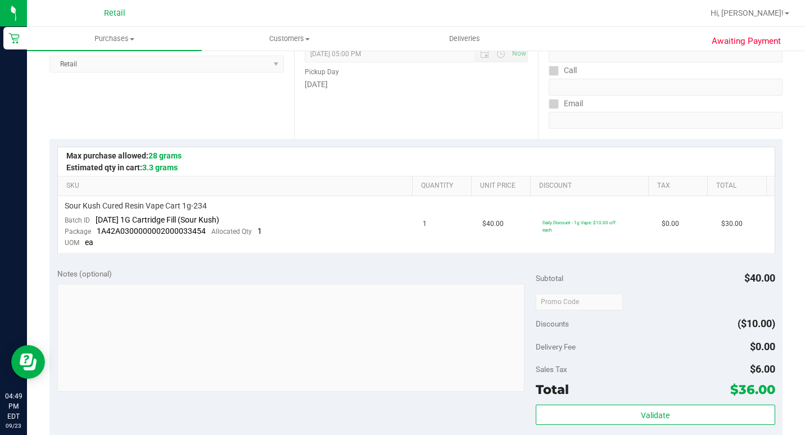
scroll to position [112, 0]
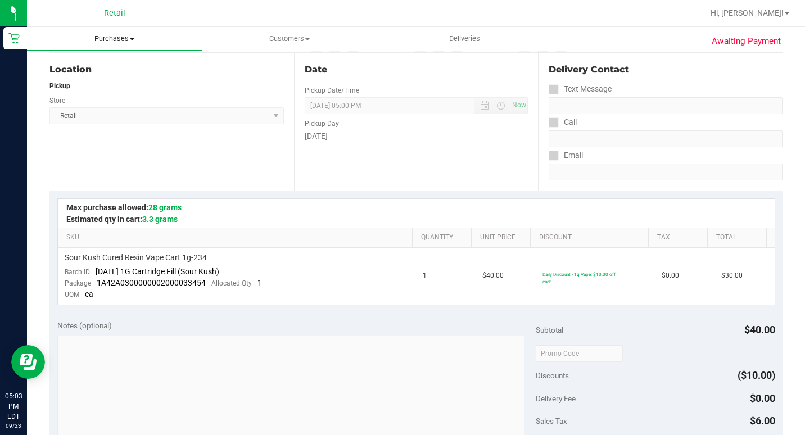
click at [131, 44] on uib-tab-heading "Purchases Summary of purchases Fulfillment All purchases" at bounding box center [114, 39] width 175 height 24
click at [123, 67] on span "Summary of purchases" at bounding box center [84, 68] width 115 height 10
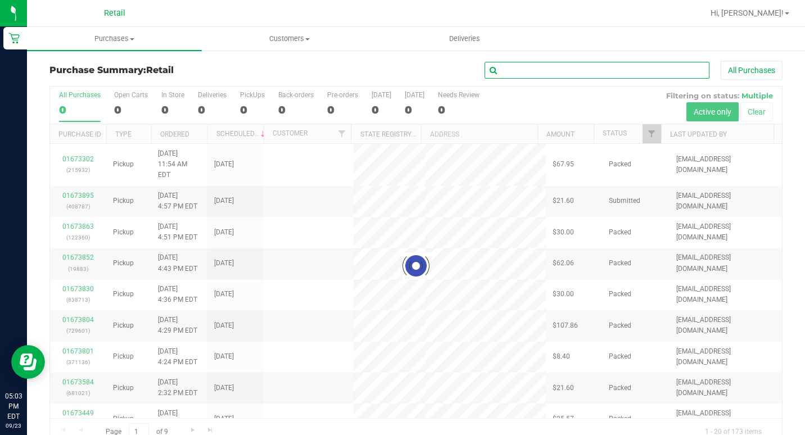
click at [562, 70] on input "text" at bounding box center [597, 70] width 225 height 17
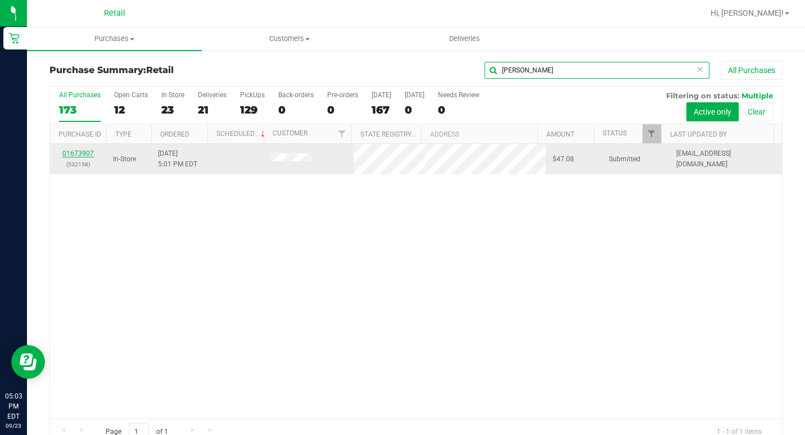
type input "[PERSON_NAME]"
click at [84, 154] on link "01673907" at bounding box center [77, 154] width 31 height 8
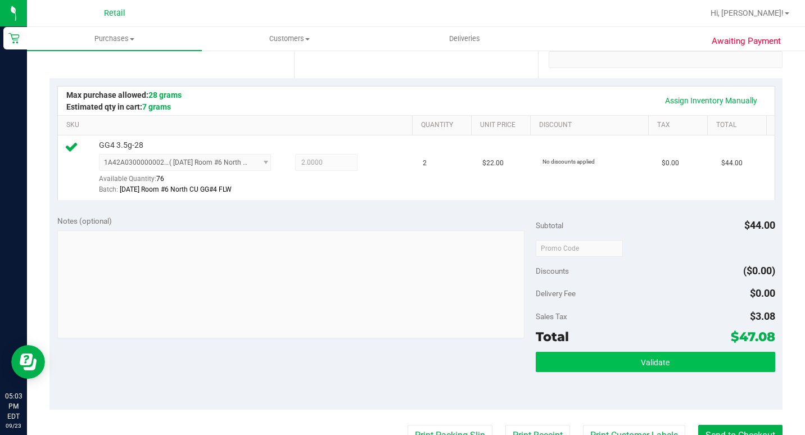
scroll to position [506, 0]
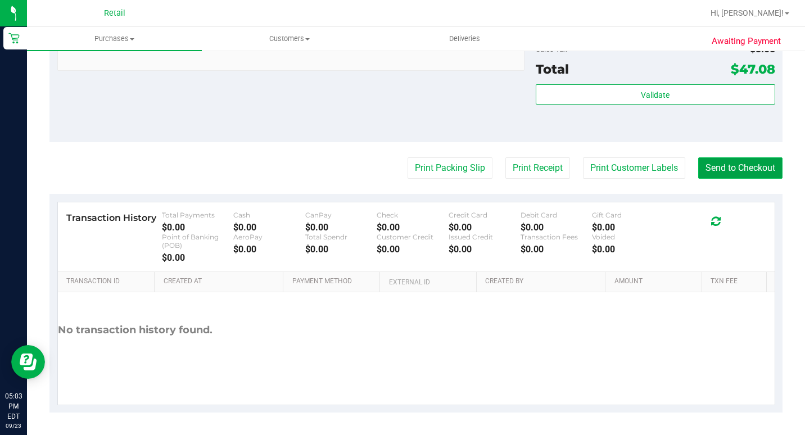
click at [753, 172] on button "Send to Checkout" at bounding box center [741, 167] width 84 height 21
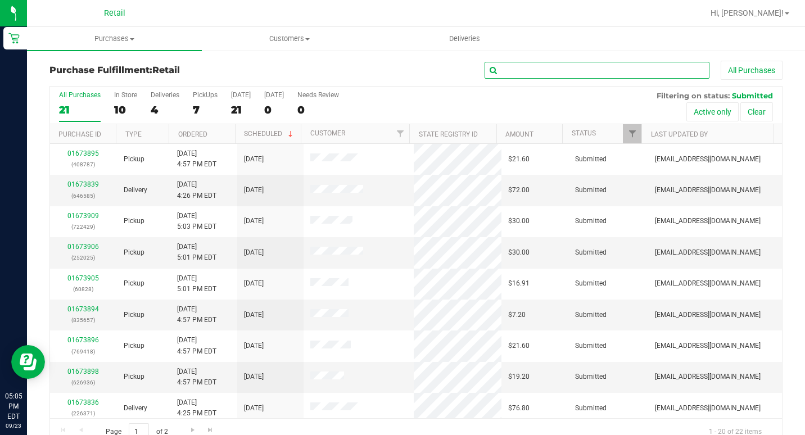
click at [530, 74] on input "text" at bounding box center [597, 70] width 225 height 17
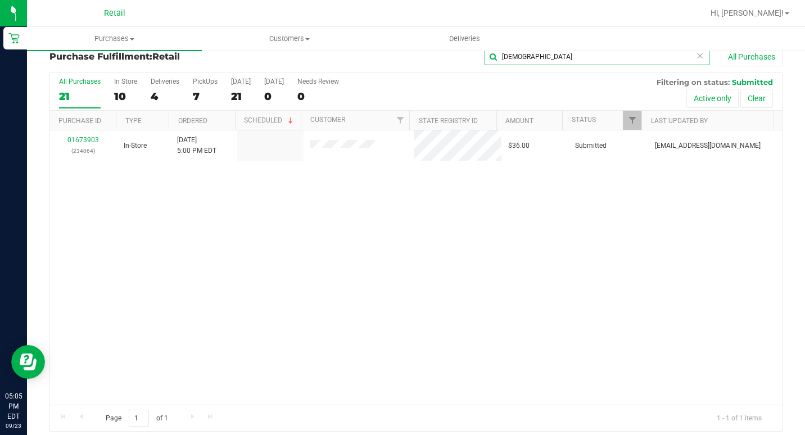
scroll to position [21, 0]
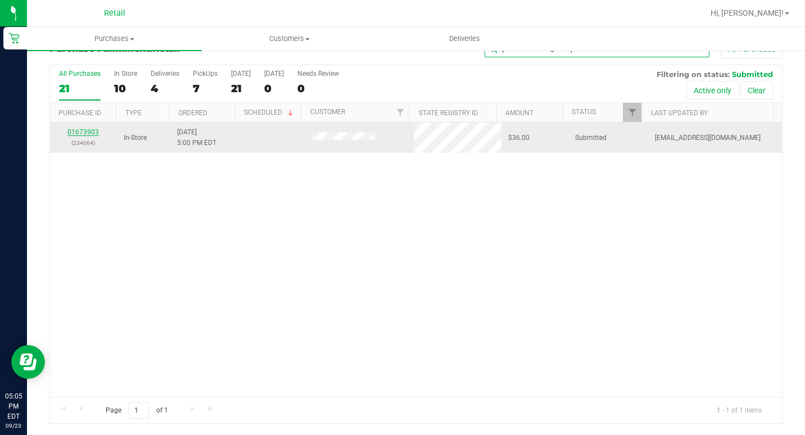
type input "[DEMOGRAPHIC_DATA]"
click at [76, 132] on link "01673903" at bounding box center [82, 132] width 31 height 8
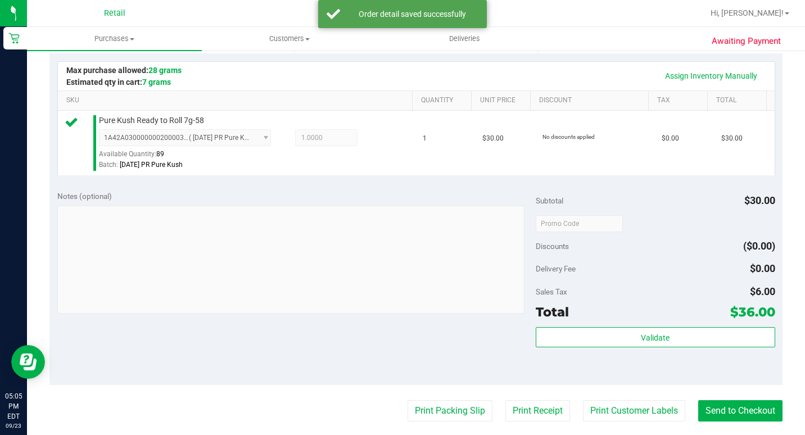
scroll to position [303, 0]
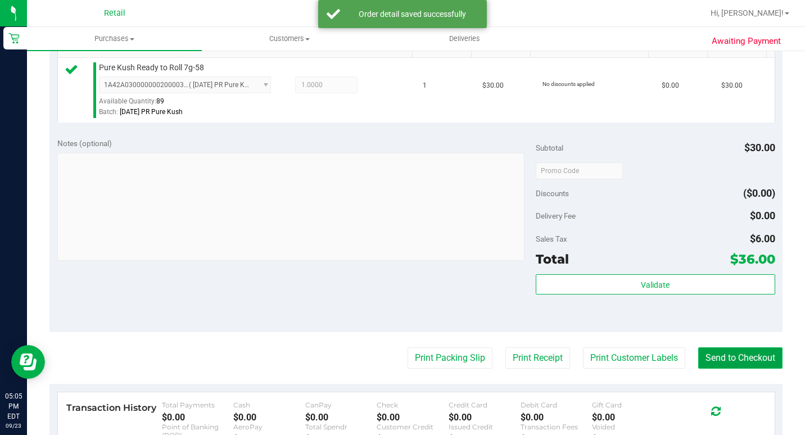
click at [737, 366] on button "Send to Checkout" at bounding box center [741, 358] width 84 height 21
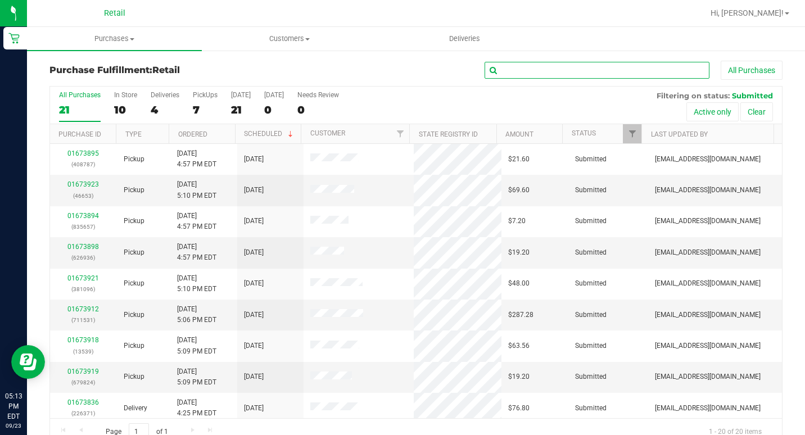
click at [517, 64] on input "text" at bounding box center [597, 70] width 225 height 17
click at [617, 73] on input "text" at bounding box center [597, 70] width 225 height 17
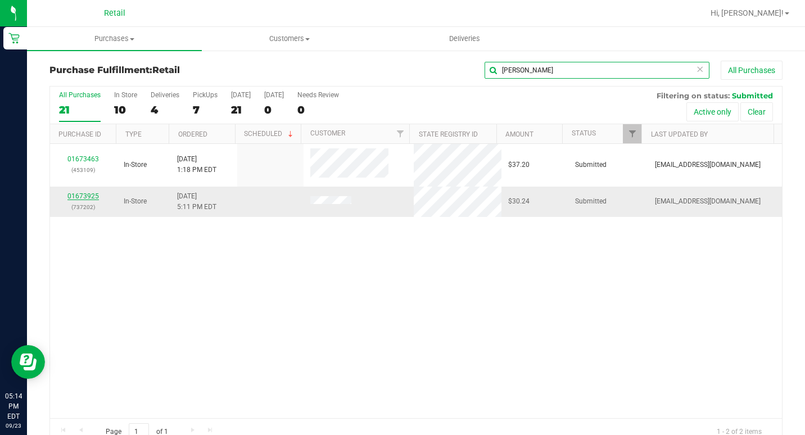
type input "[PERSON_NAME]"
click at [83, 196] on link "01673925" at bounding box center [82, 196] width 31 height 8
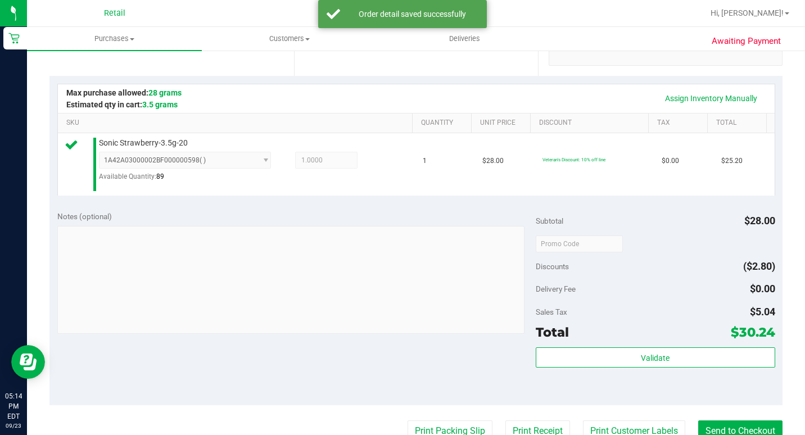
scroll to position [281, 0]
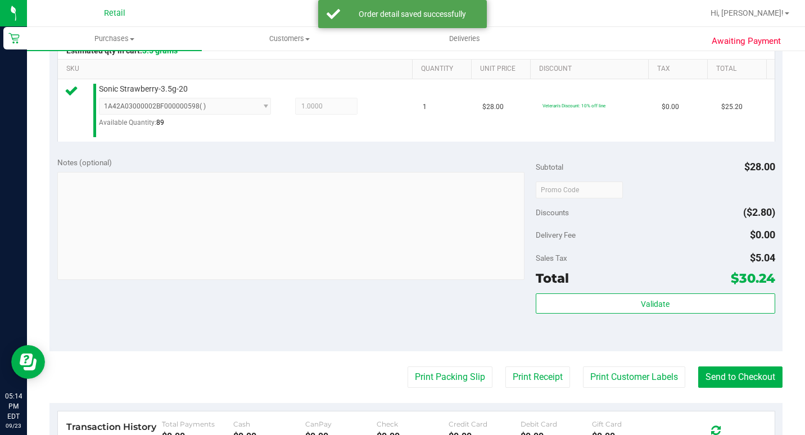
click at [741, 380] on purchase-details "Back Edit Purchase Cancel Purchase View Profile # 01673925 Med | Rec METRC ID: …" at bounding box center [415, 201] width 733 height 843
click at [740, 388] on button "Send to Checkout" at bounding box center [741, 377] width 84 height 21
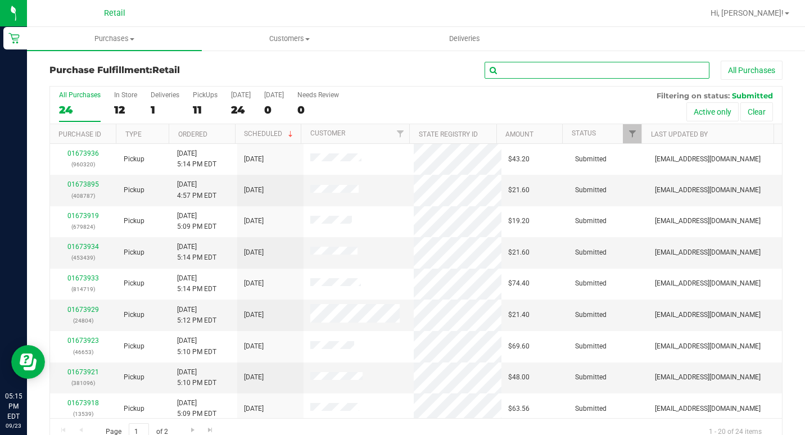
click at [592, 71] on input "text" at bounding box center [597, 70] width 225 height 17
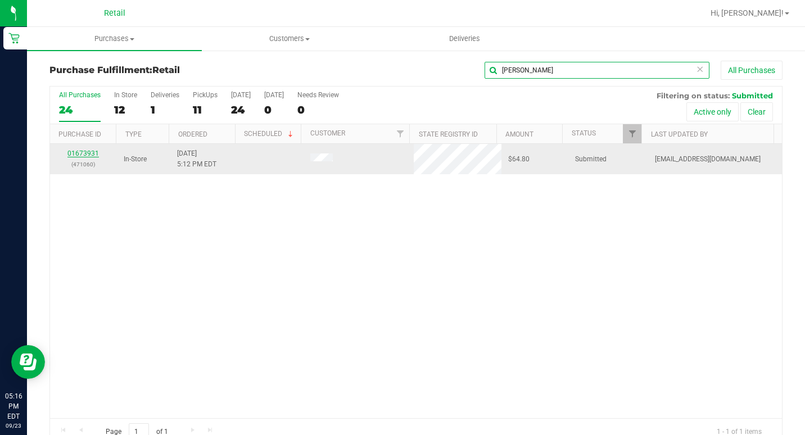
type input "[PERSON_NAME]"
click at [80, 154] on link "01673931" at bounding box center [82, 154] width 31 height 8
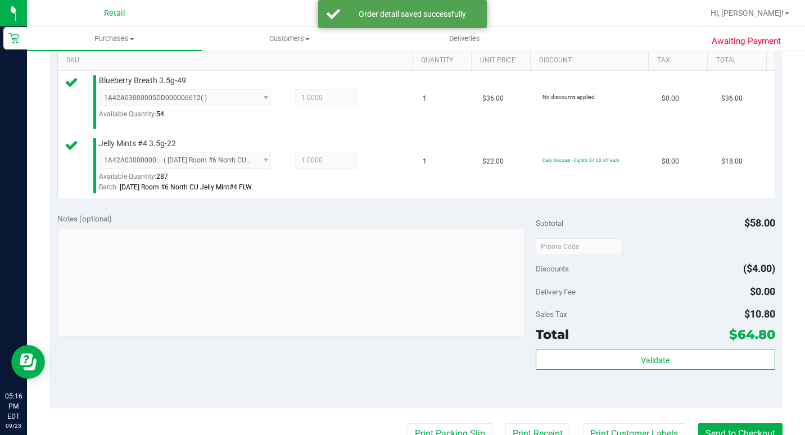
scroll to position [337, 0]
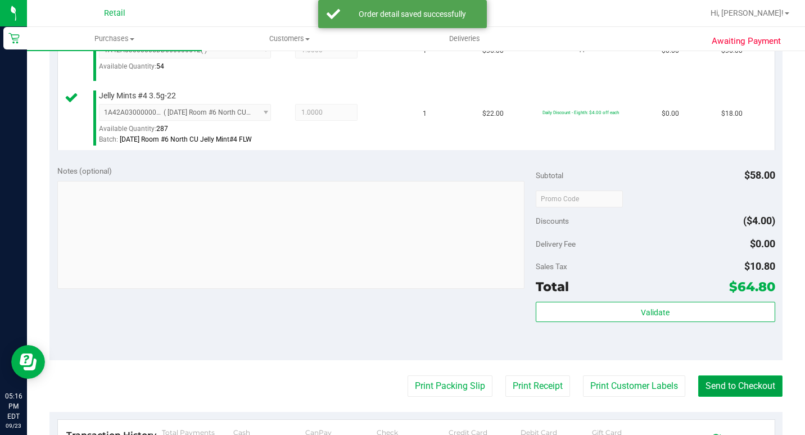
click at [724, 397] on button "Send to Checkout" at bounding box center [741, 386] width 84 height 21
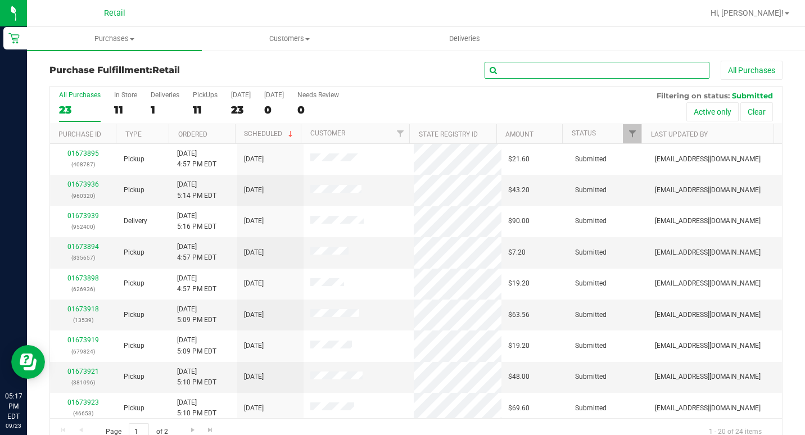
click at [503, 75] on input "text" at bounding box center [597, 70] width 225 height 17
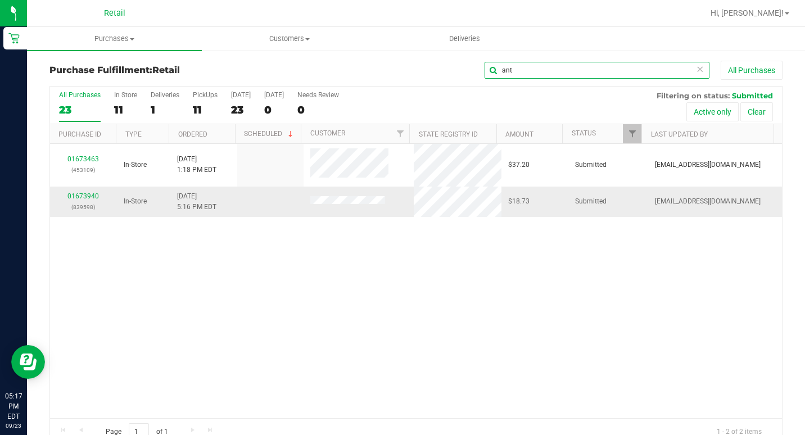
type input "ant"
click at [133, 202] on span "In-Store" at bounding box center [135, 201] width 23 height 11
click at [90, 195] on link "01673940" at bounding box center [82, 196] width 31 height 8
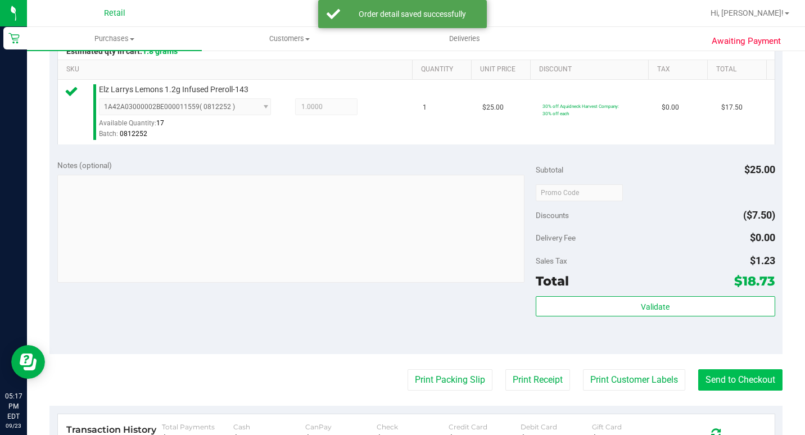
scroll to position [281, 0]
click at [713, 390] on button "Send to Checkout" at bounding box center [741, 379] width 84 height 21
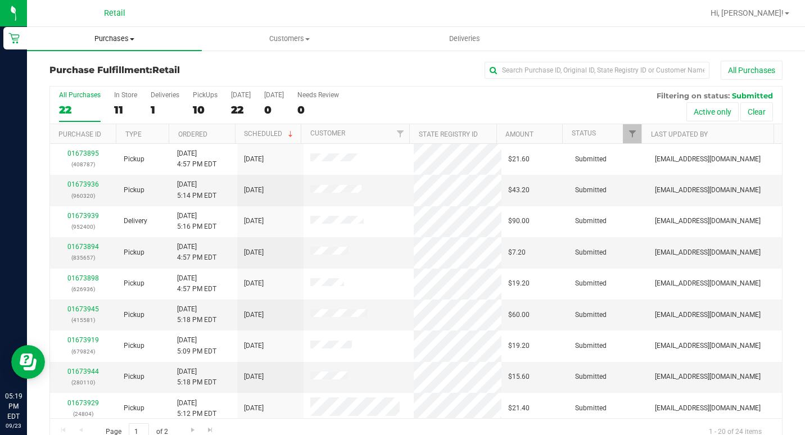
click at [129, 36] on span "Purchases" at bounding box center [114, 39] width 175 height 10
click at [106, 68] on span "Summary of purchases" at bounding box center [84, 68] width 115 height 10
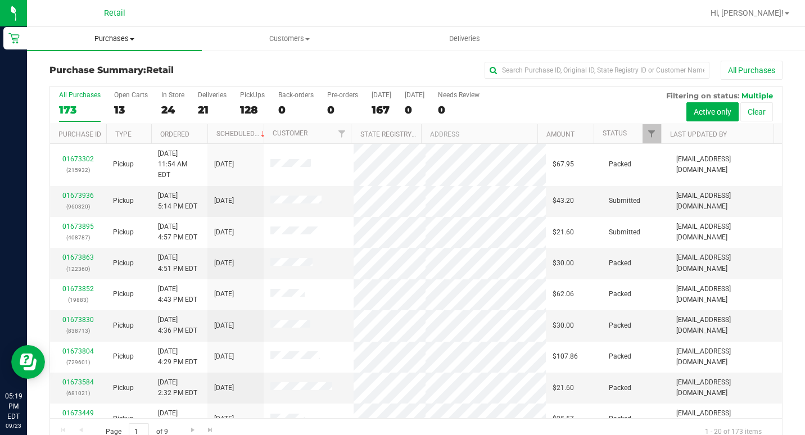
click at [116, 42] on span "Purchases" at bounding box center [114, 39] width 175 height 10
click at [103, 65] on span "Summary of purchases" at bounding box center [84, 68] width 115 height 10
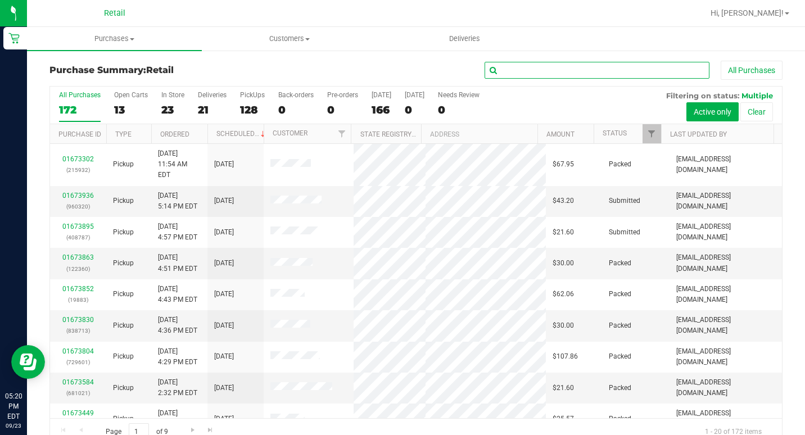
click at [521, 69] on input "text" at bounding box center [597, 70] width 225 height 17
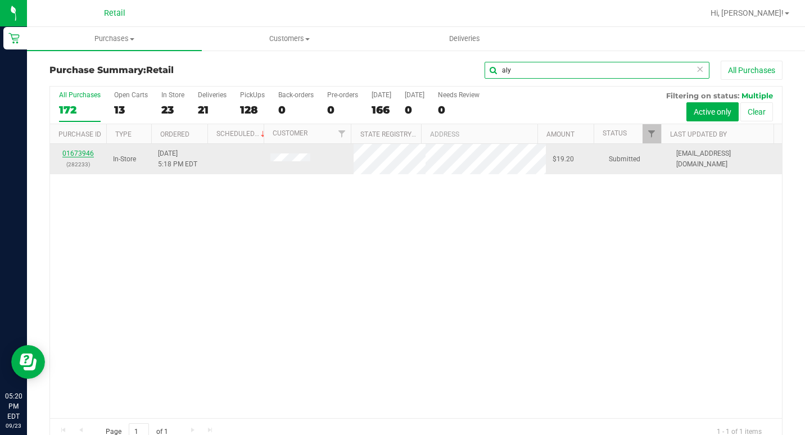
type input "aly"
click at [83, 152] on link "01673946" at bounding box center [77, 154] width 31 height 8
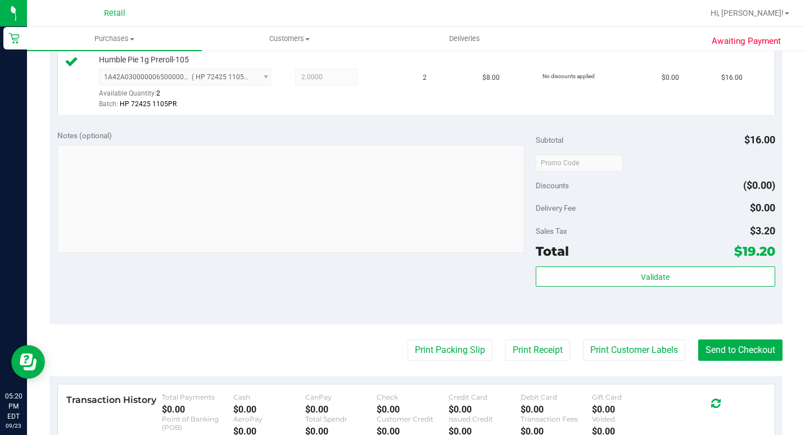
scroll to position [337, 0]
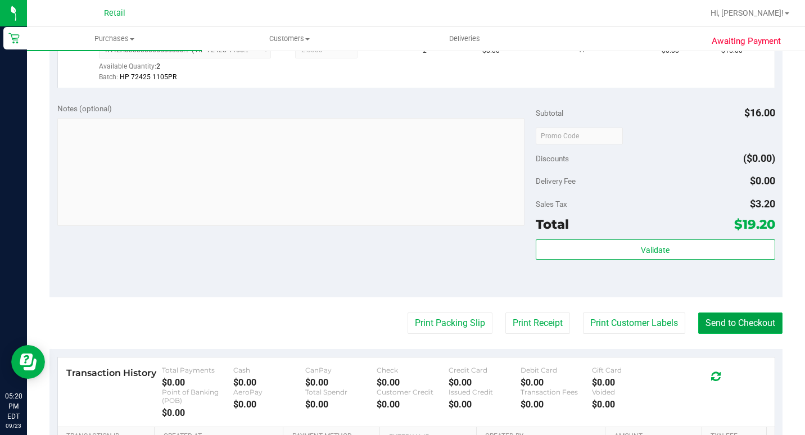
click at [707, 331] on button "Send to Checkout" at bounding box center [741, 323] width 84 height 21
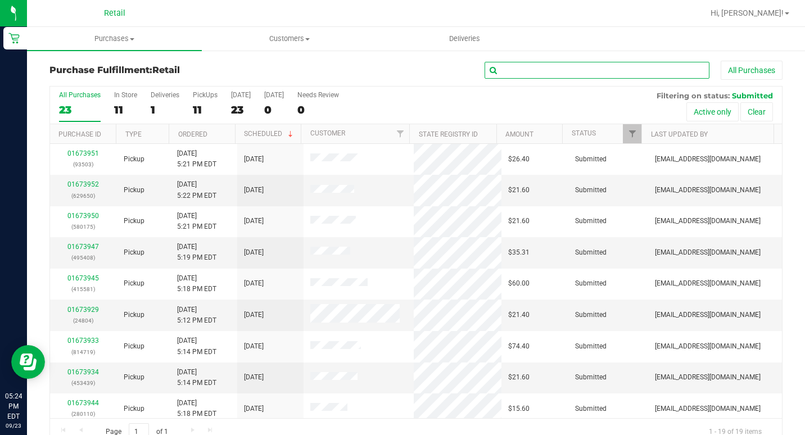
click at [505, 67] on input "text" at bounding box center [597, 70] width 225 height 17
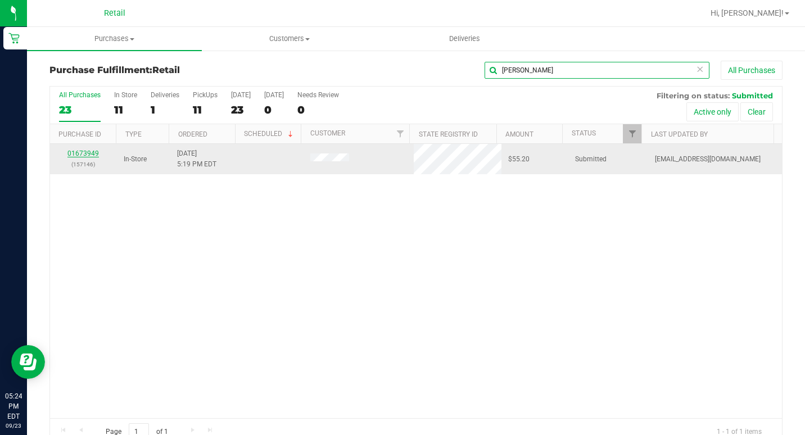
type input "[PERSON_NAME]"
click at [85, 150] on link "01673949" at bounding box center [82, 154] width 31 height 8
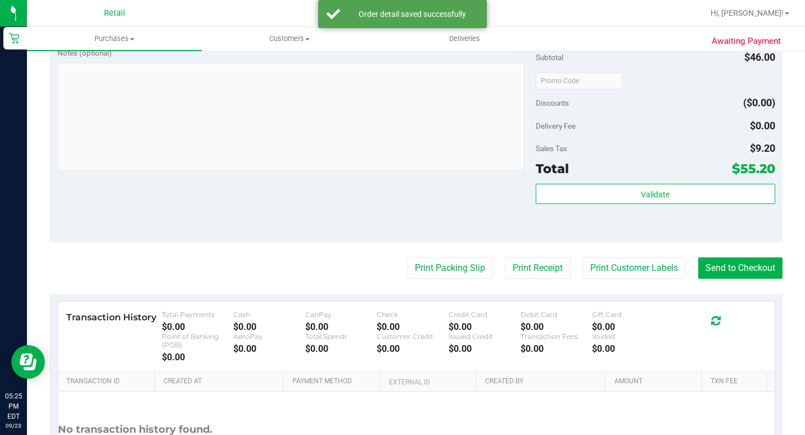
scroll to position [506, 0]
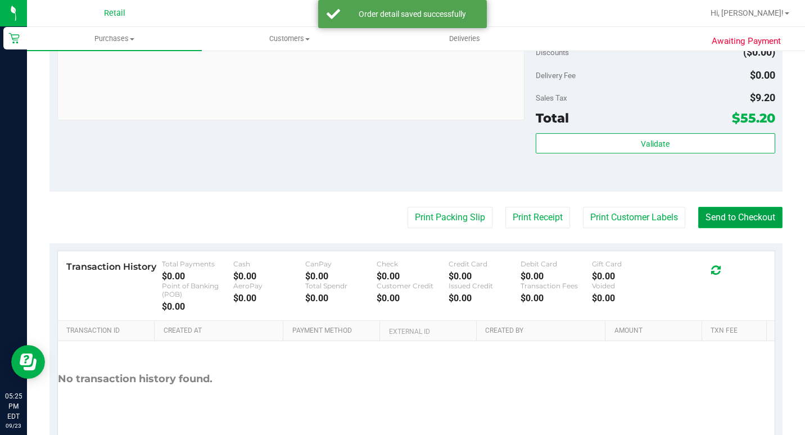
click at [737, 228] on button "Send to Checkout" at bounding box center [741, 217] width 84 height 21
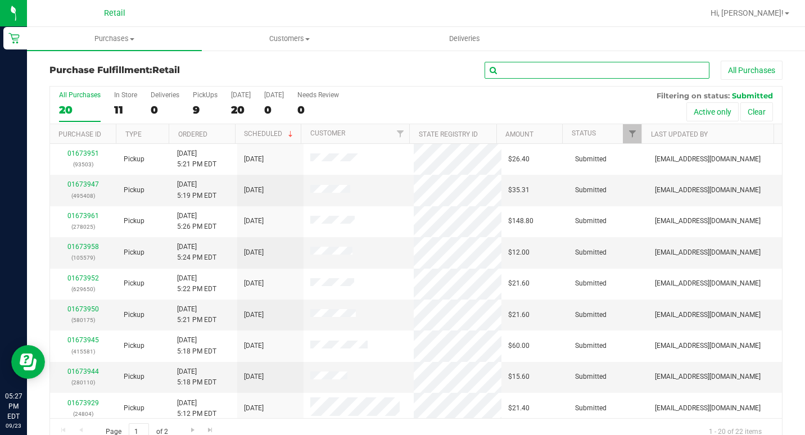
click at [566, 69] on input "text" at bounding box center [597, 70] width 225 height 17
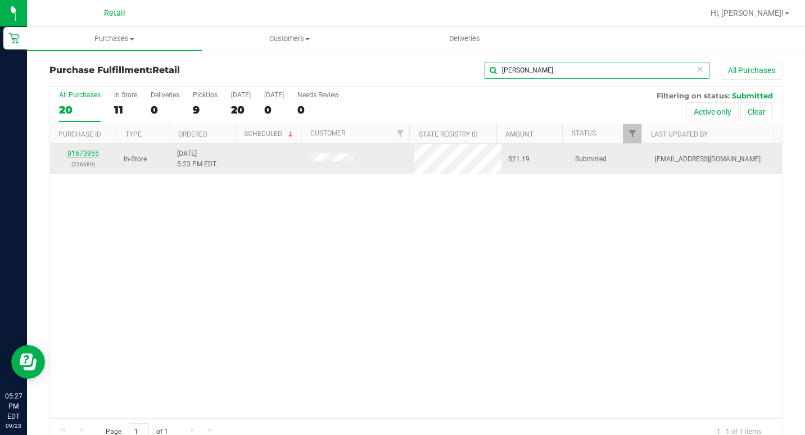
type input "[PERSON_NAME]"
click at [83, 151] on link "01673955" at bounding box center [82, 154] width 31 height 8
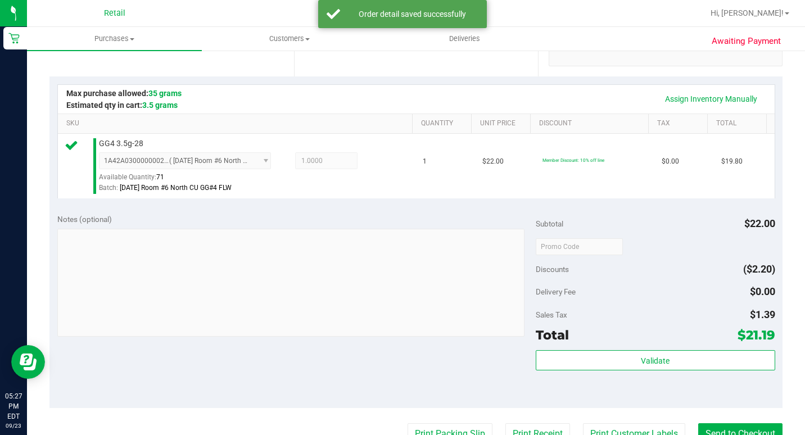
scroll to position [394, 0]
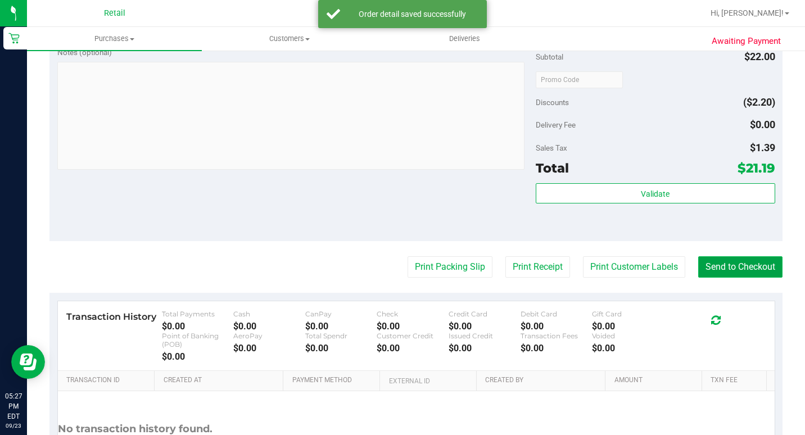
click at [712, 278] on button "Send to Checkout" at bounding box center [741, 266] width 84 height 21
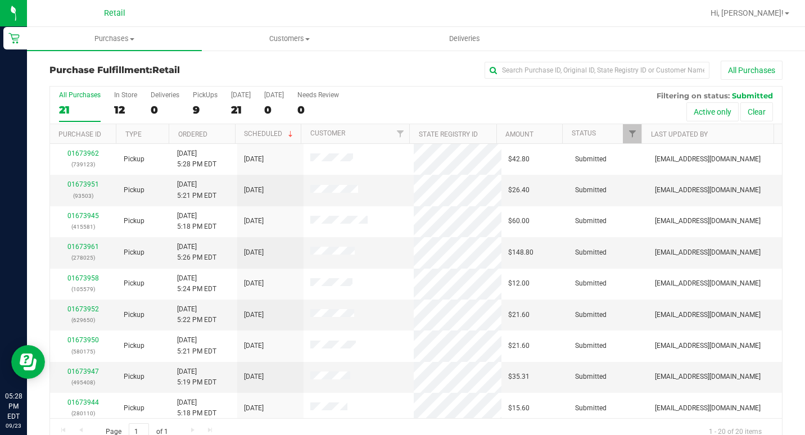
click at [544, 61] on div "All Purchases" at bounding box center [538, 70] width 489 height 19
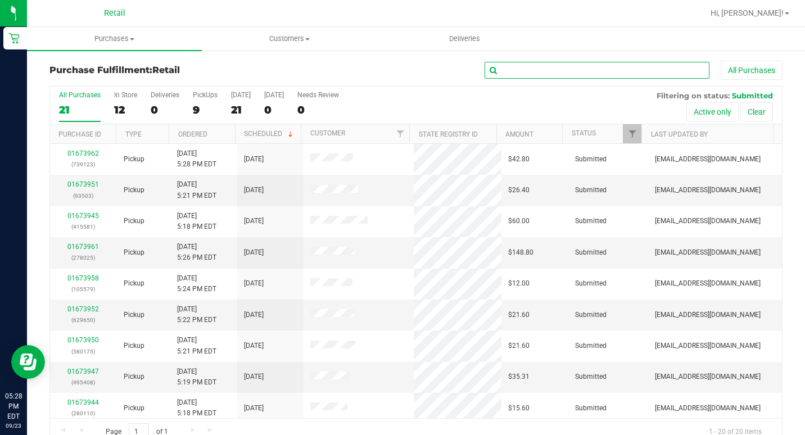
click at [550, 69] on input "text" at bounding box center [597, 70] width 225 height 17
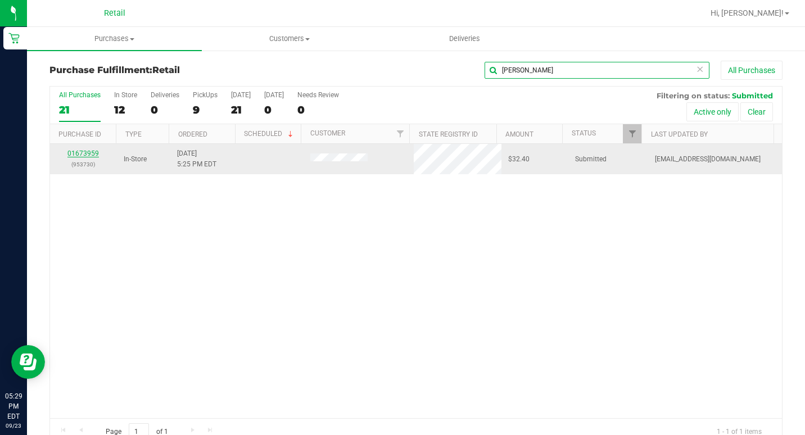
type input "[PERSON_NAME]"
click at [93, 150] on link "01673959" at bounding box center [82, 154] width 31 height 8
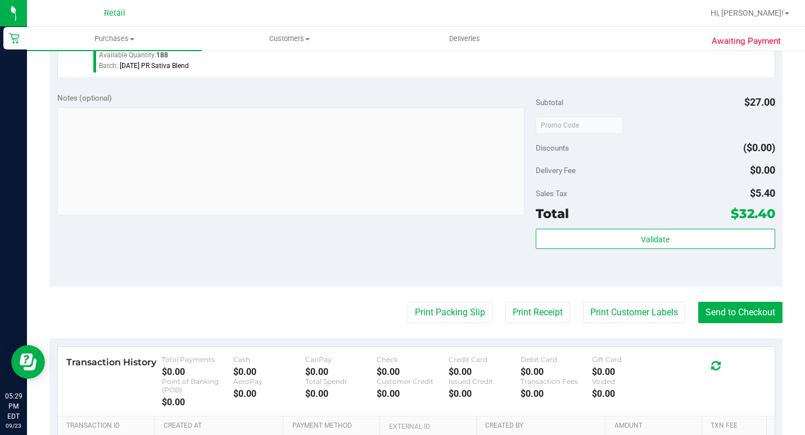
scroll to position [472, 0]
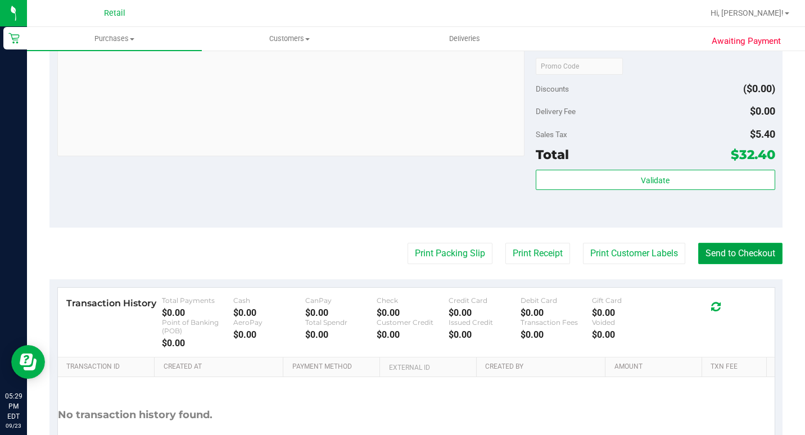
click at [726, 264] on button "Send to Checkout" at bounding box center [741, 253] width 84 height 21
